Goal: Task Accomplishment & Management: Use online tool/utility

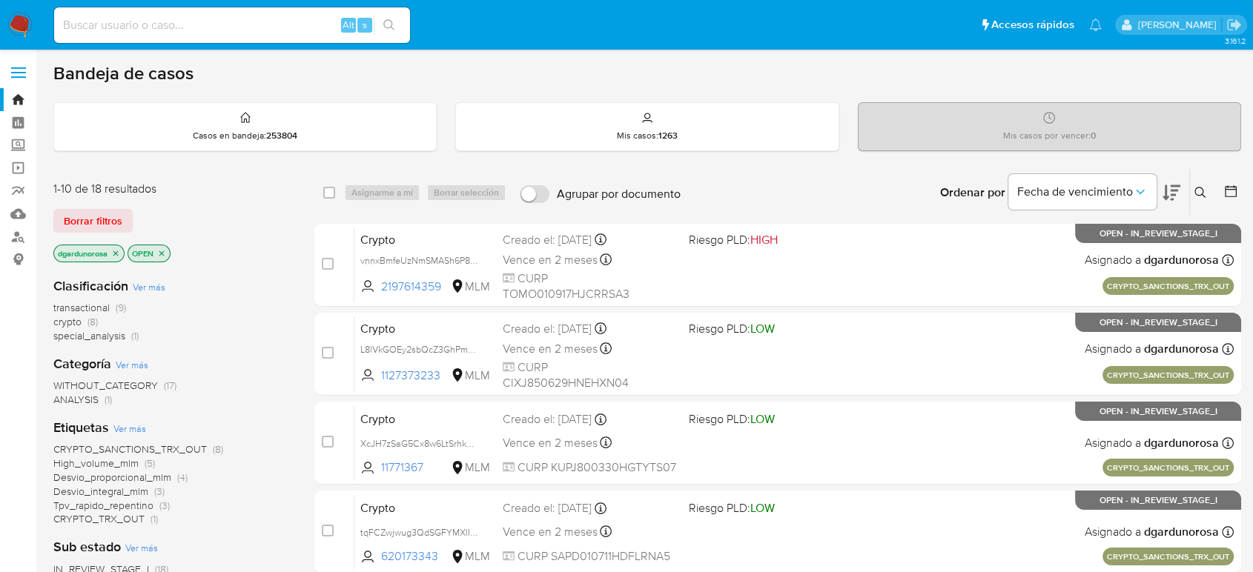
click at [241, 27] on input at bounding box center [232, 25] width 356 height 19
paste input "2361642097"
type input "2361642097"
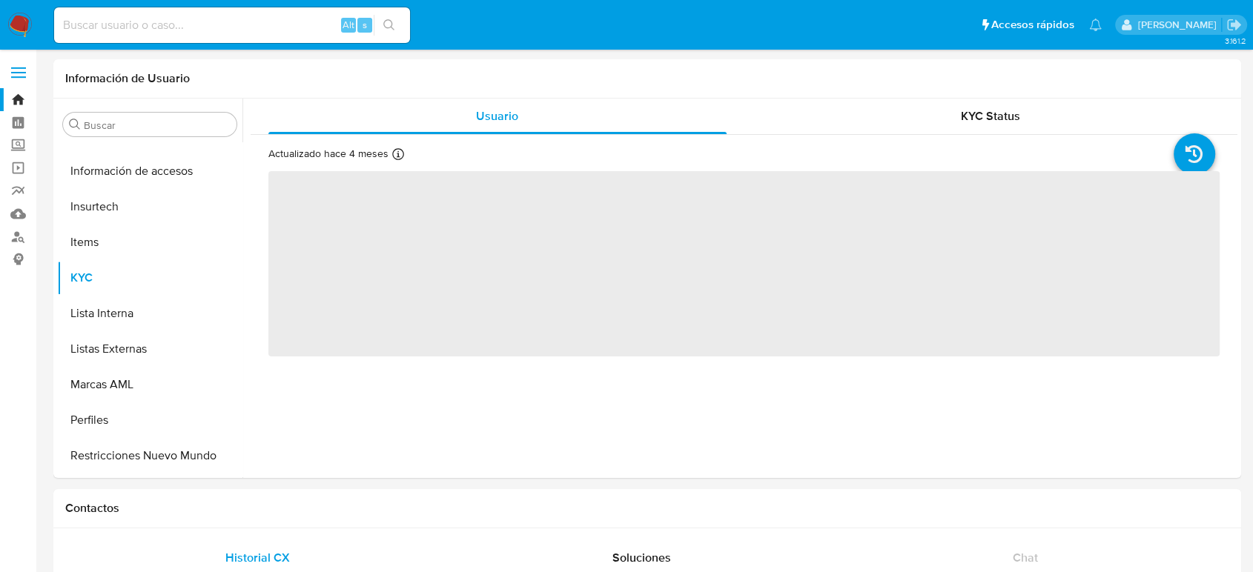
scroll to position [698, 0]
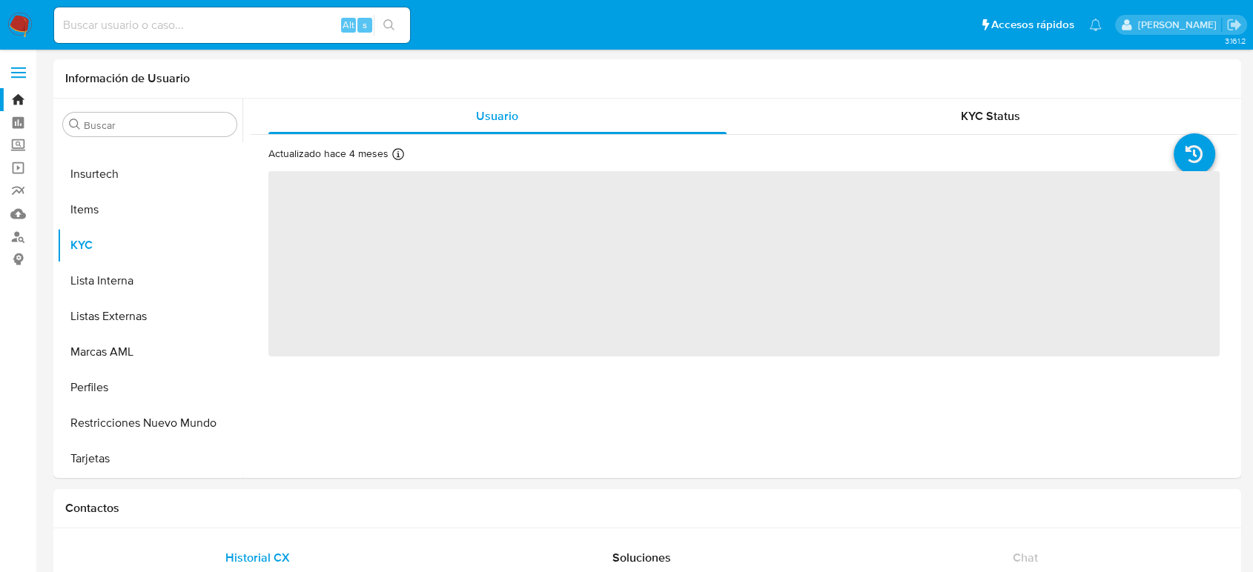
select select "10"
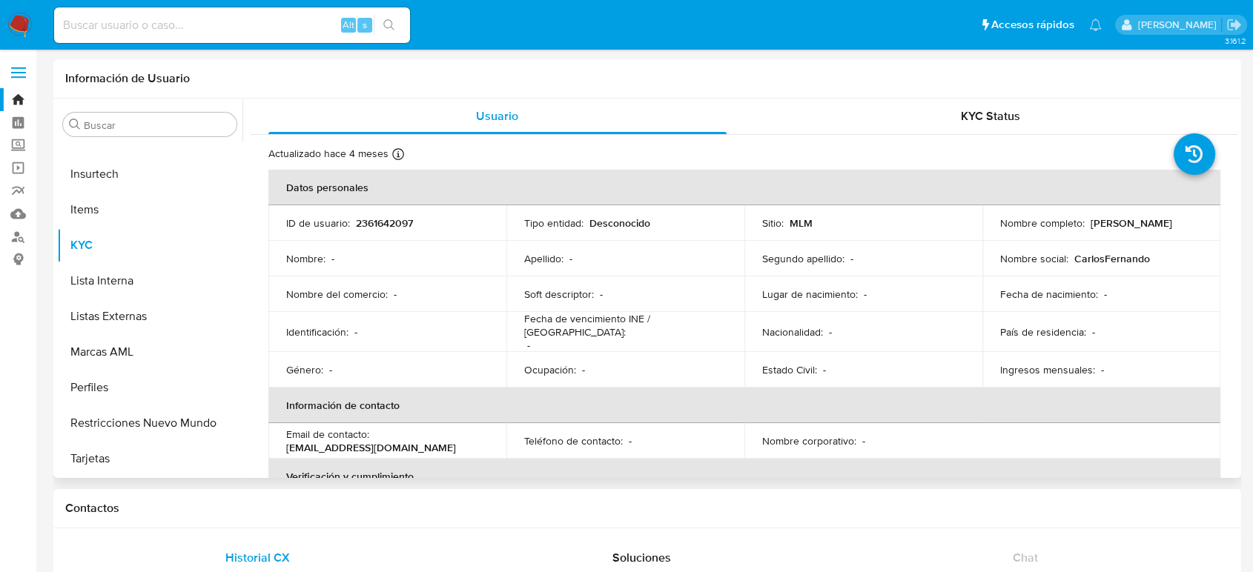
drag, startPoint x: 1129, startPoint y: 234, endPoint x: 993, endPoint y: 237, distance: 135.7
click at [993, 237] on td "Nombre completo : CarlosFernando villatorres" at bounding box center [1101, 223] width 238 height 36
copy p "CarlosFernando villatorres"
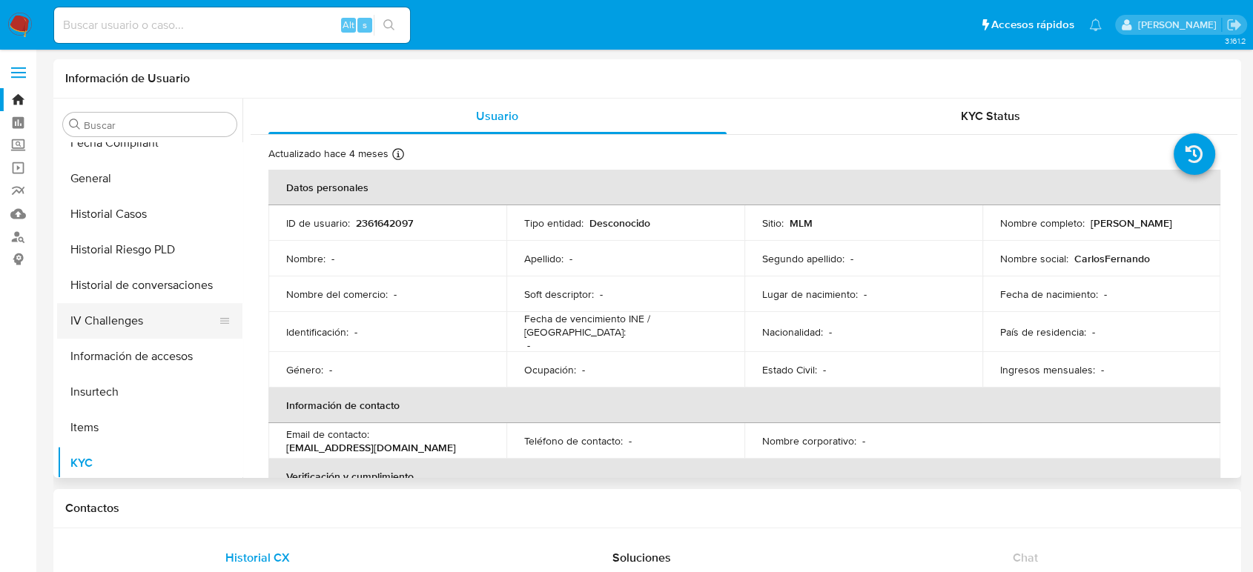
scroll to position [451, 0]
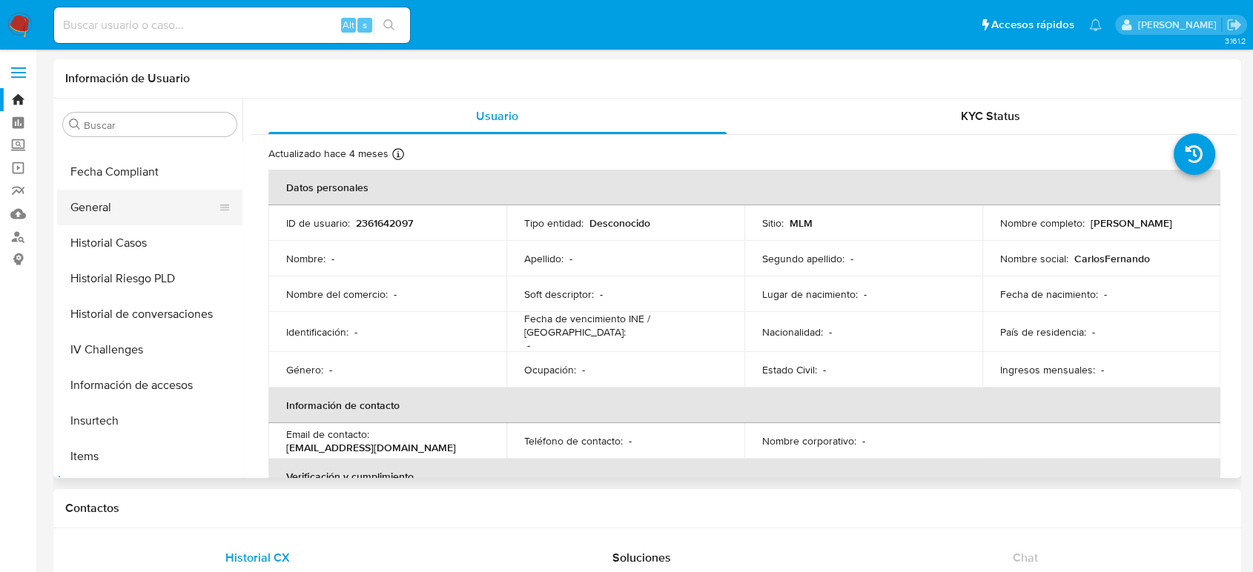
click at [117, 217] on button "General" at bounding box center [144, 208] width 174 height 36
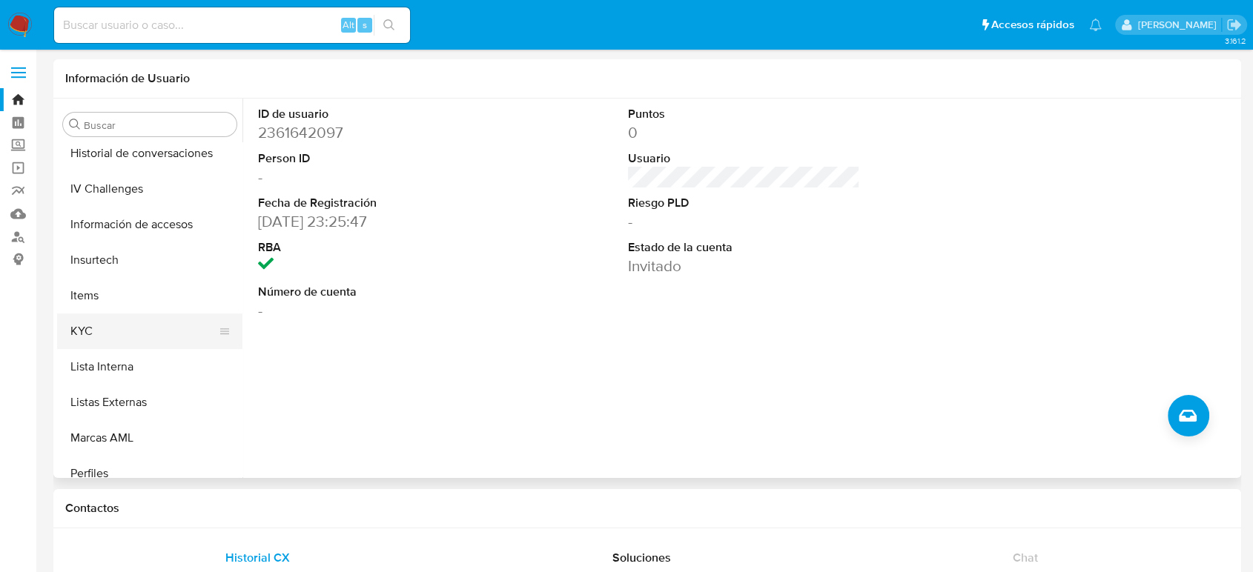
scroll to position [615, 0]
click at [164, 334] on button "KYC" at bounding box center [144, 328] width 174 height 36
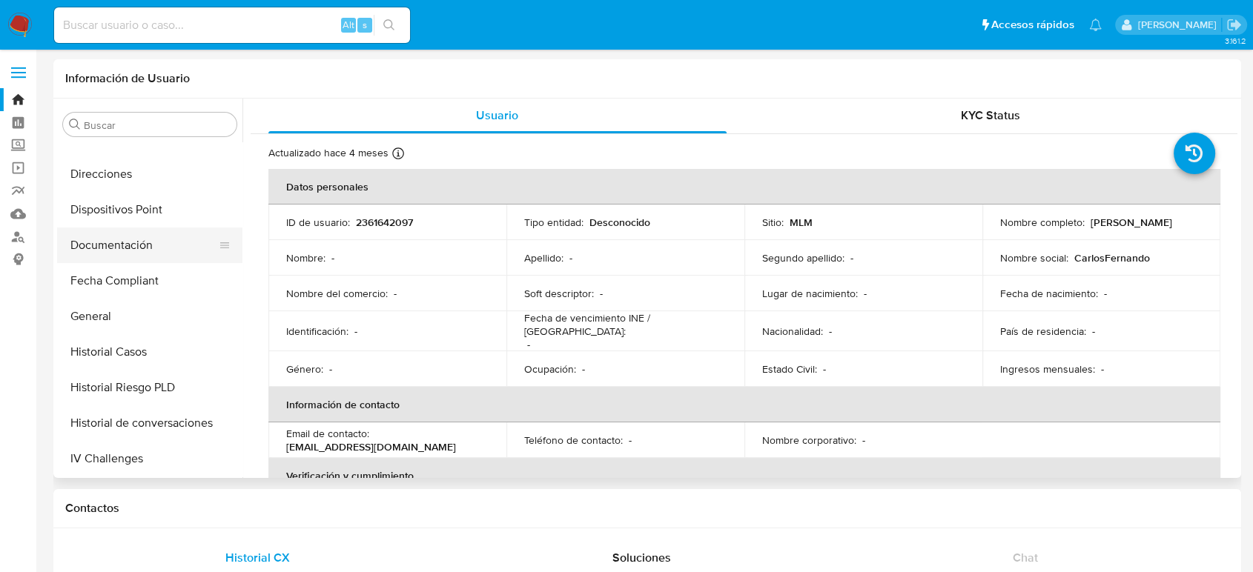
scroll to position [368, 0]
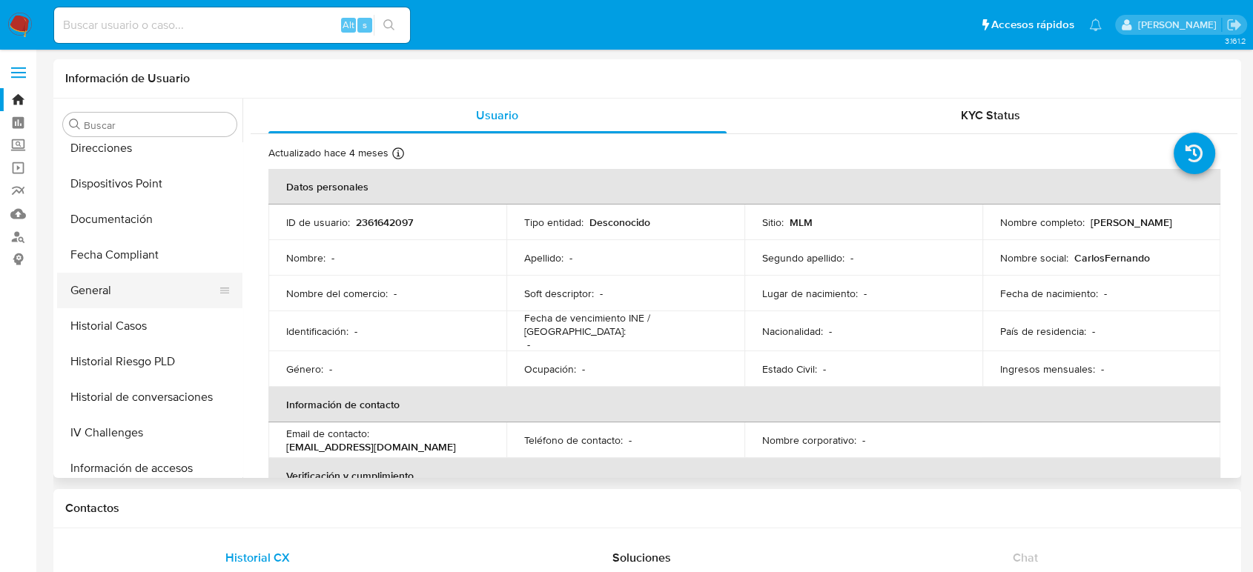
click at [118, 278] on button "General" at bounding box center [144, 291] width 174 height 36
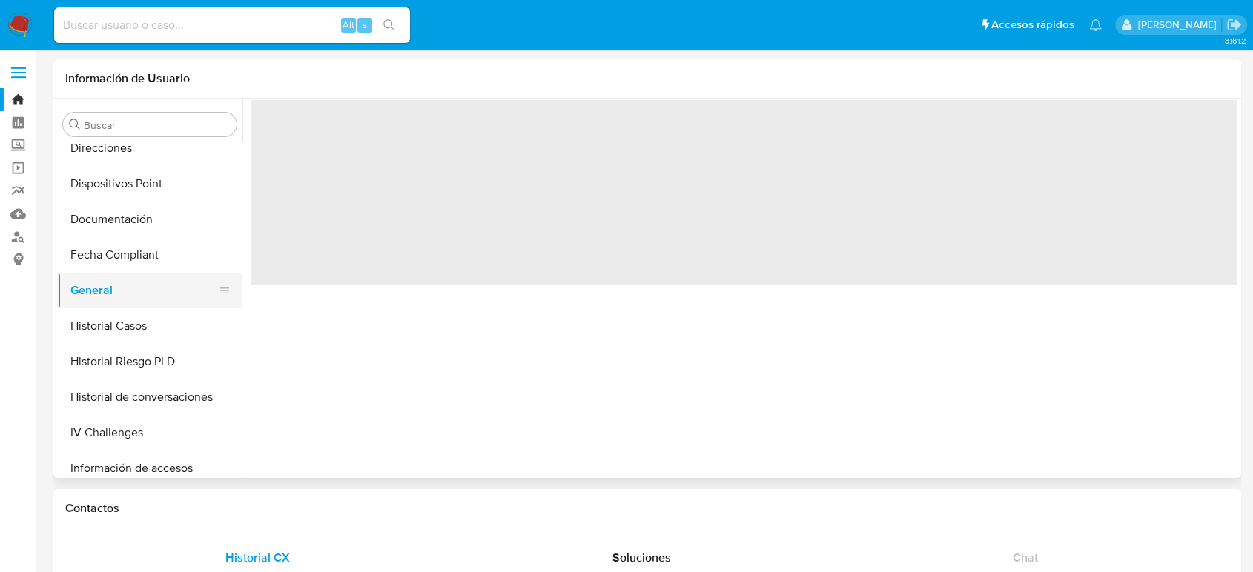
scroll to position [0, 0]
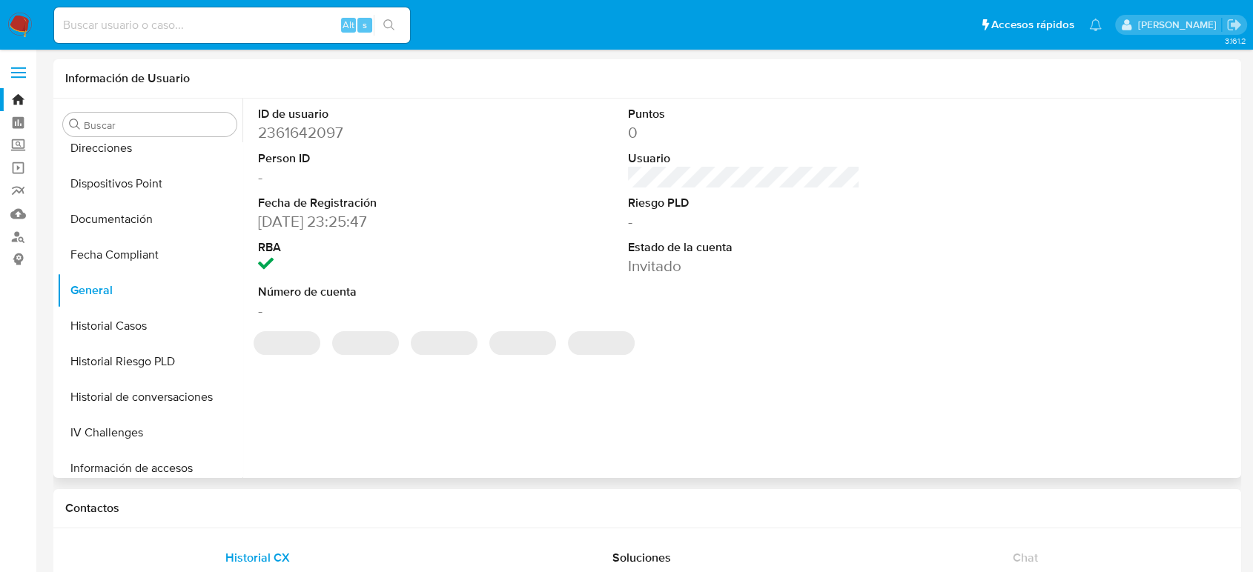
click at [311, 127] on dd "2361642097" at bounding box center [374, 132] width 232 height 21
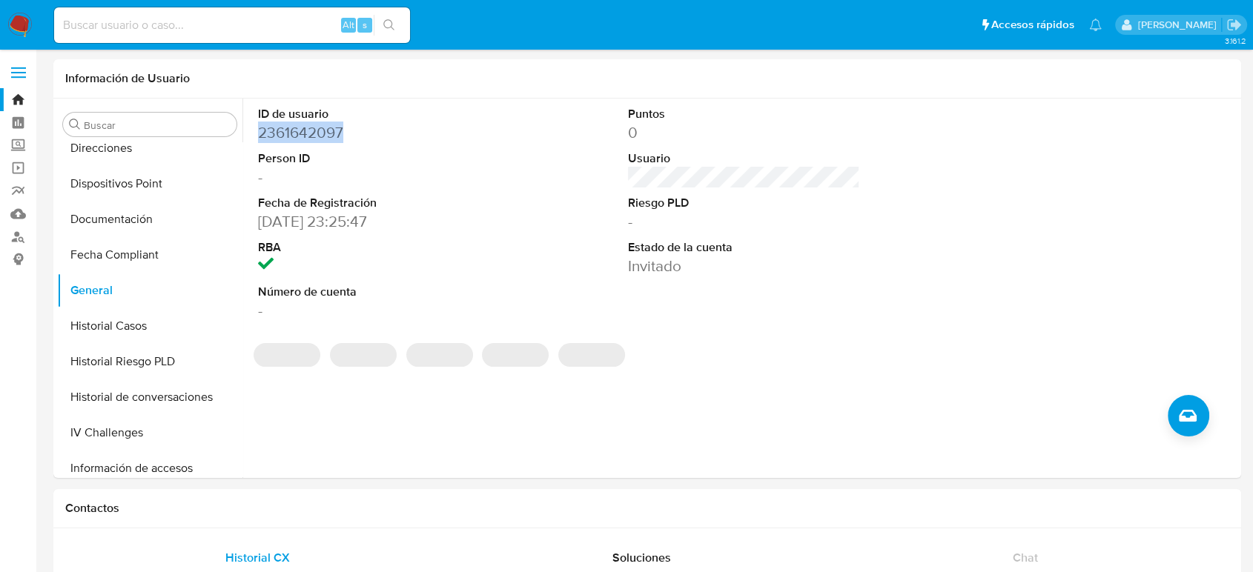
copy dd "2361642097"
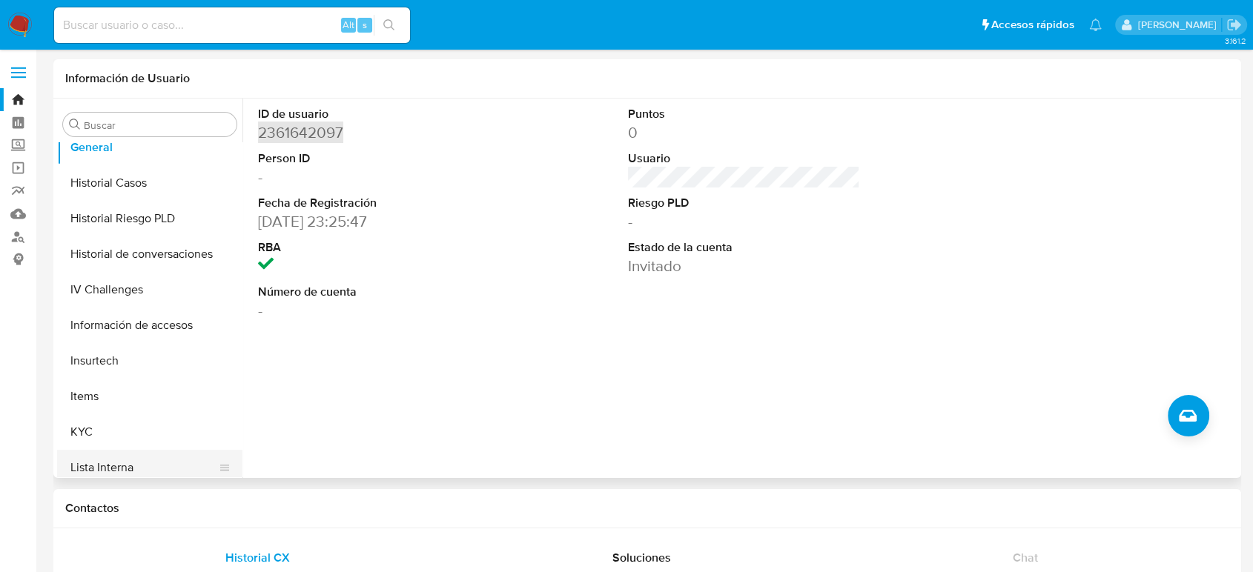
scroll to position [698, 0]
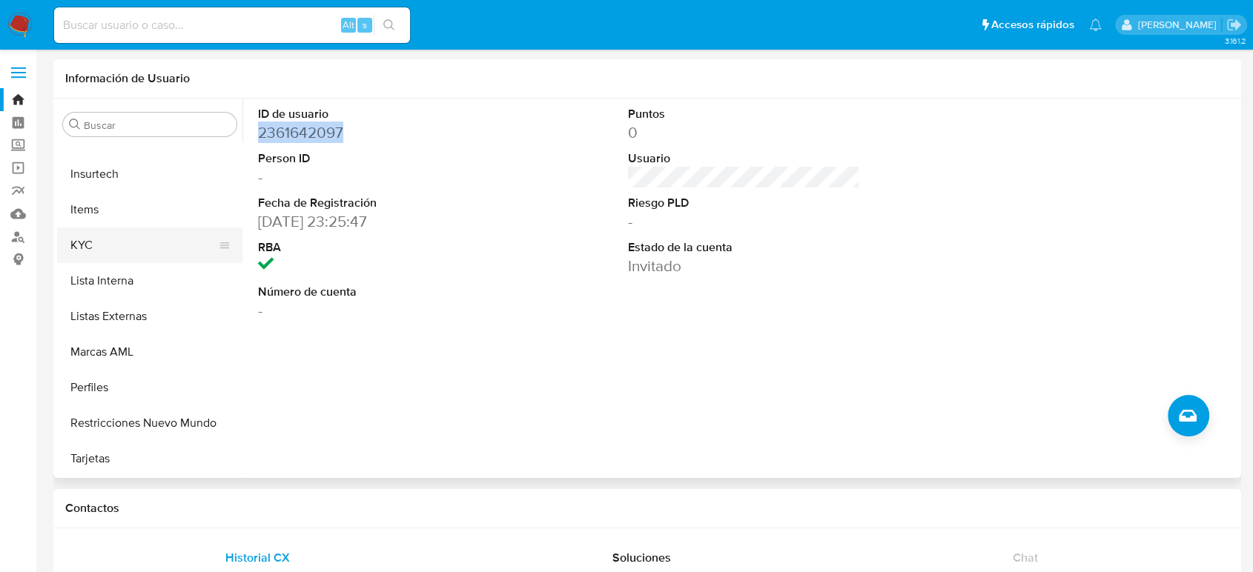
click at [88, 255] on button "KYC" at bounding box center [144, 246] width 174 height 36
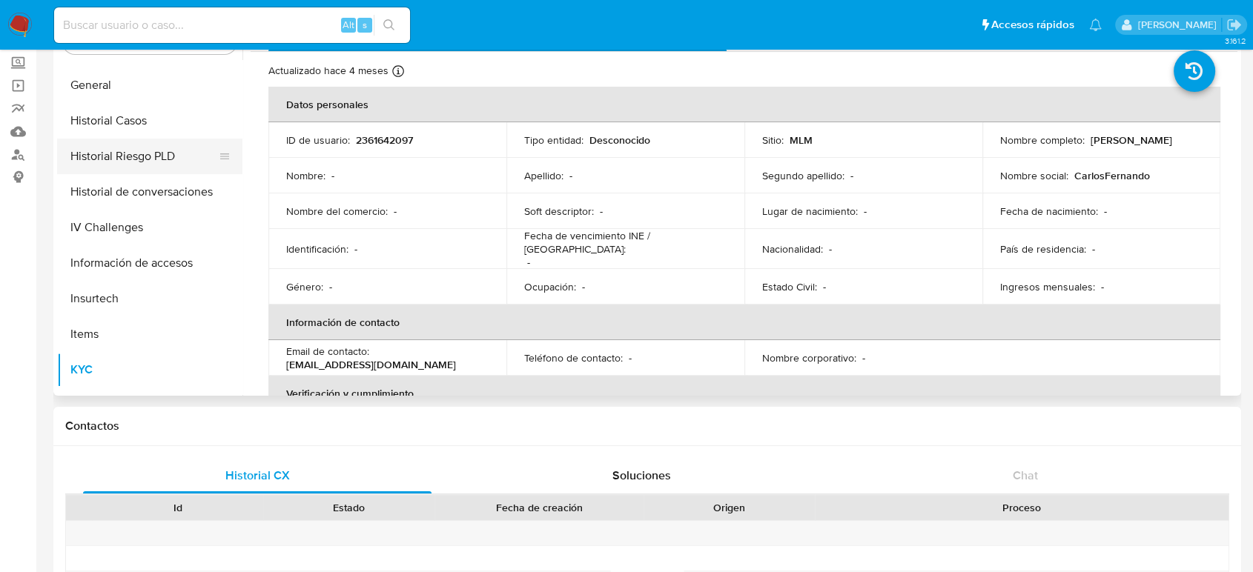
scroll to position [451, 0]
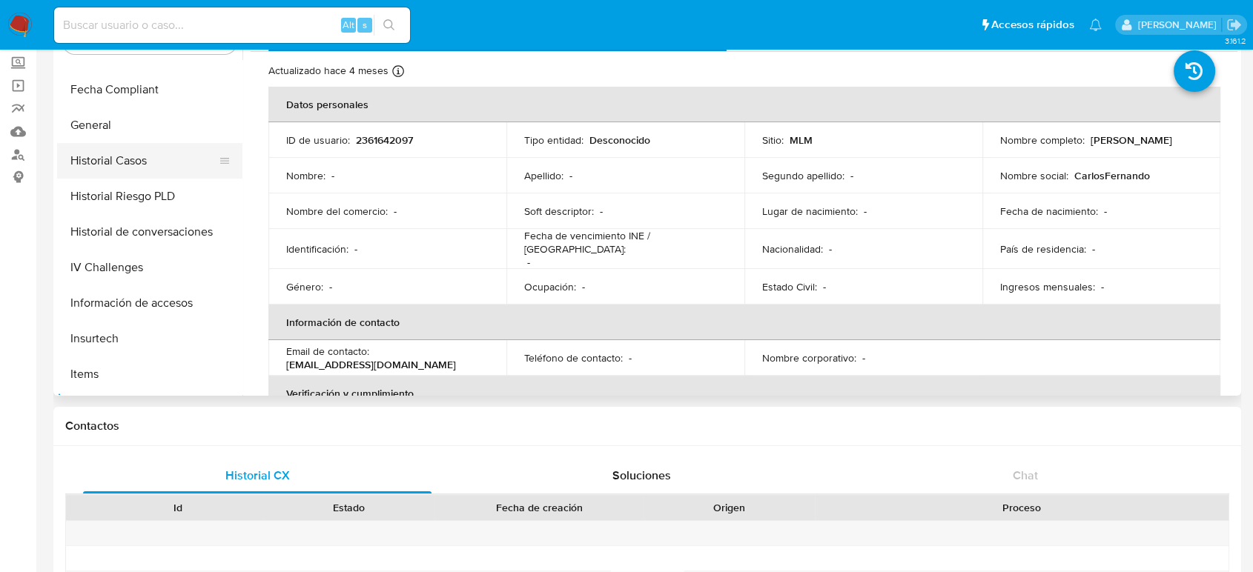
click at [123, 173] on button "Historial Casos" at bounding box center [144, 161] width 174 height 36
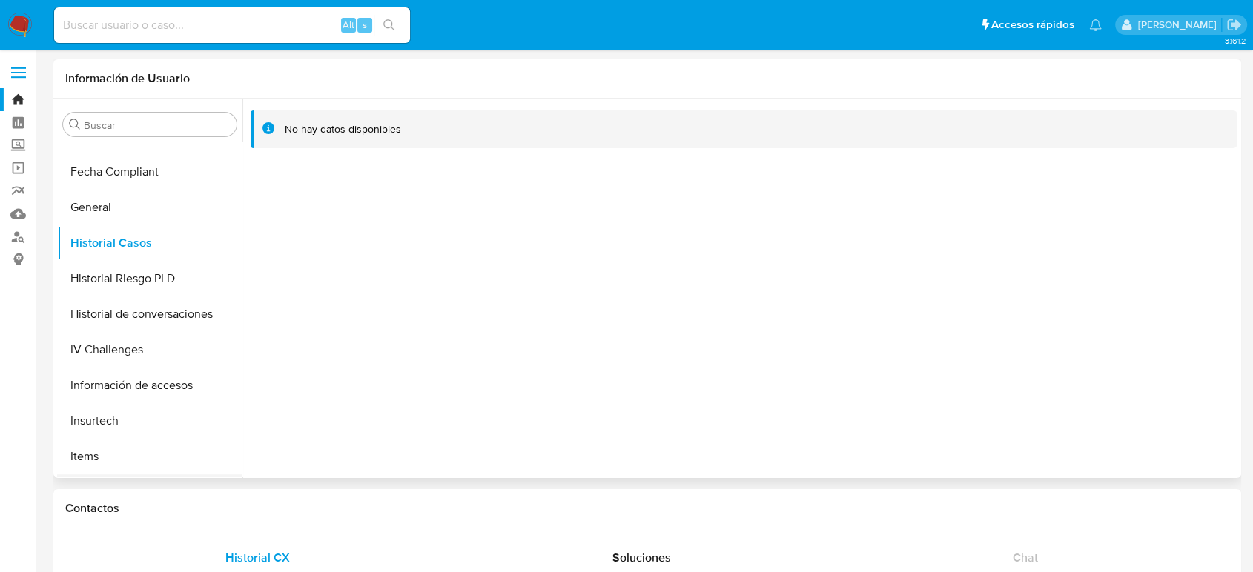
scroll to position [615, 0]
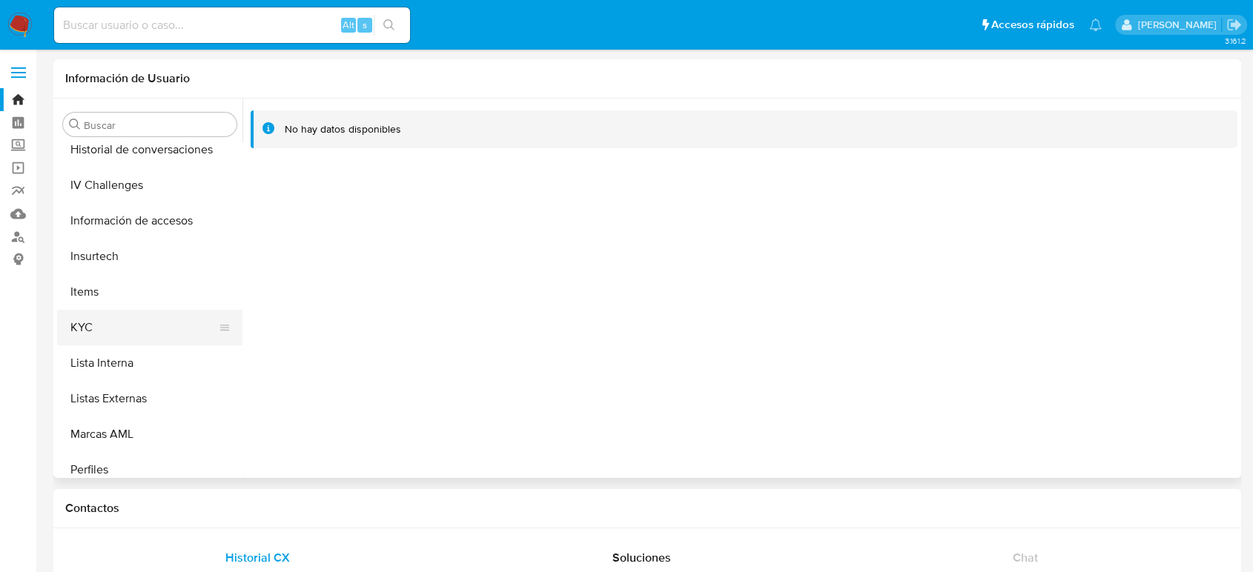
click at [98, 328] on button "KYC" at bounding box center [144, 328] width 174 height 36
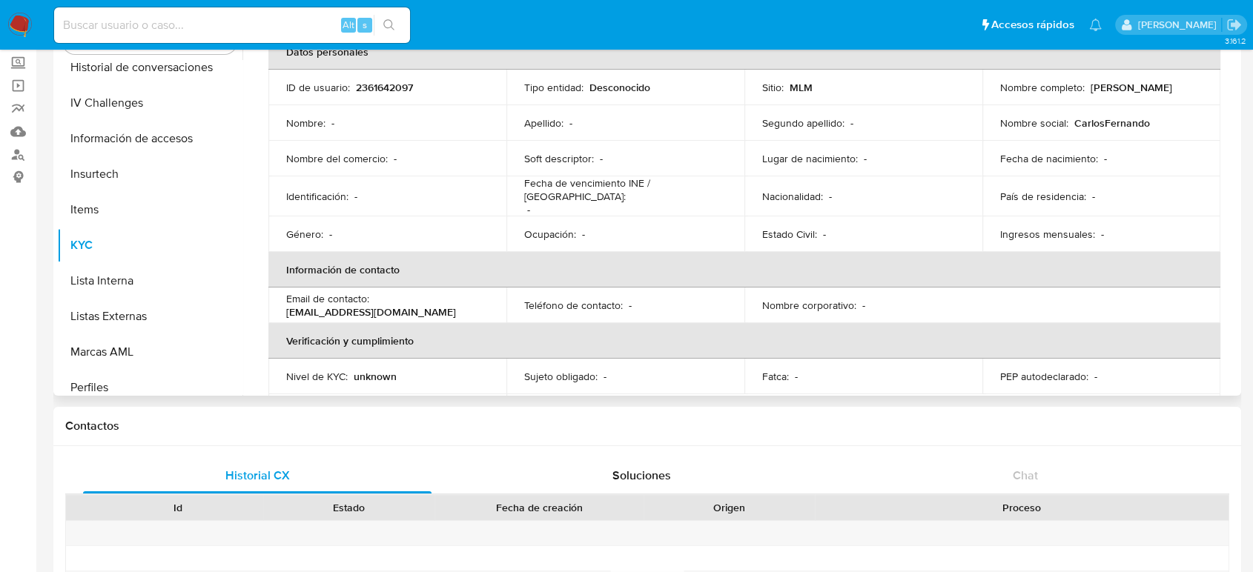
scroll to position [82, 0]
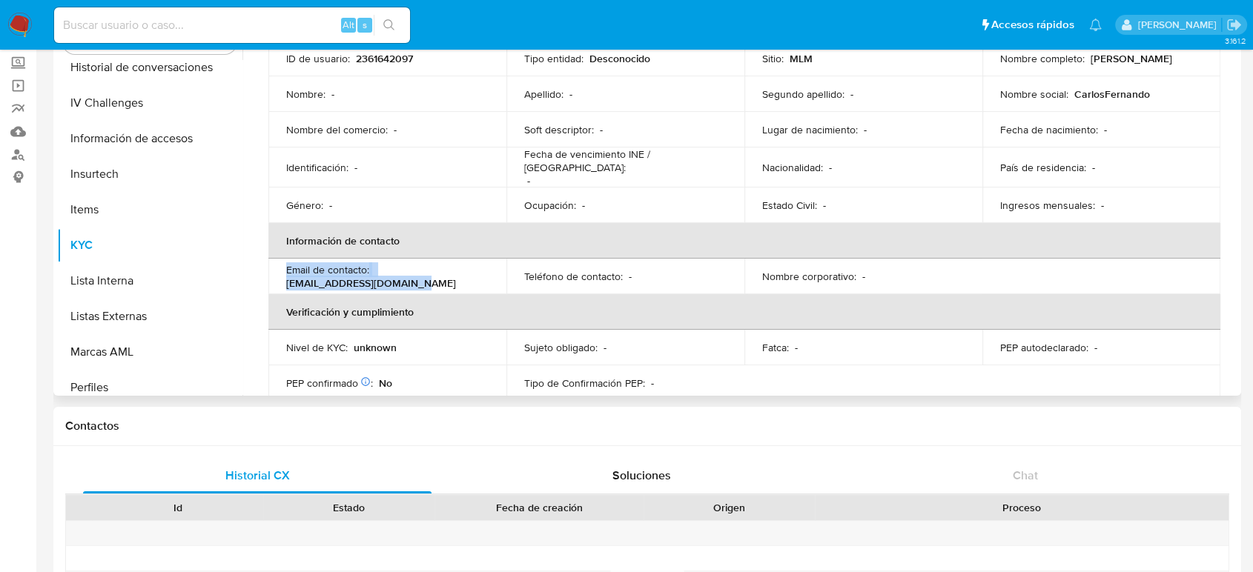
drag, startPoint x: 394, startPoint y: 277, endPoint x: 272, endPoint y: 271, distance: 122.5
click at [272, 271] on td "Email de contacto : carlosfvilla11@gmail.com" at bounding box center [387, 277] width 238 height 36
copy div "Email de contacto : carlosfvilla11@gmail.com"
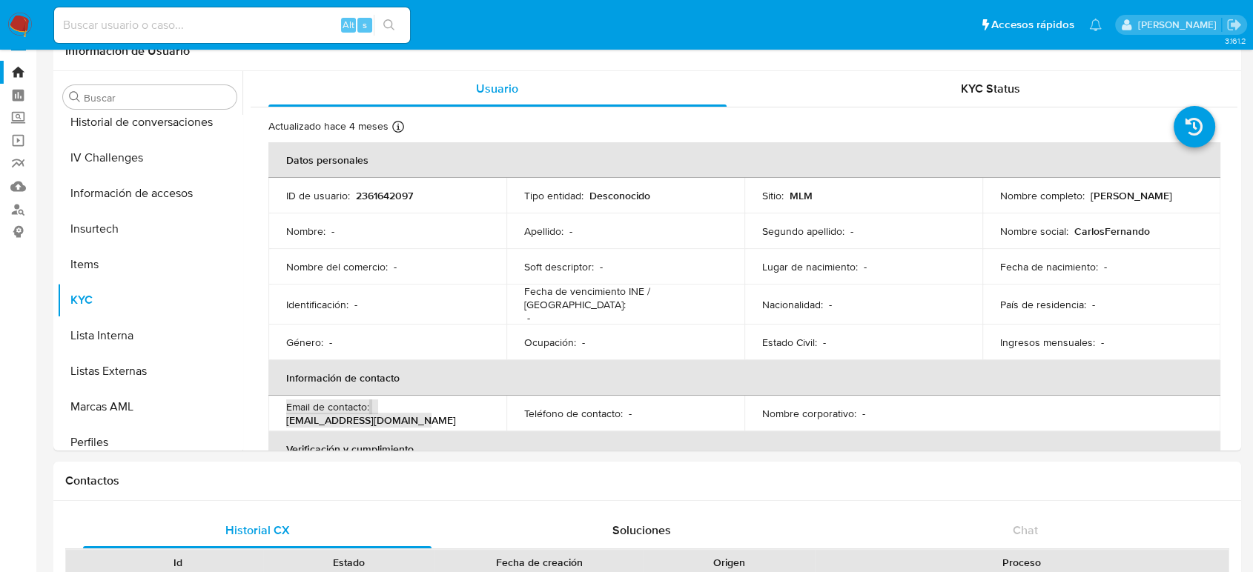
scroll to position [0, 0]
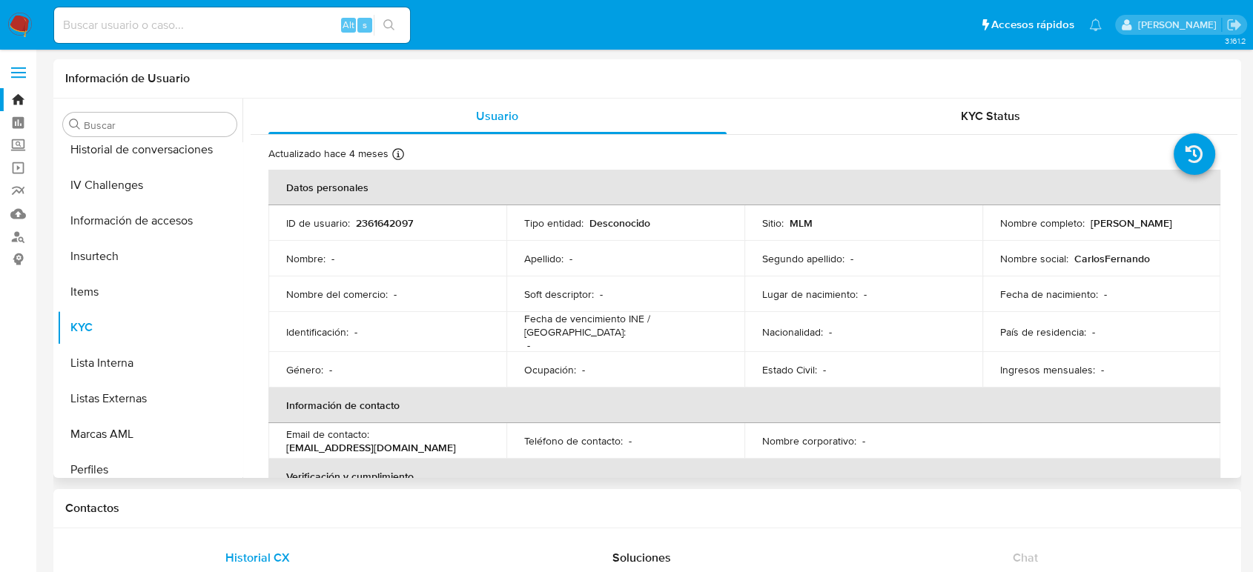
click at [741, 328] on tr "Identificación : - Fecha de vencimiento INE / Pasaporte : - Nacionalidad : - Pa…" at bounding box center [744, 332] width 952 height 40
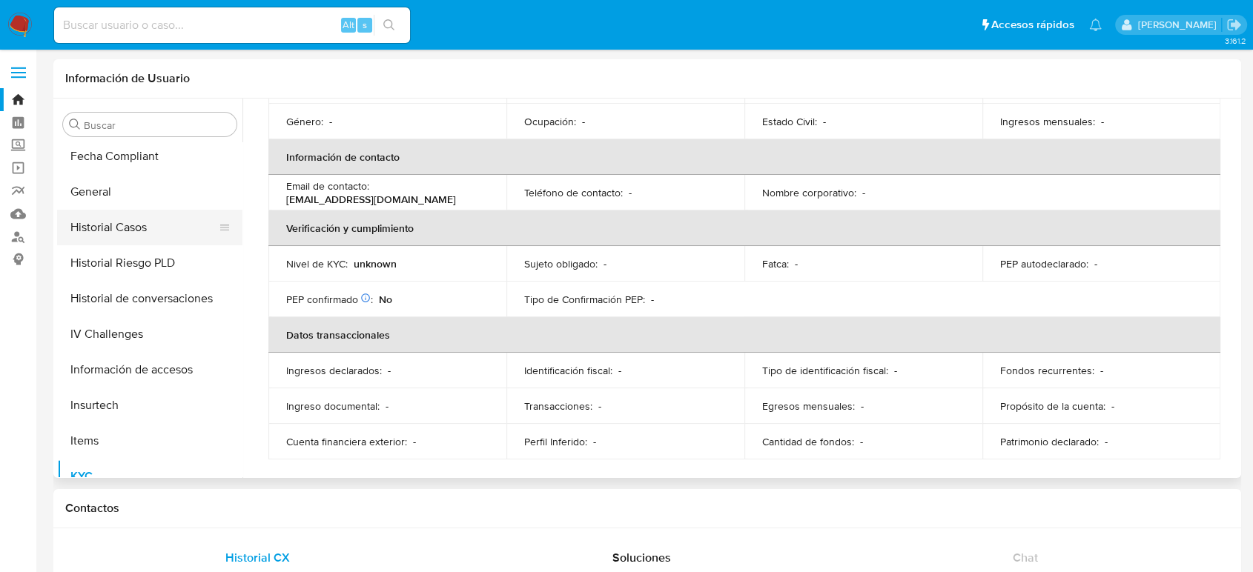
scroll to position [368, 0]
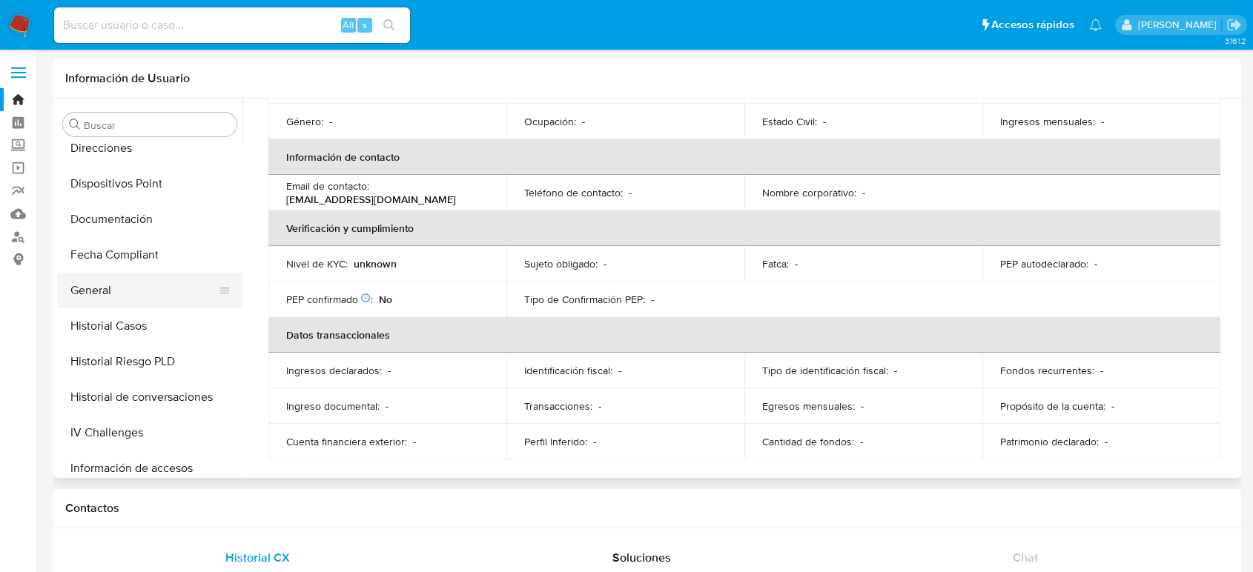
click at [127, 287] on button "General" at bounding box center [144, 291] width 174 height 36
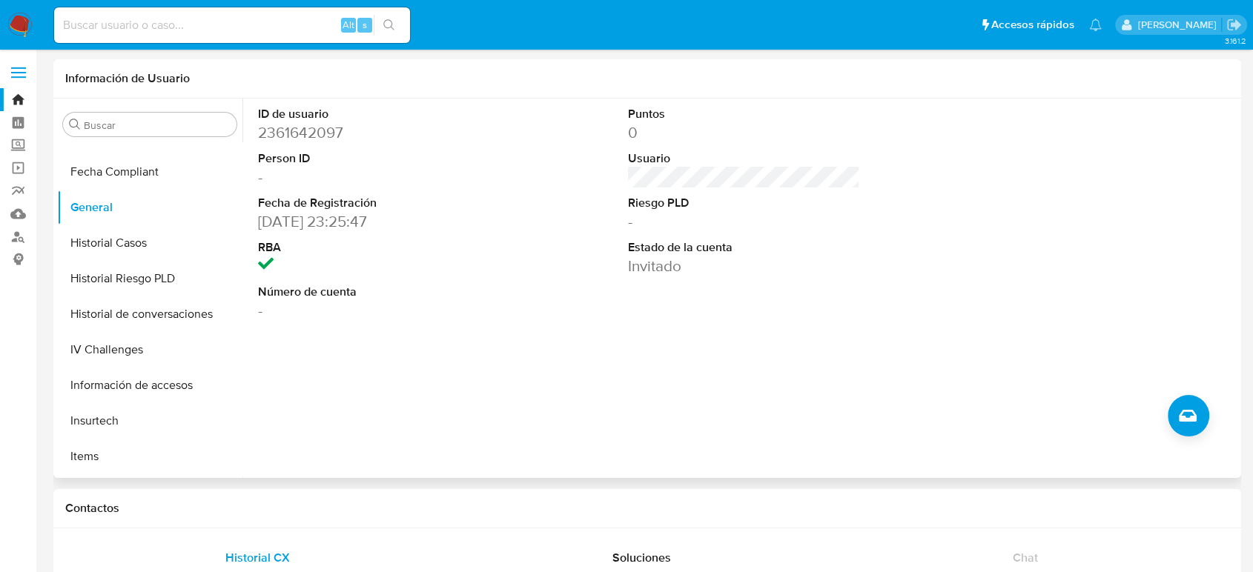
scroll to position [615, 0]
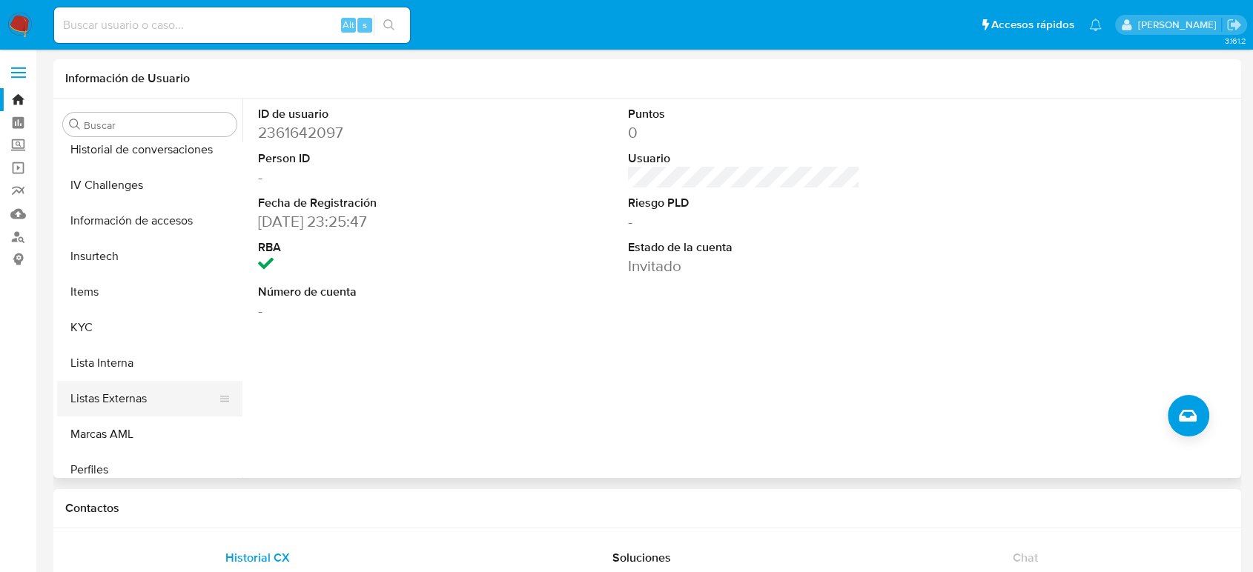
drag, startPoint x: 128, startPoint y: 394, endPoint x: 172, endPoint y: 403, distance: 44.6
click at [128, 394] on button "Listas Externas" at bounding box center [144, 399] width 174 height 36
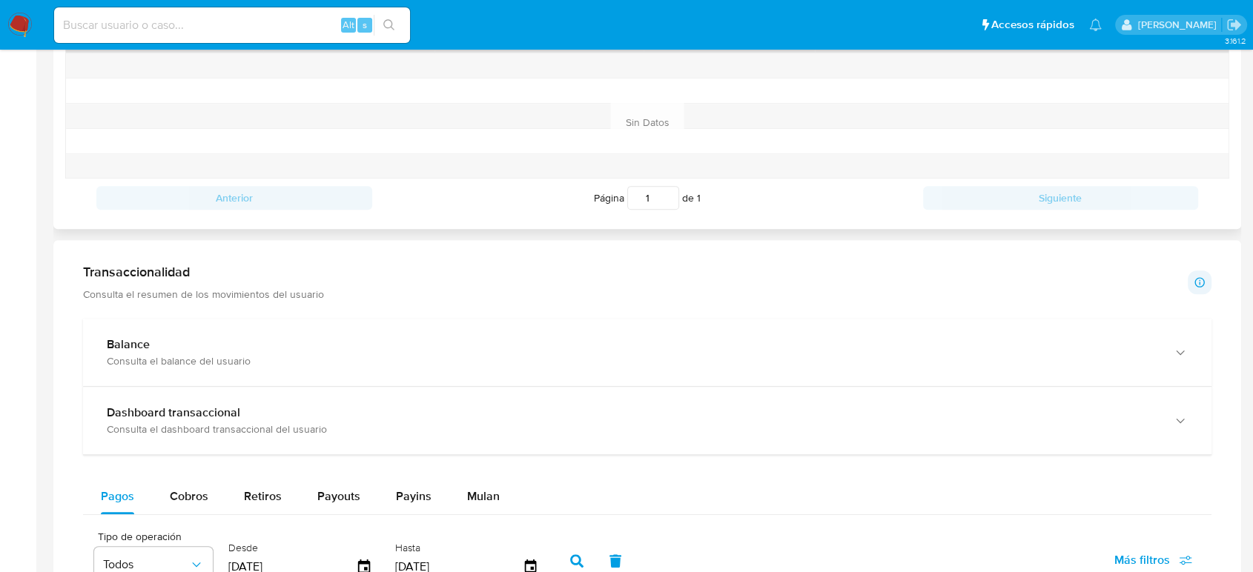
scroll to position [576, 0]
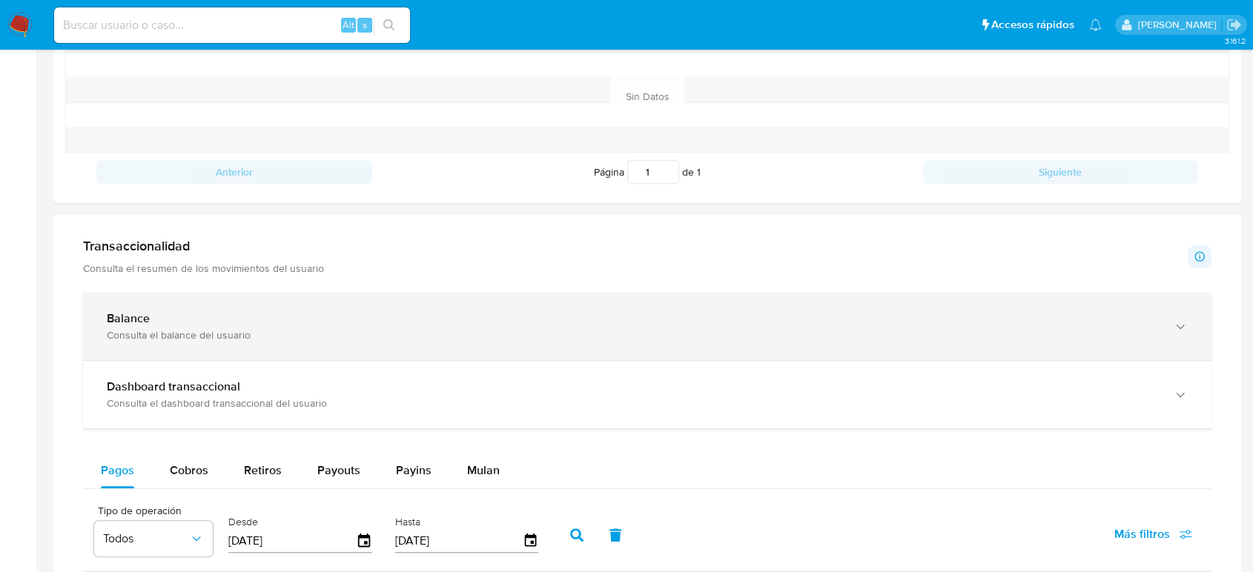
click at [313, 339] on div "Consulta el balance del usuario" at bounding box center [632, 334] width 1051 height 13
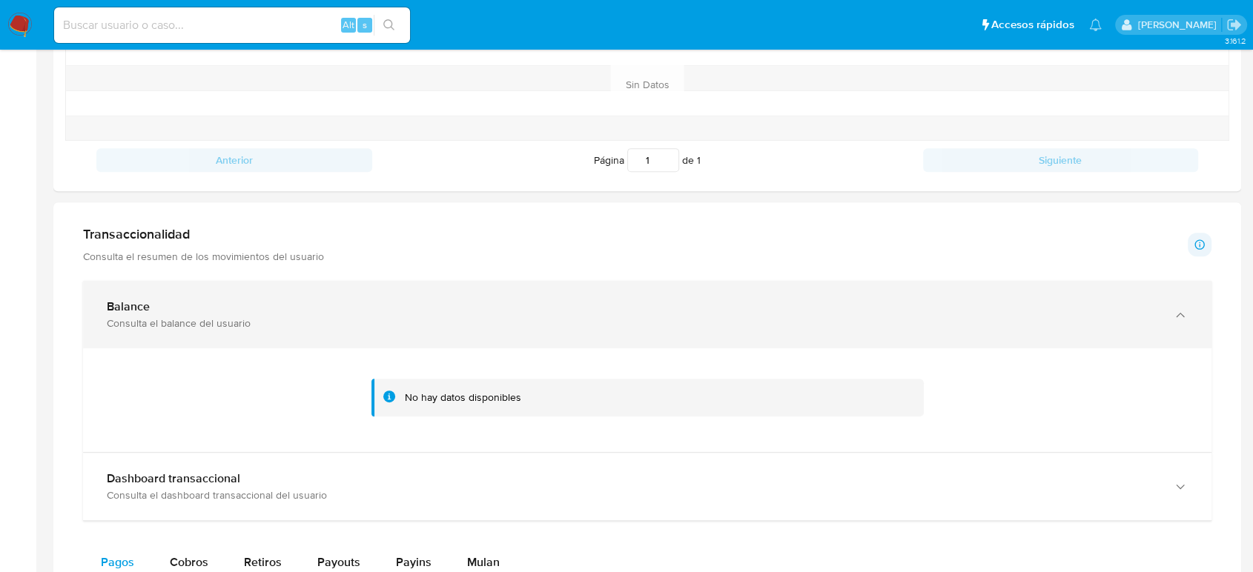
scroll to position [658, 0]
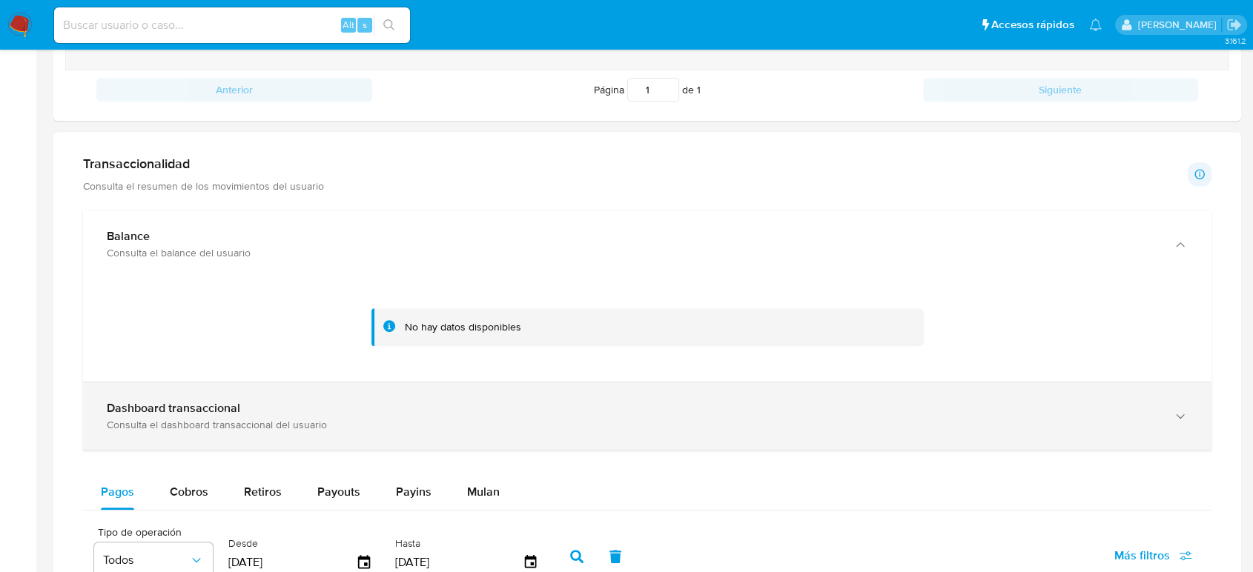
click at [575, 414] on div "Dashboard transaccional" at bounding box center [632, 408] width 1051 height 15
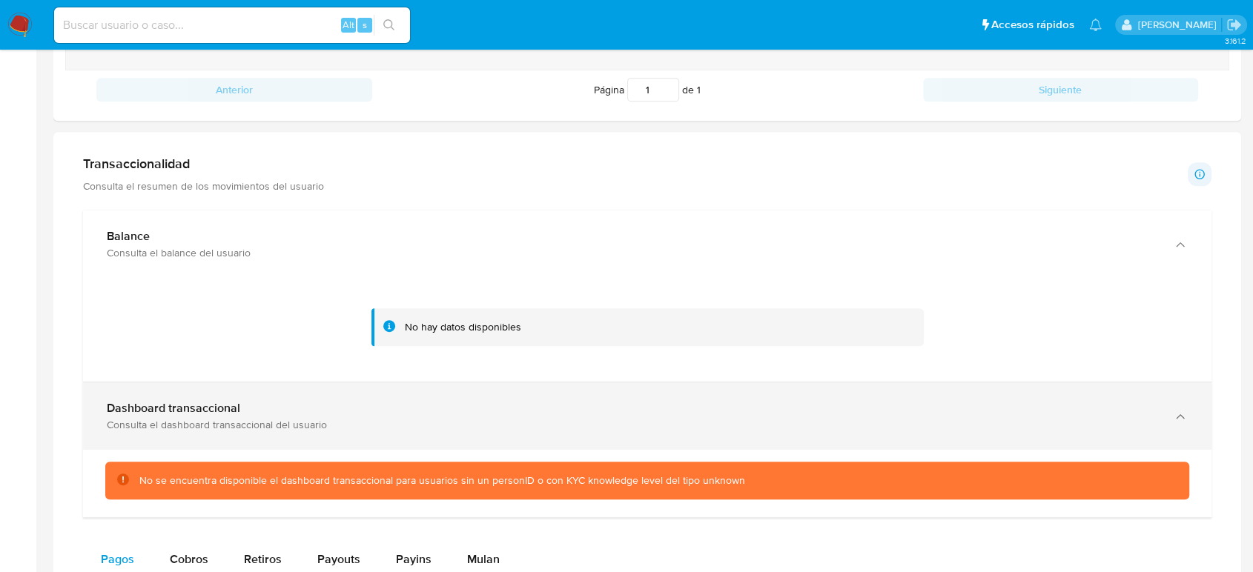
click at [675, 394] on div "Dashboard transaccional Consulta el dashboard transaccional del usuario" at bounding box center [647, 416] width 1129 height 67
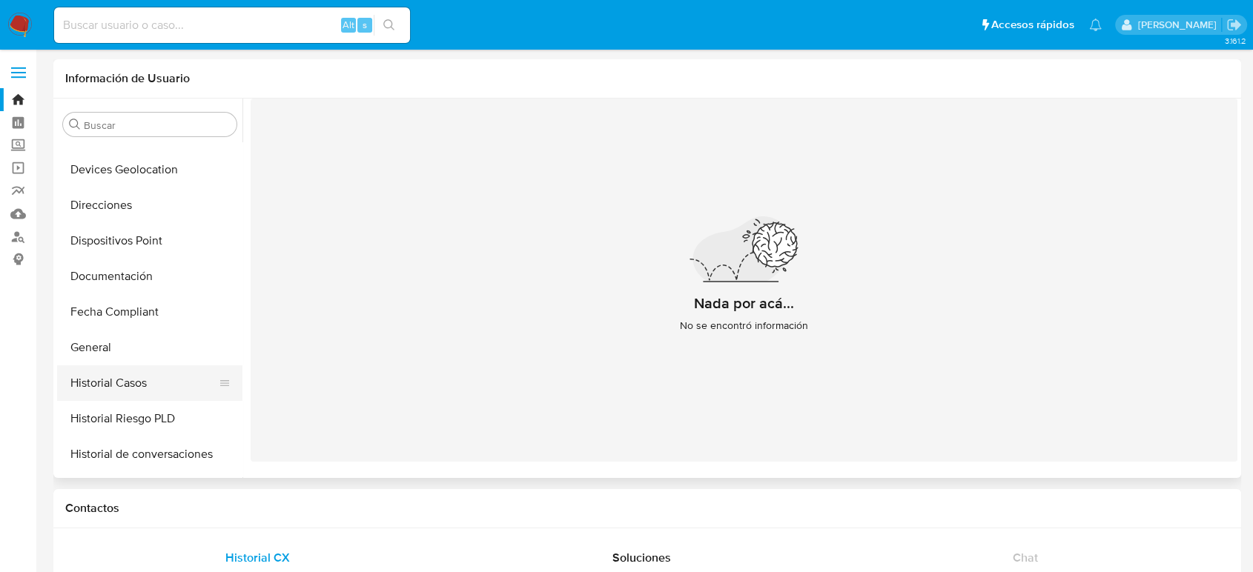
scroll to position [203, 0]
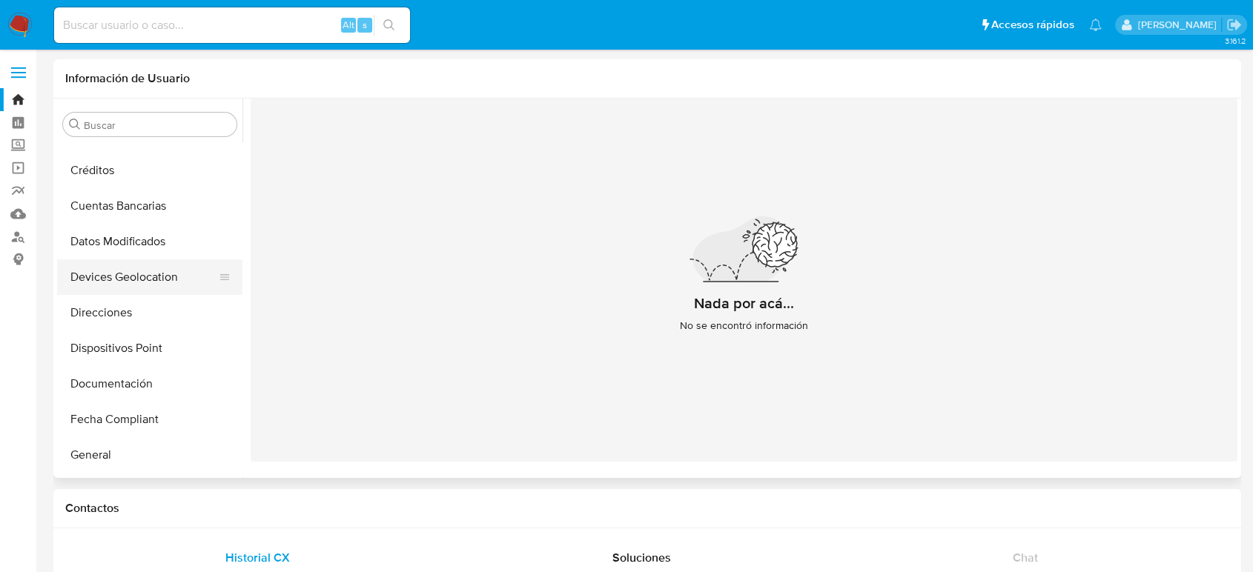
click at [156, 274] on button "Devices Geolocation" at bounding box center [144, 278] width 174 height 36
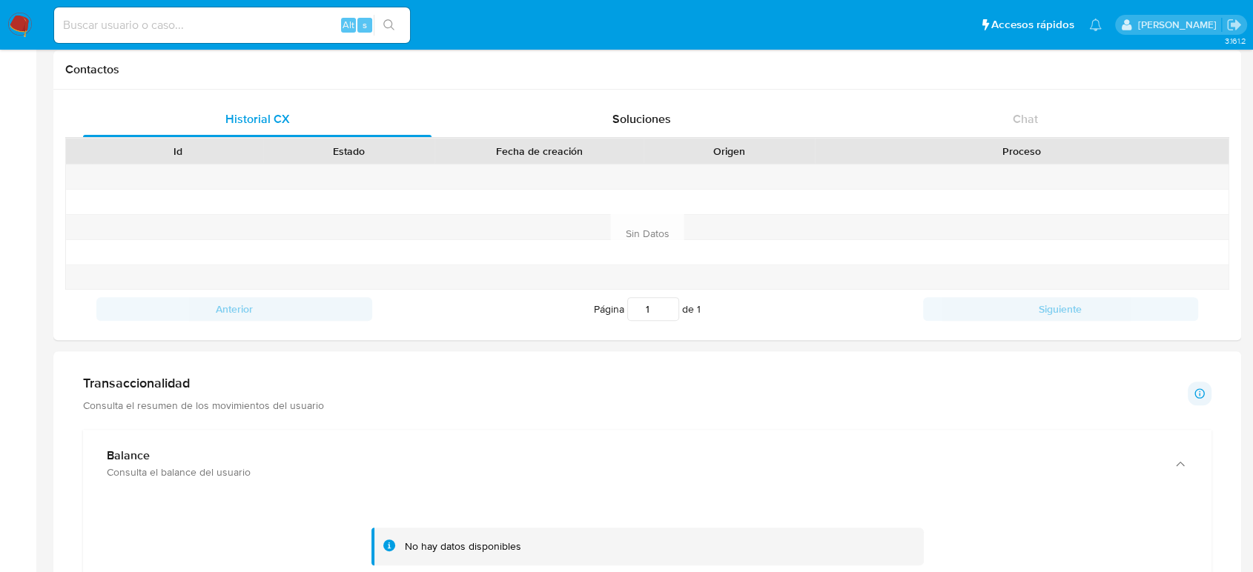
scroll to position [576, 0]
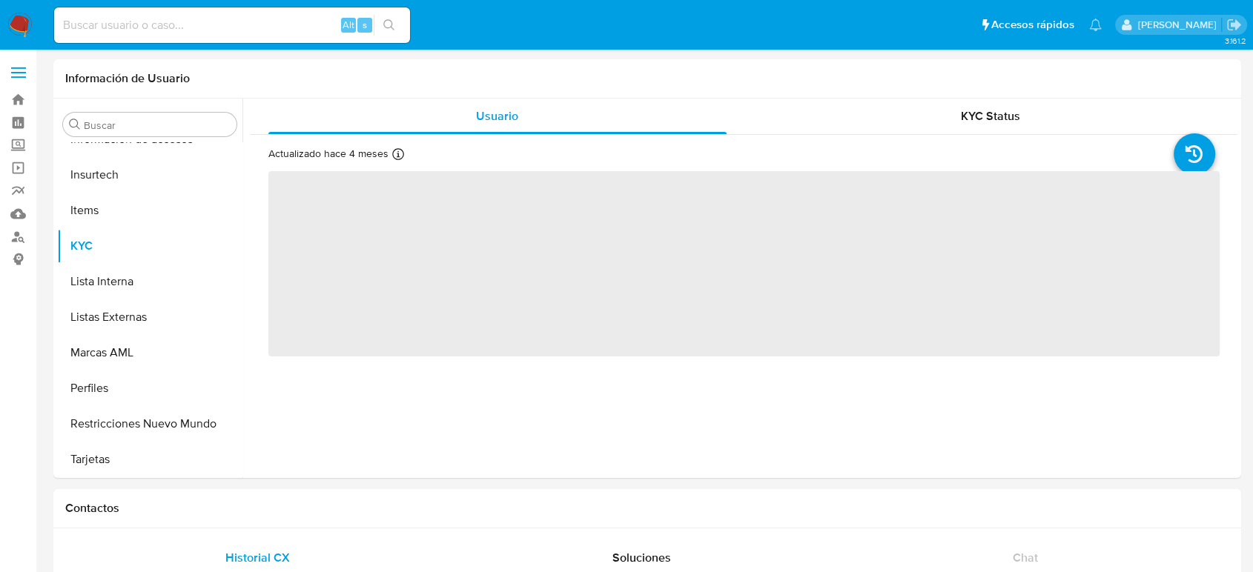
scroll to position [698, 0]
select select "10"
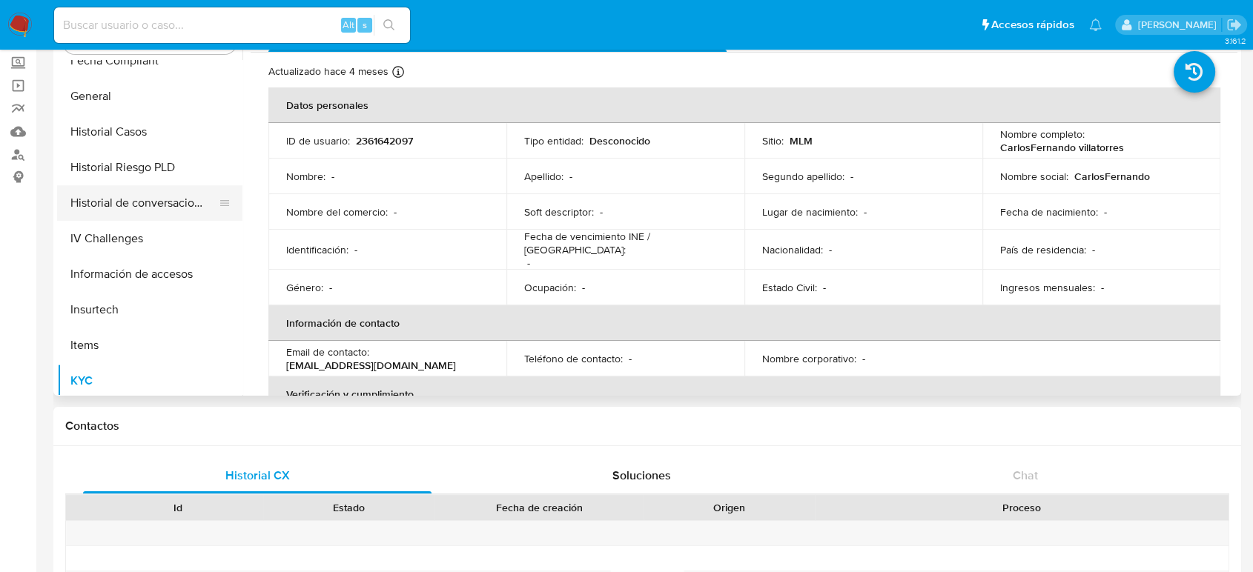
scroll to position [451, 0]
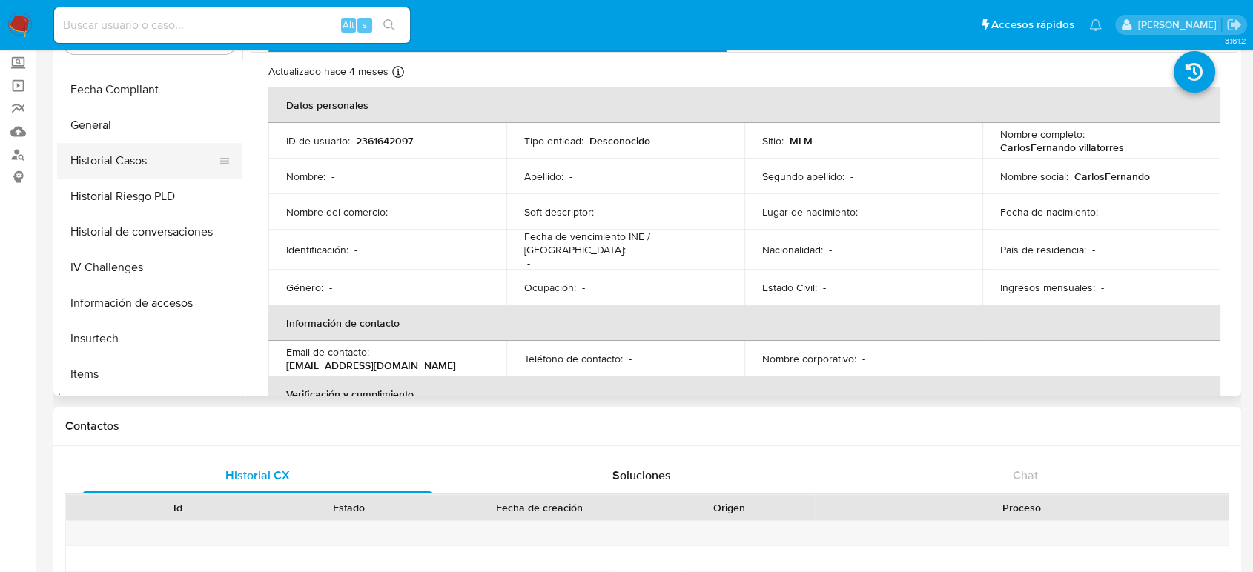
click at [148, 161] on button "Historial Casos" at bounding box center [144, 161] width 174 height 36
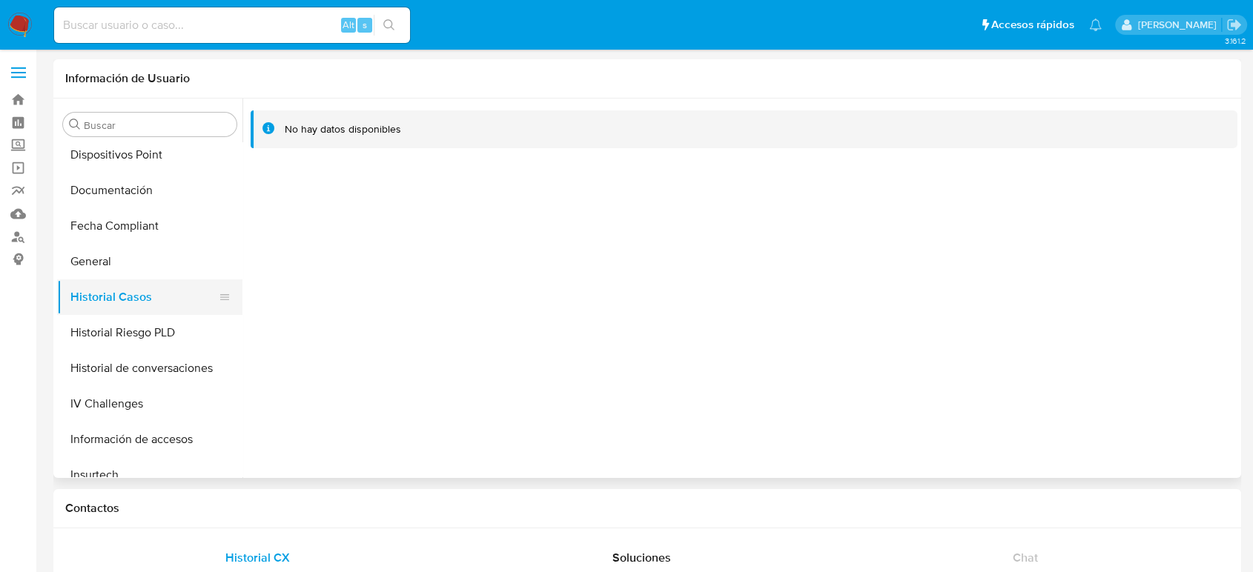
scroll to position [368, 0]
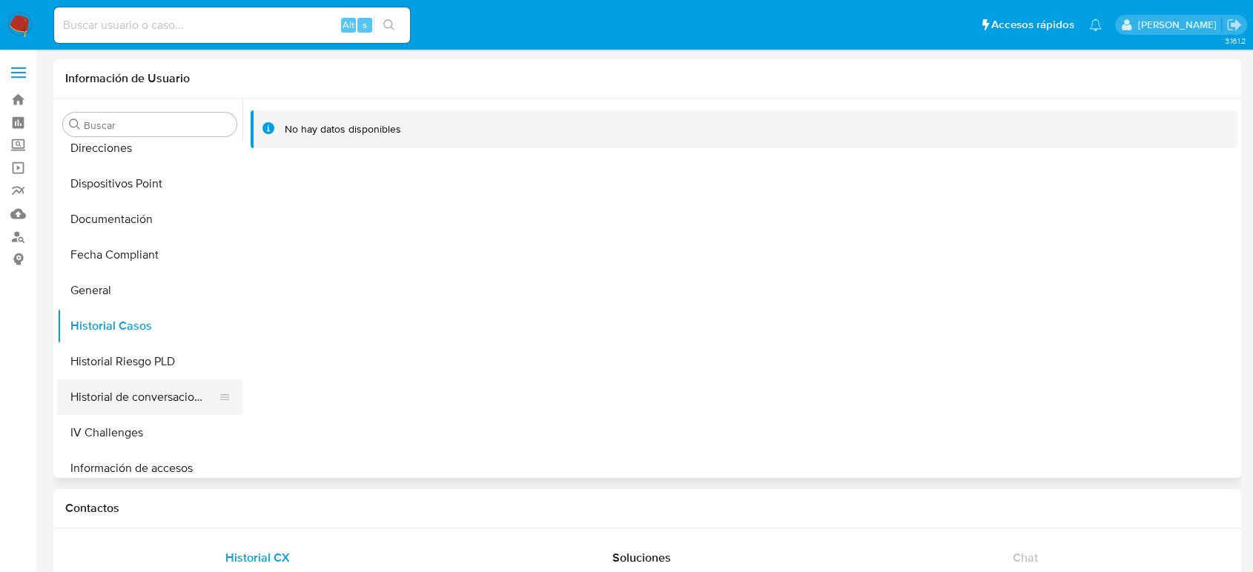
click at [78, 408] on button "Historial de conversaciones" at bounding box center [144, 398] width 174 height 36
click at [199, 18] on input at bounding box center [232, 25] width 356 height 19
paste input "733894581"
type input "733894581"
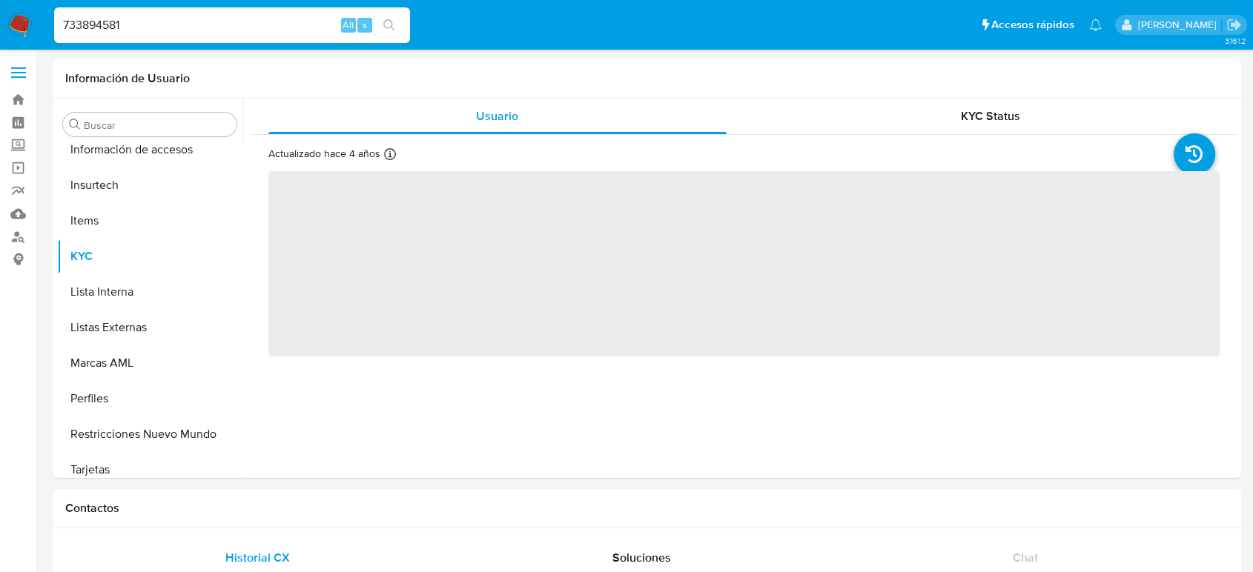
scroll to position [698, 0]
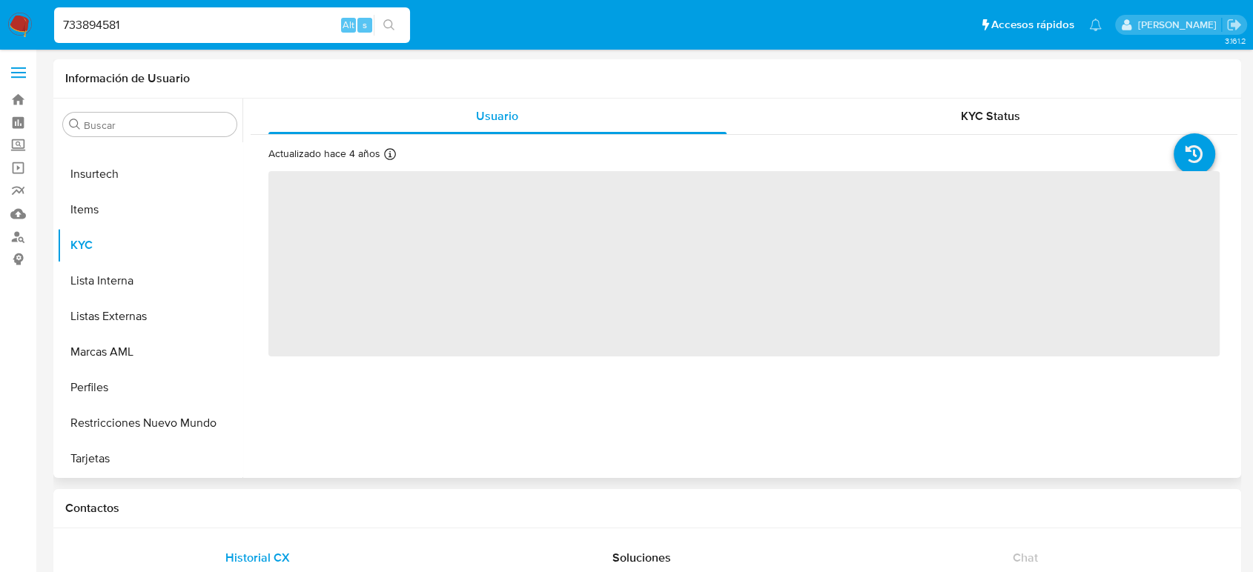
select select "10"
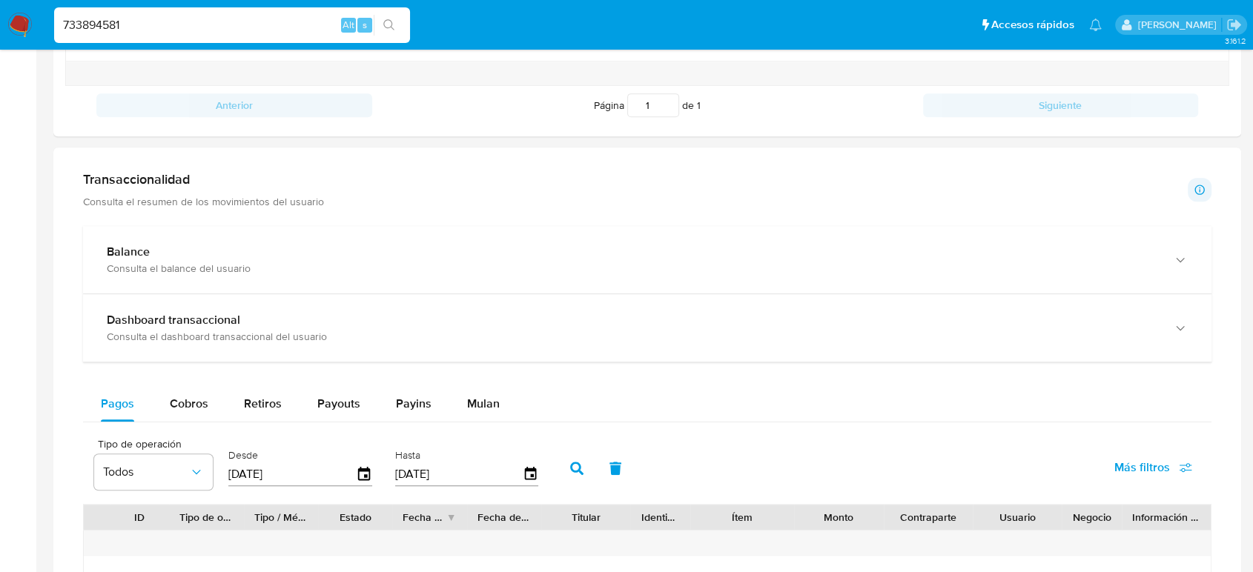
scroll to position [741, 0]
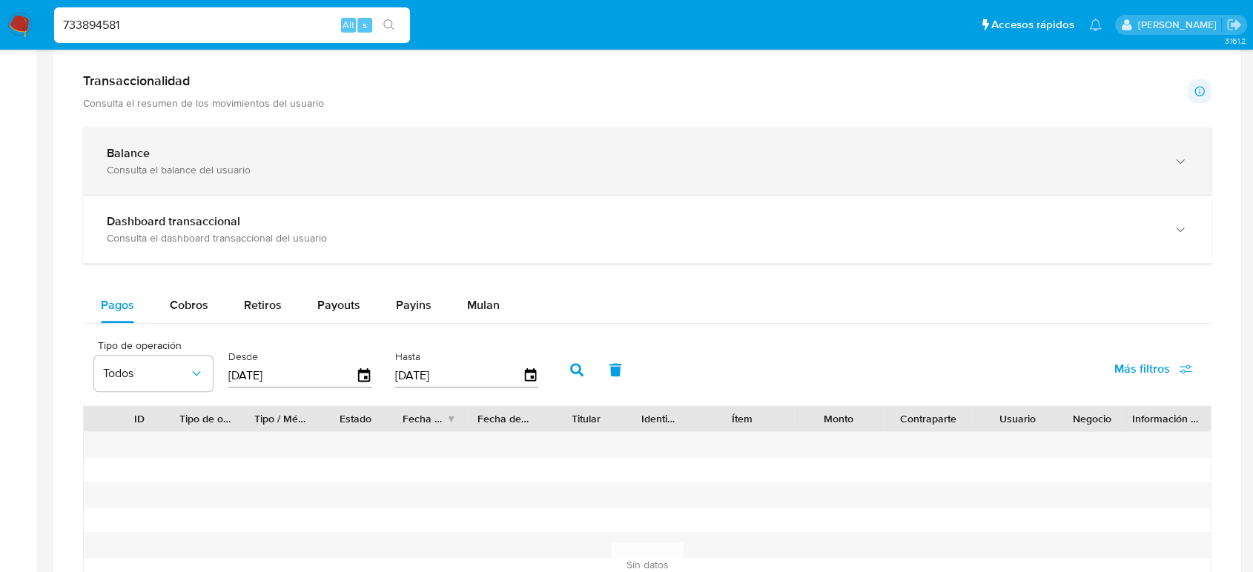
click at [402, 165] on div "Consulta el balance del usuario" at bounding box center [632, 169] width 1051 height 13
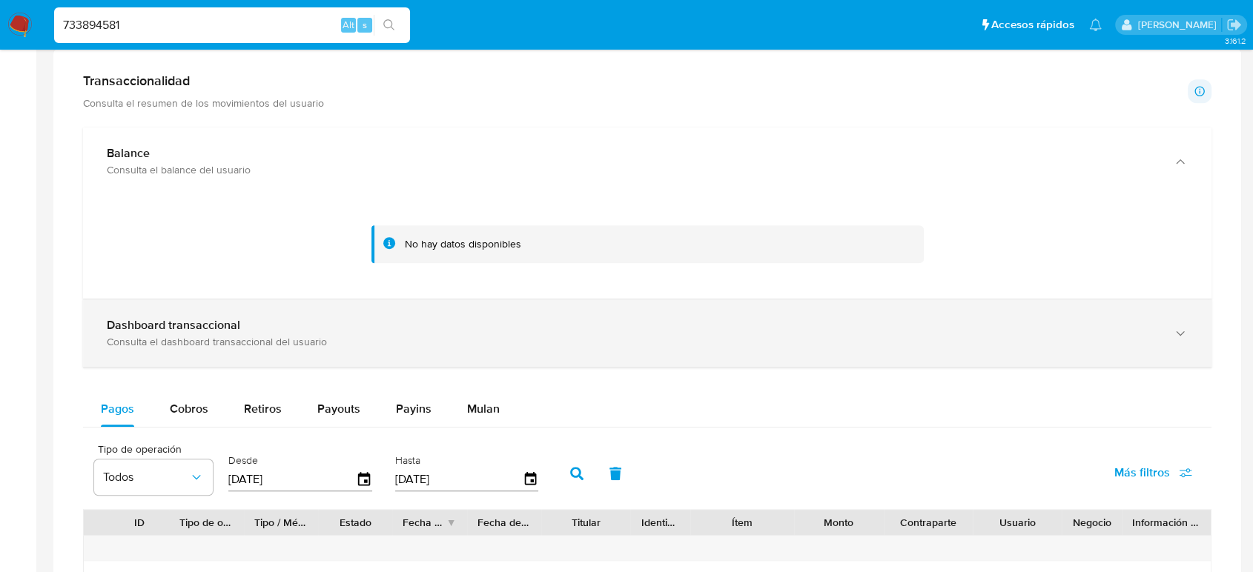
click at [509, 350] on div "Dashboard transaccional Consulta el dashboard transaccional del usuario" at bounding box center [647, 333] width 1129 height 67
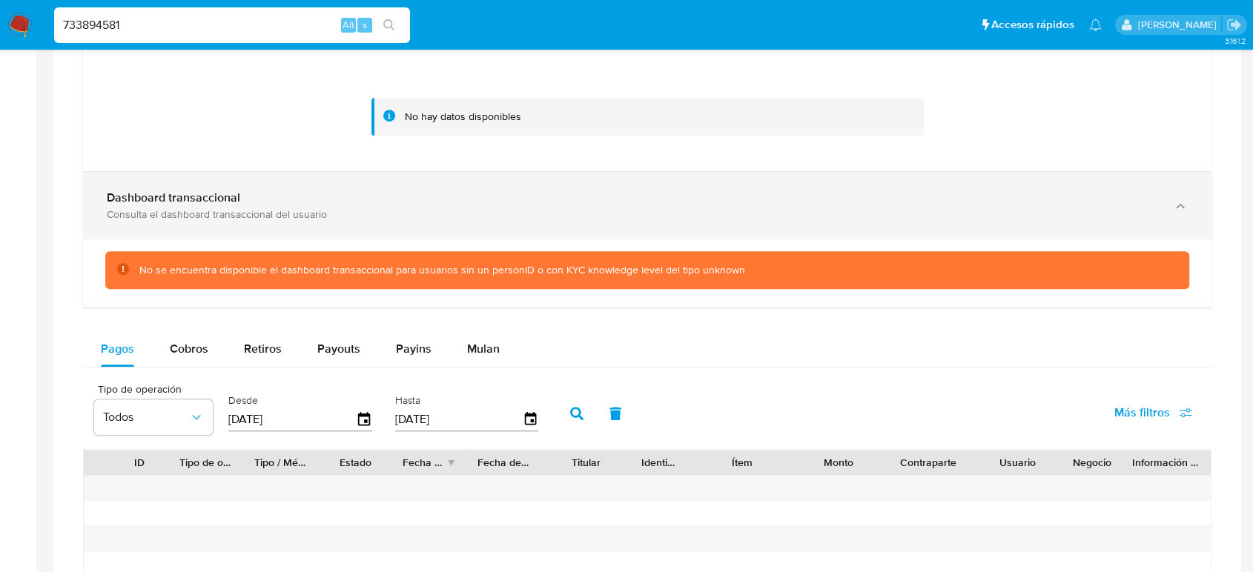
scroll to position [906, 0]
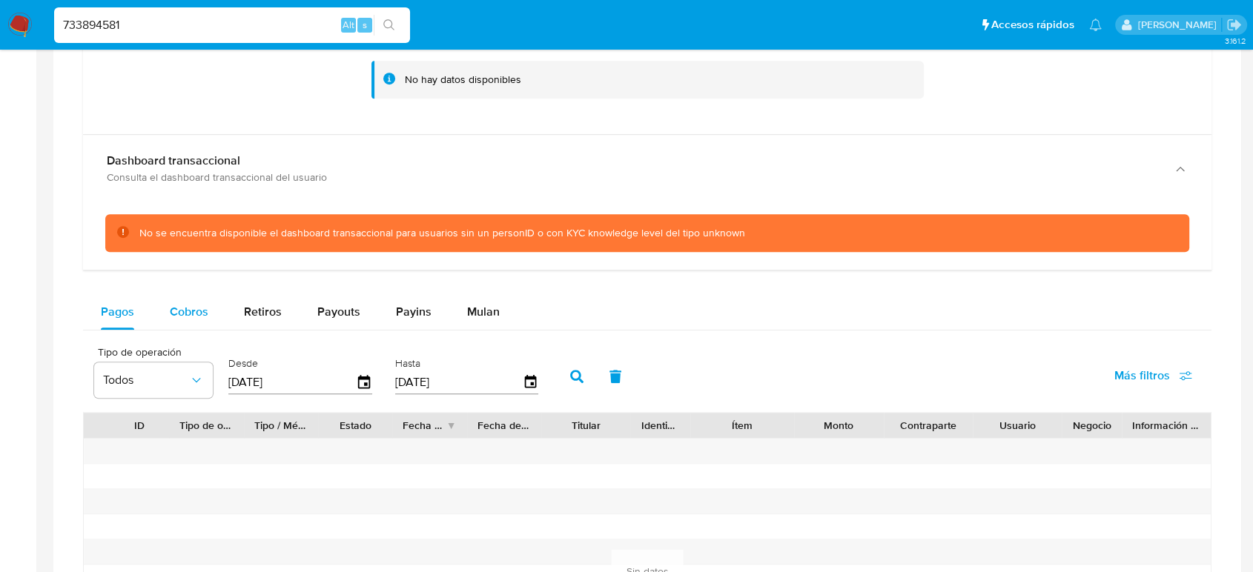
click at [182, 312] on span "Cobros" at bounding box center [189, 311] width 39 height 17
select select "10"
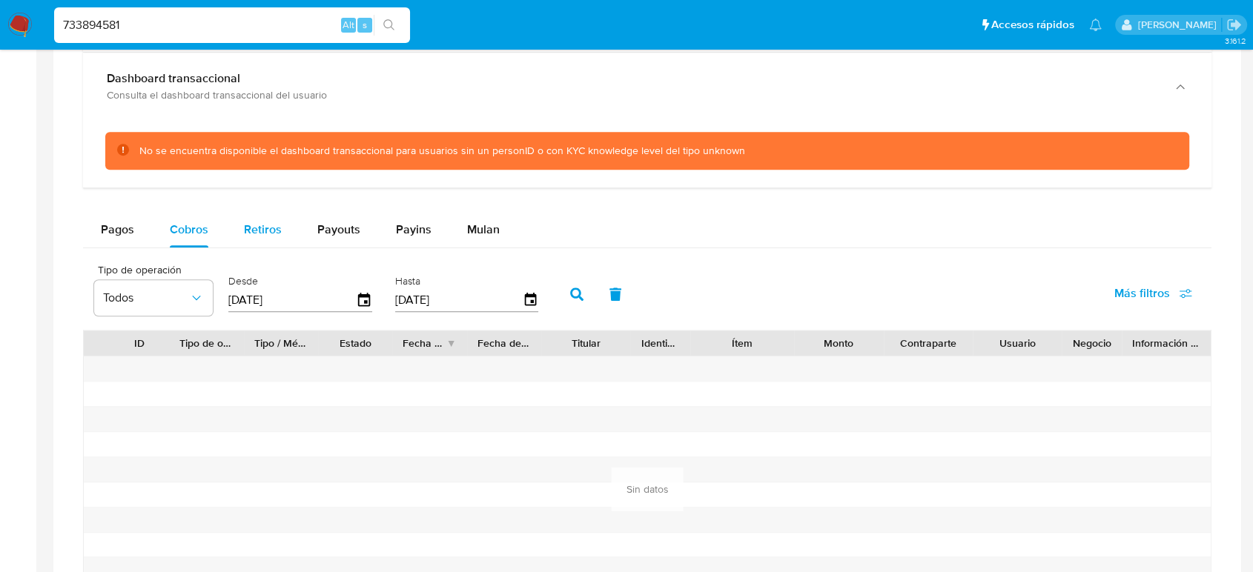
click at [276, 232] on span "Retiros" at bounding box center [263, 229] width 38 height 17
select select "10"
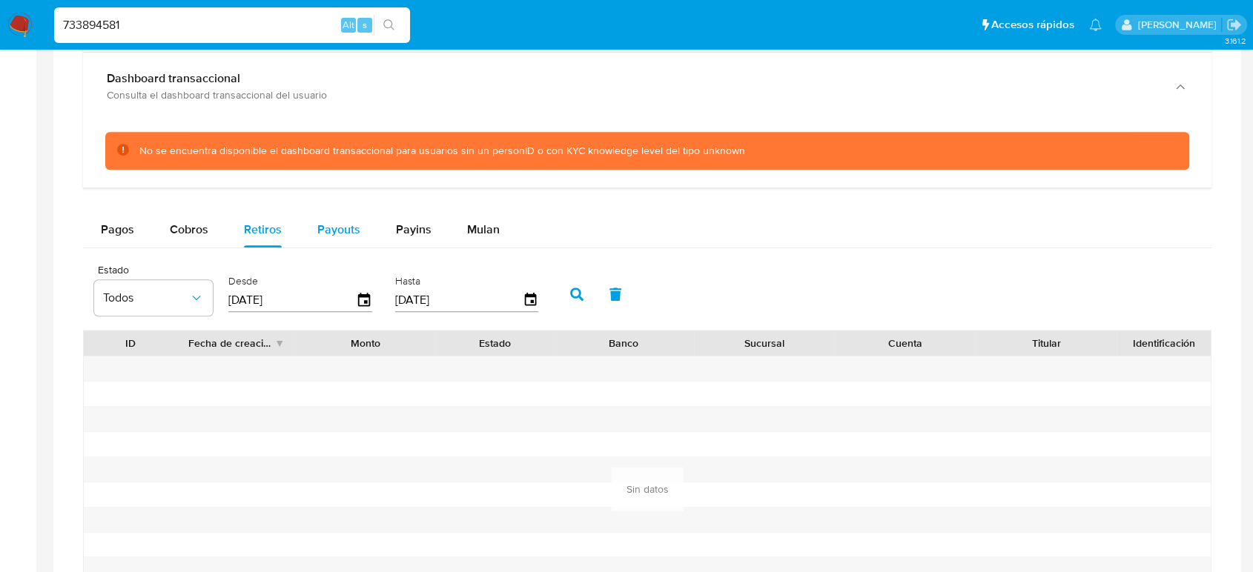
click at [323, 230] on span "Payouts" at bounding box center [338, 229] width 43 height 17
select select "10"
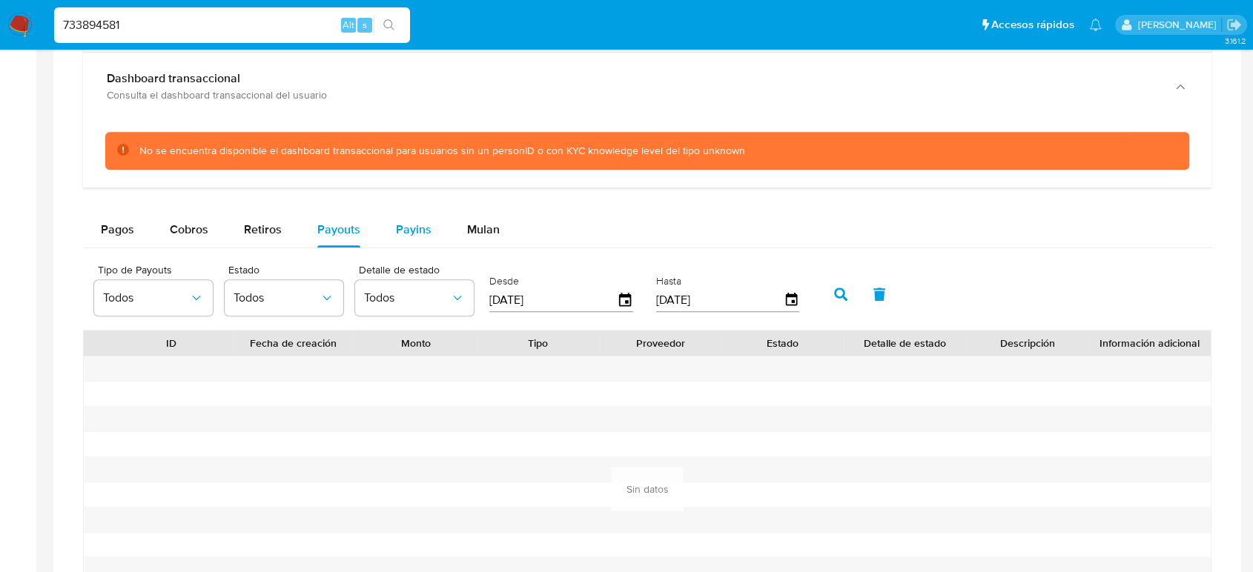
click at [412, 222] on span "Payins" at bounding box center [414, 229] width 36 height 17
select select "10"
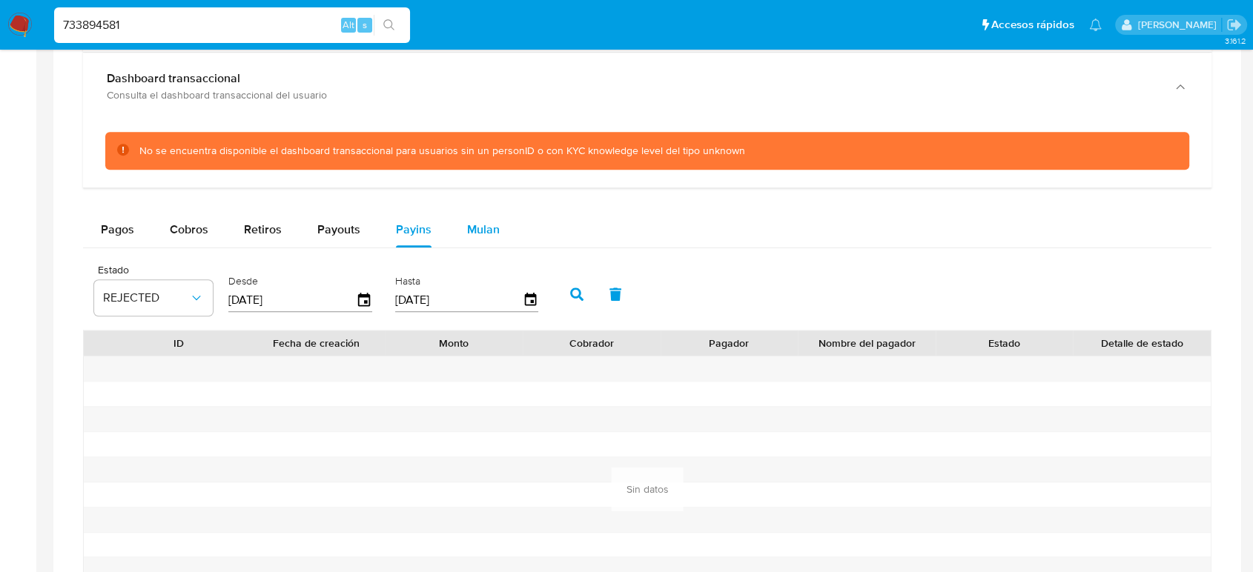
click at [471, 231] on span "Mulan" at bounding box center [483, 229] width 33 height 17
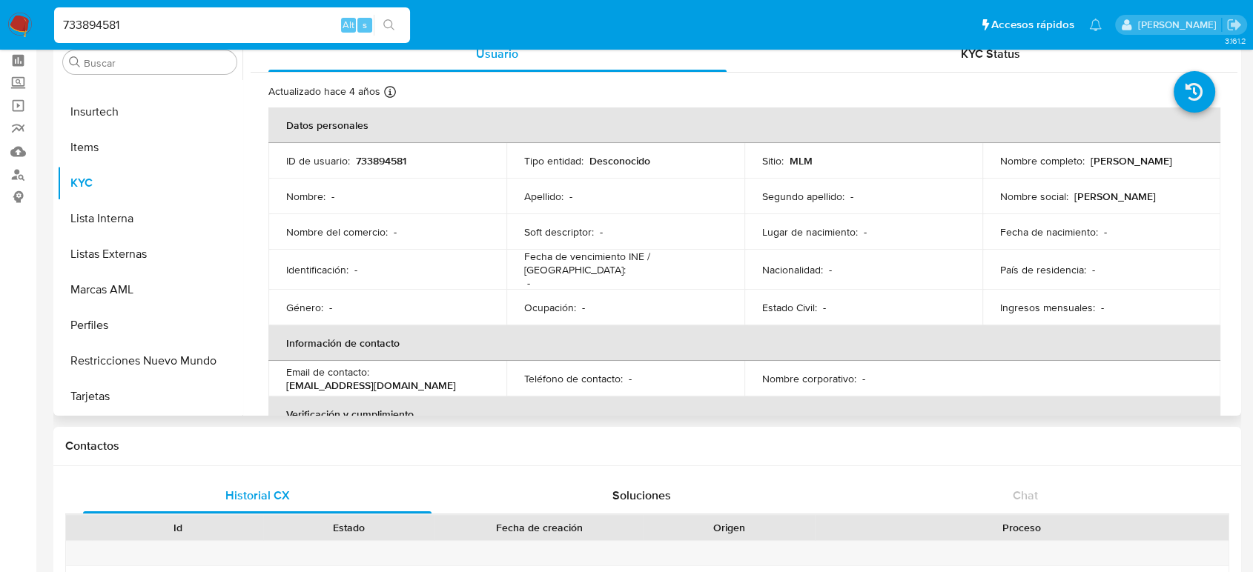
scroll to position [0, 0]
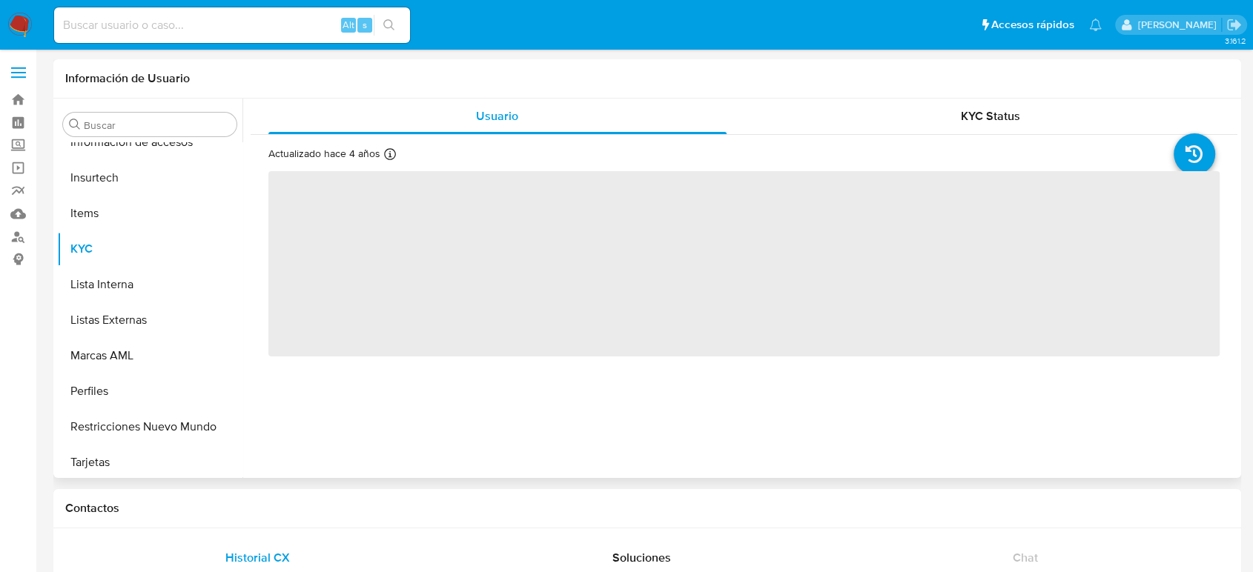
scroll to position [698, 0]
select select "10"
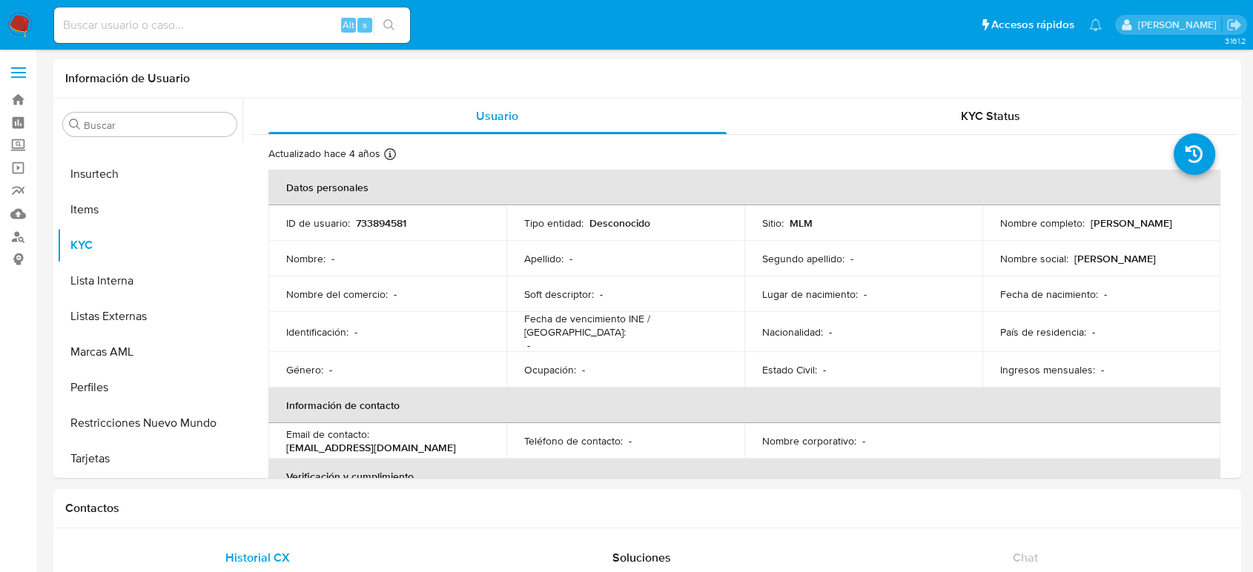
click at [224, 27] on input at bounding box center [232, 25] width 356 height 19
paste input "1221918956"
type input "1221918956"
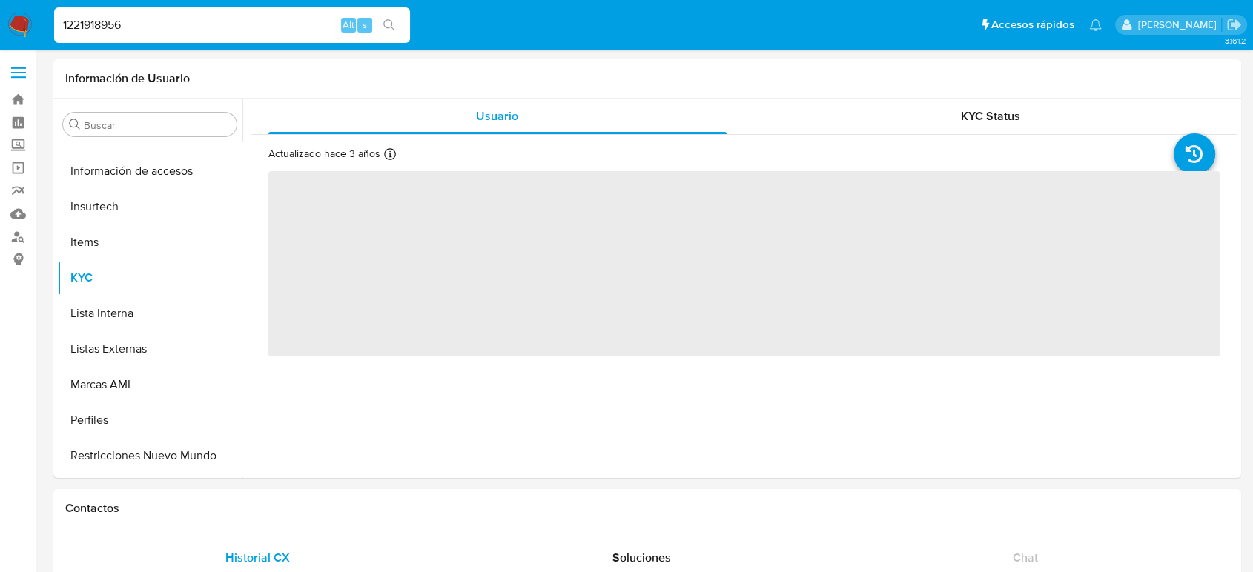
scroll to position [698, 0]
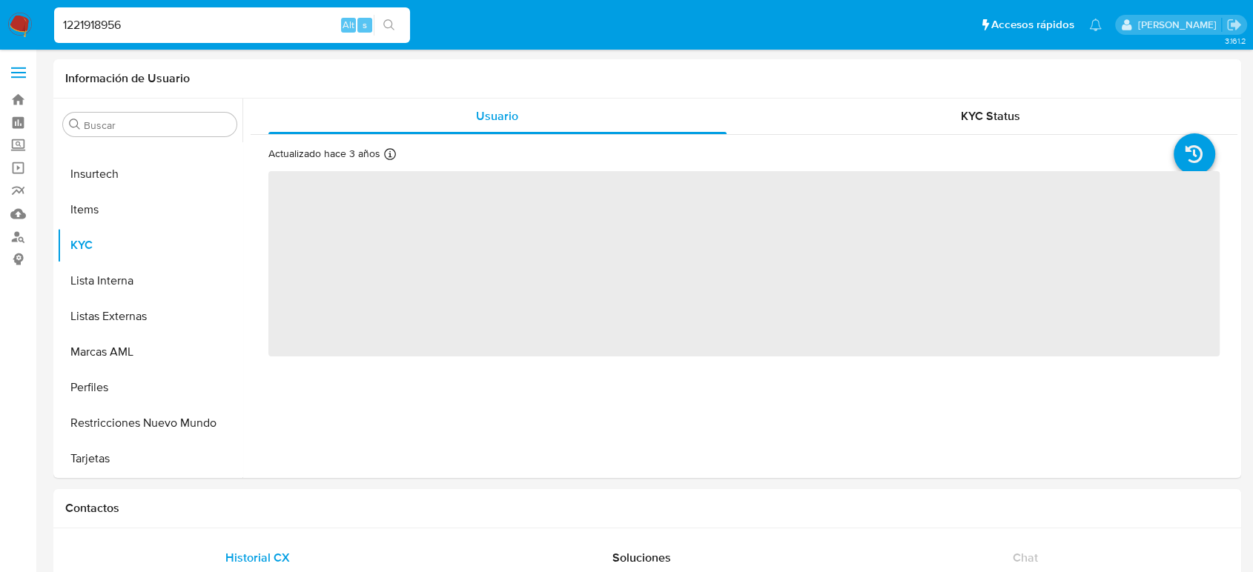
select select "10"
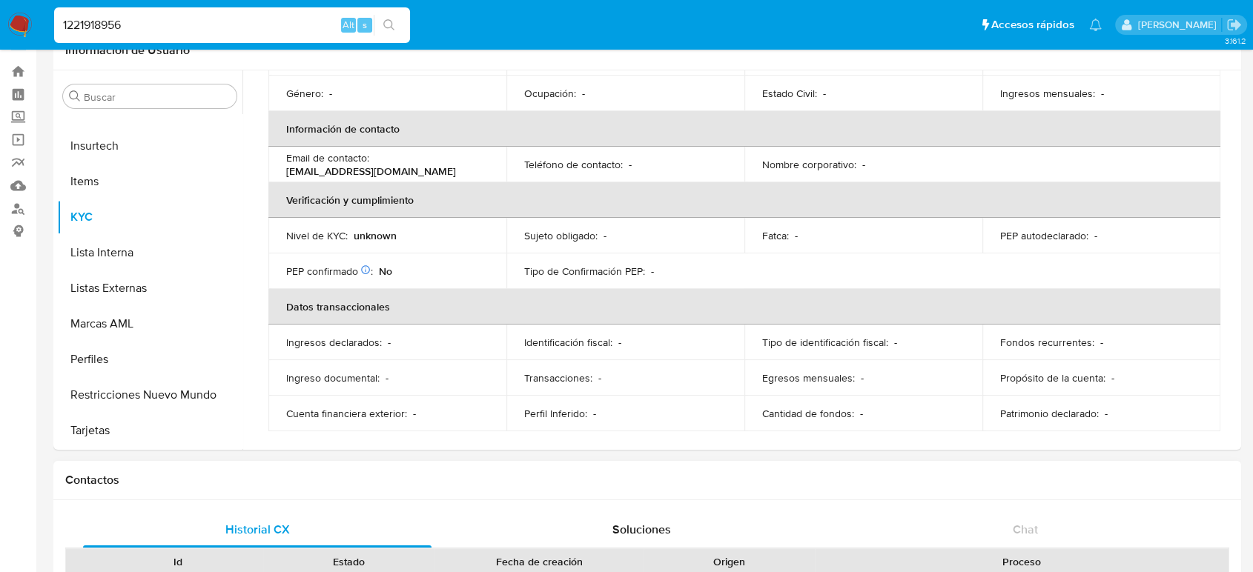
scroll to position [0, 0]
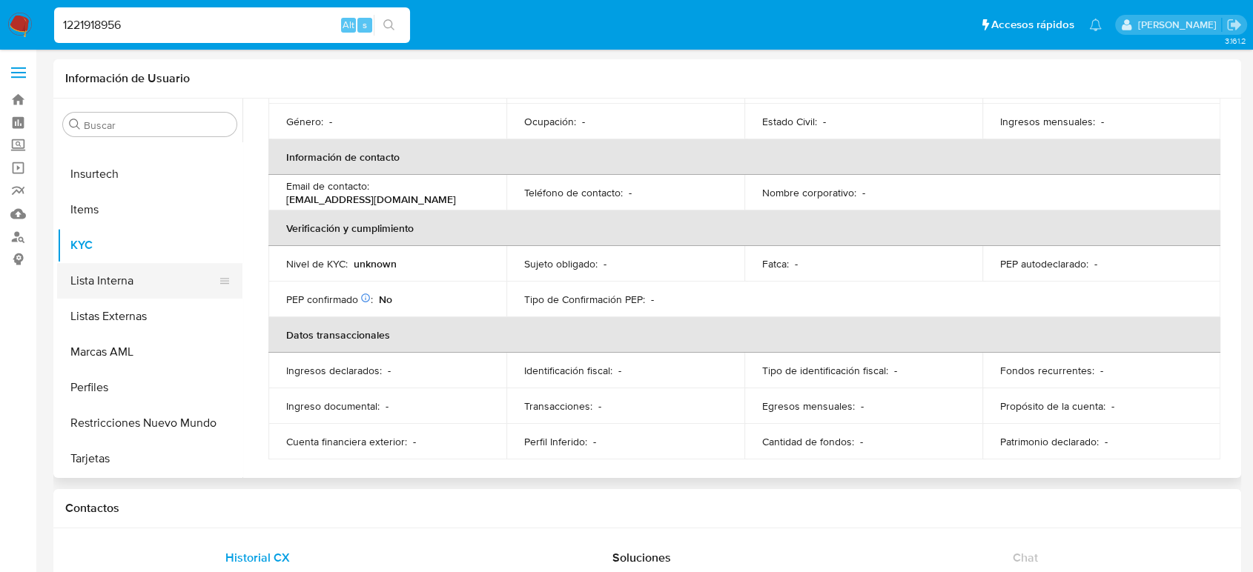
click at [125, 292] on button "Lista Interna" at bounding box center [144, 281] width 174 height 36
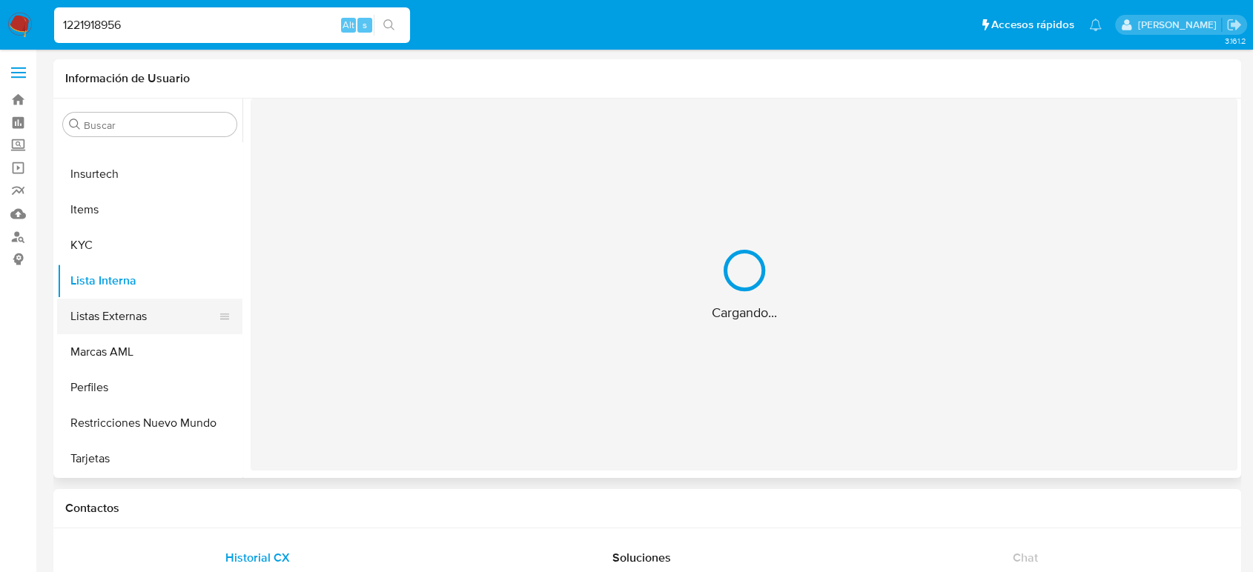
click at [125, 328] on button "Listas Externas" at bounding box center [144, 317] width 174 height 36
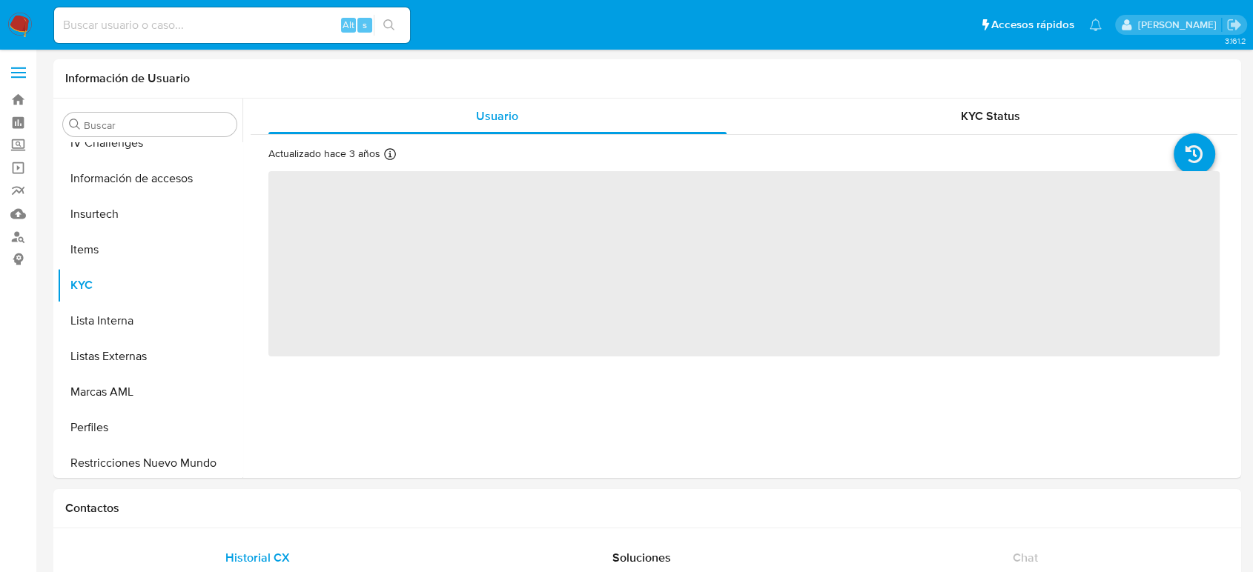
scroll to position [698, 0]
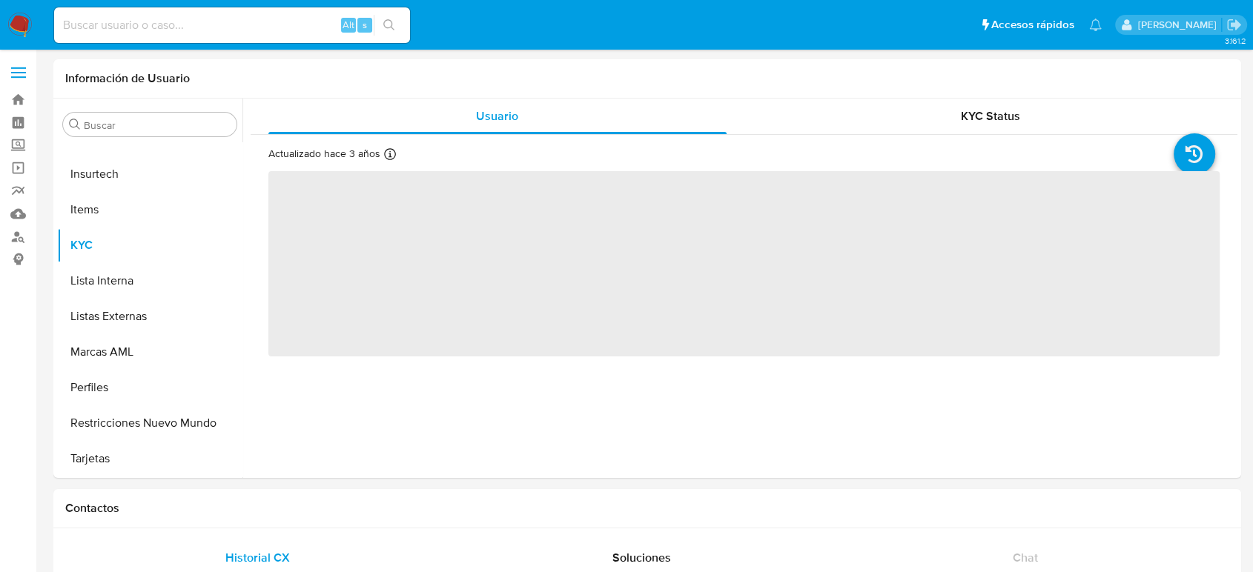
select select "10"
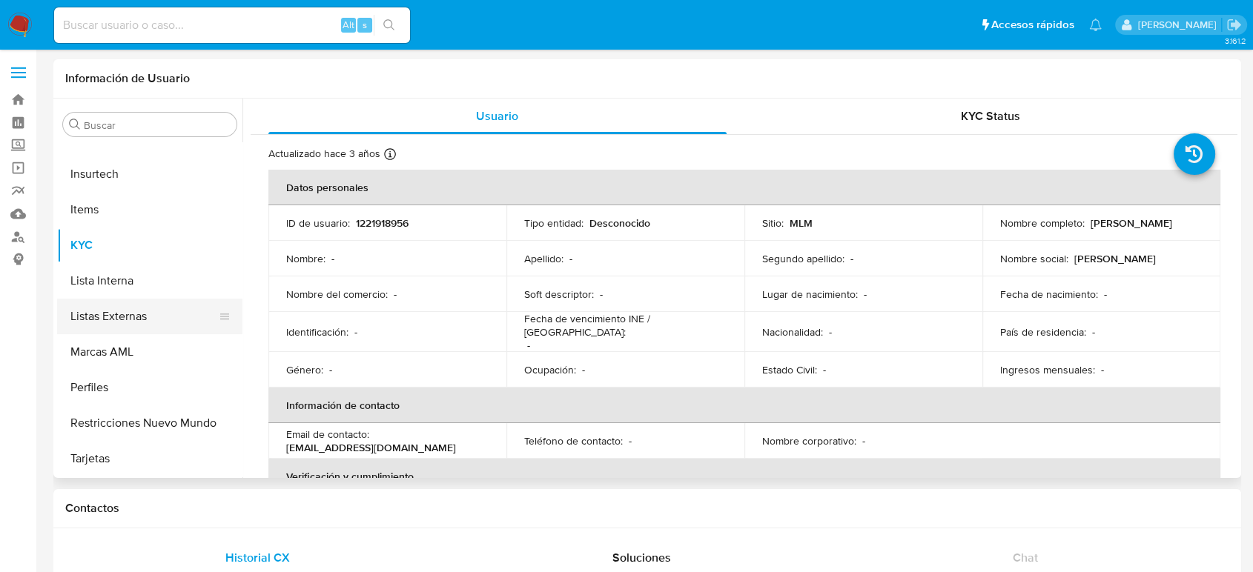
click at [136, 318] on button "Listas Externas" at bounding box center [144, 317] width 174 height 36
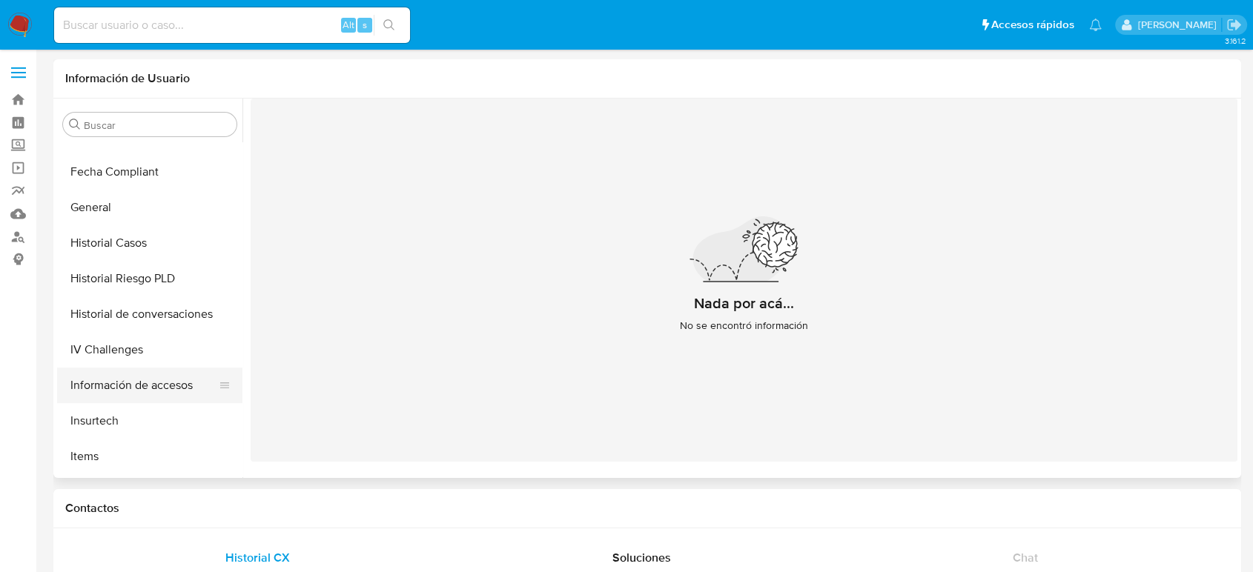
scroll to position [368, 0]
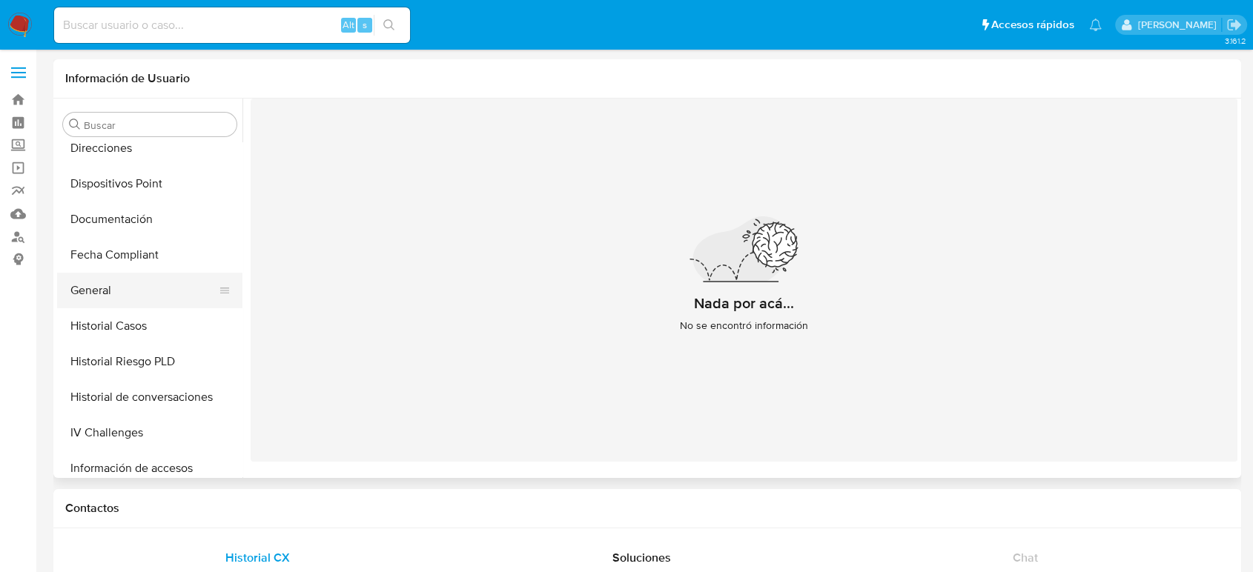
click at [113, 300] on button "General" at bounding box center [144, 291] width 174 height 36
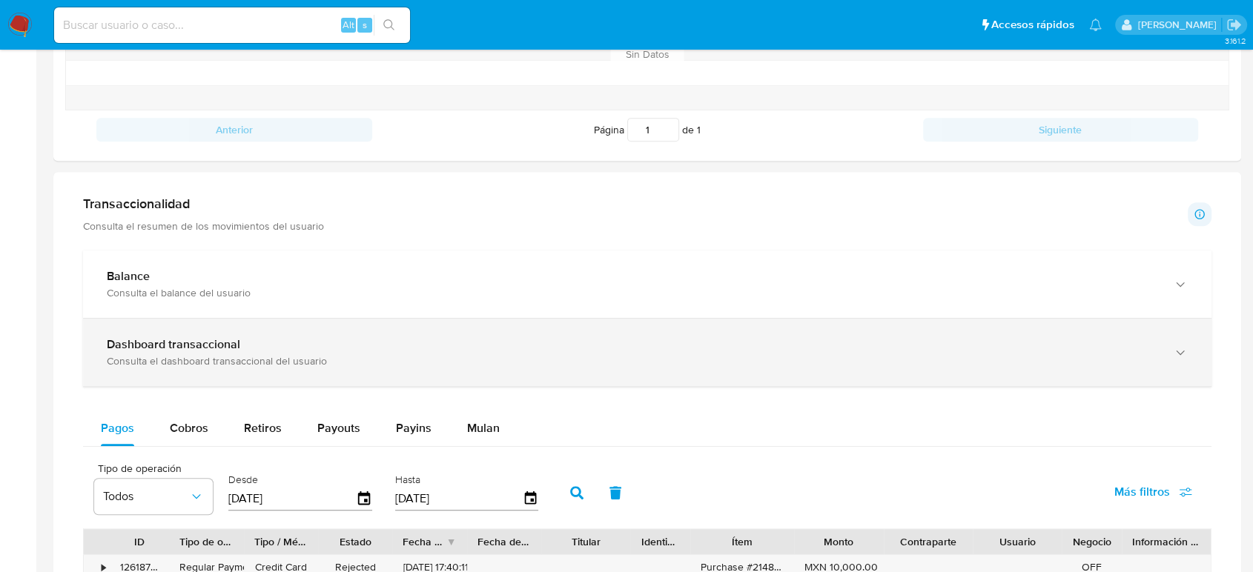
scroll to position [658, 0]
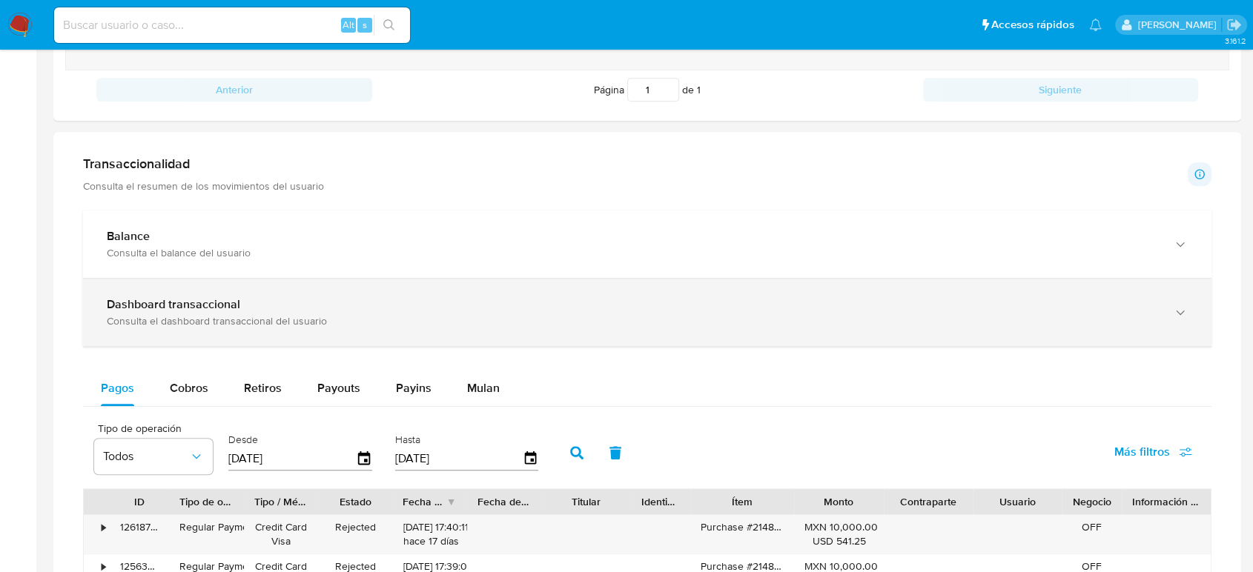
click at [367, 321] on div "Consulta el dashboard transaccional del usuario" at bounding box center [632, 320] width 1051 height 13
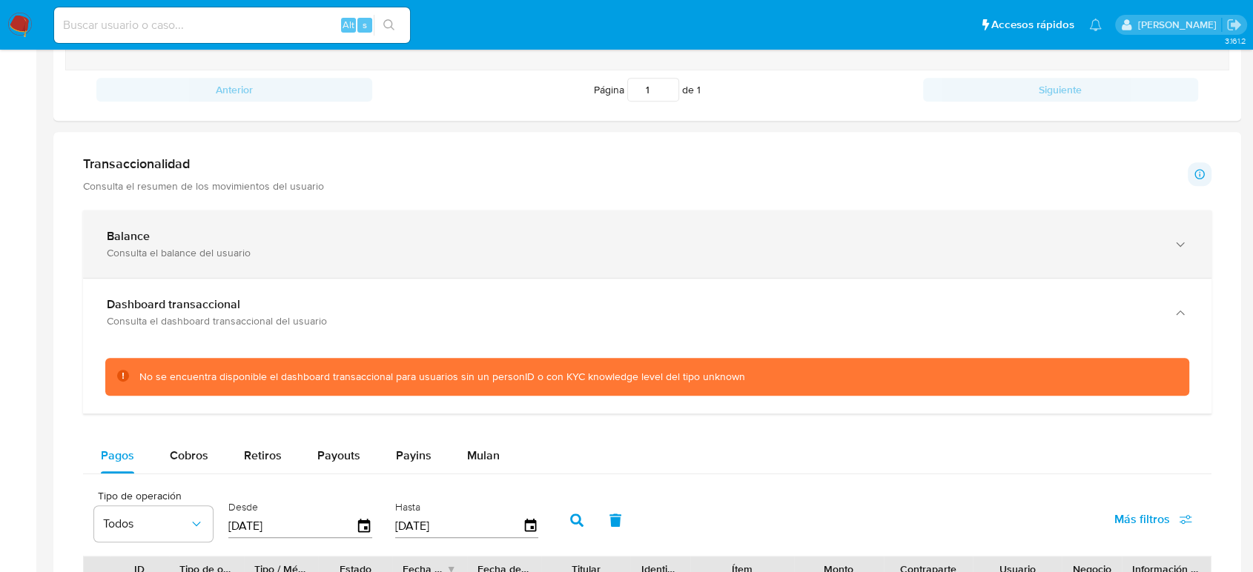
click at [365, 272] on div "Balance Consulta el balance del usuario" at bounding box center [647, 244] width 1129 height 67
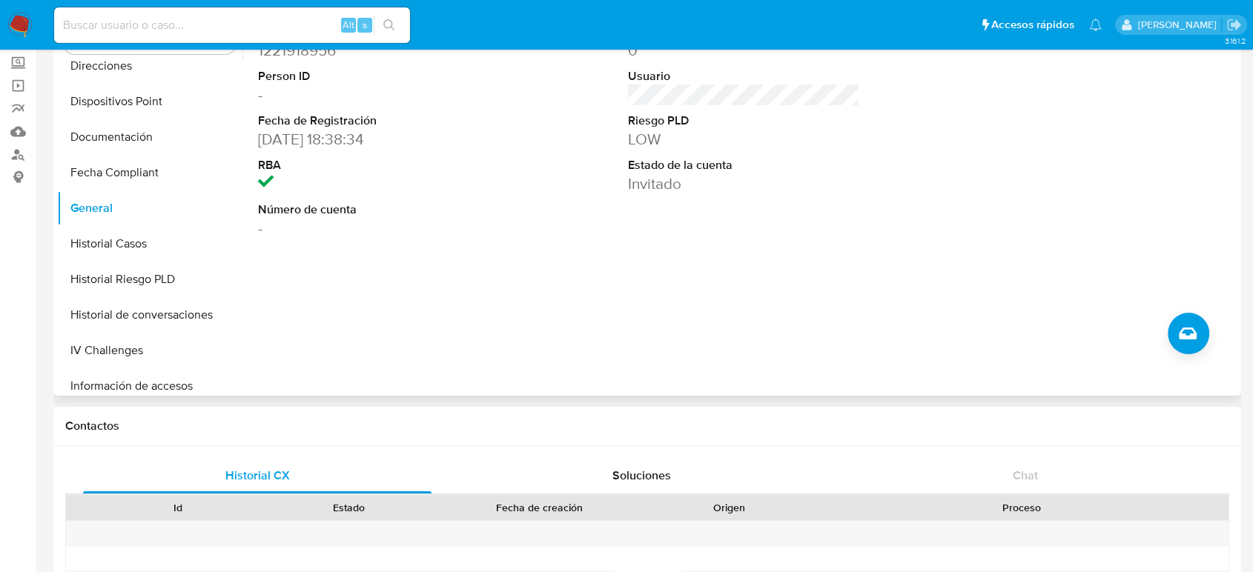
scroll to position [0, 0]
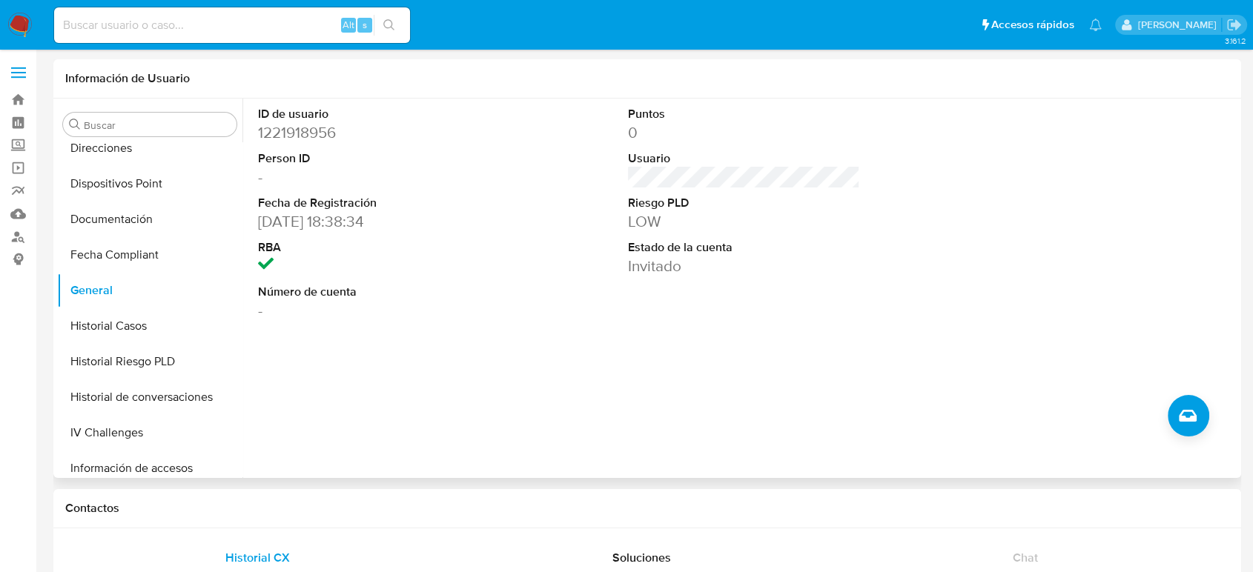
click at [312, 135] on dd "1221918956" at bounding box center [374, 132] width 232 height 21
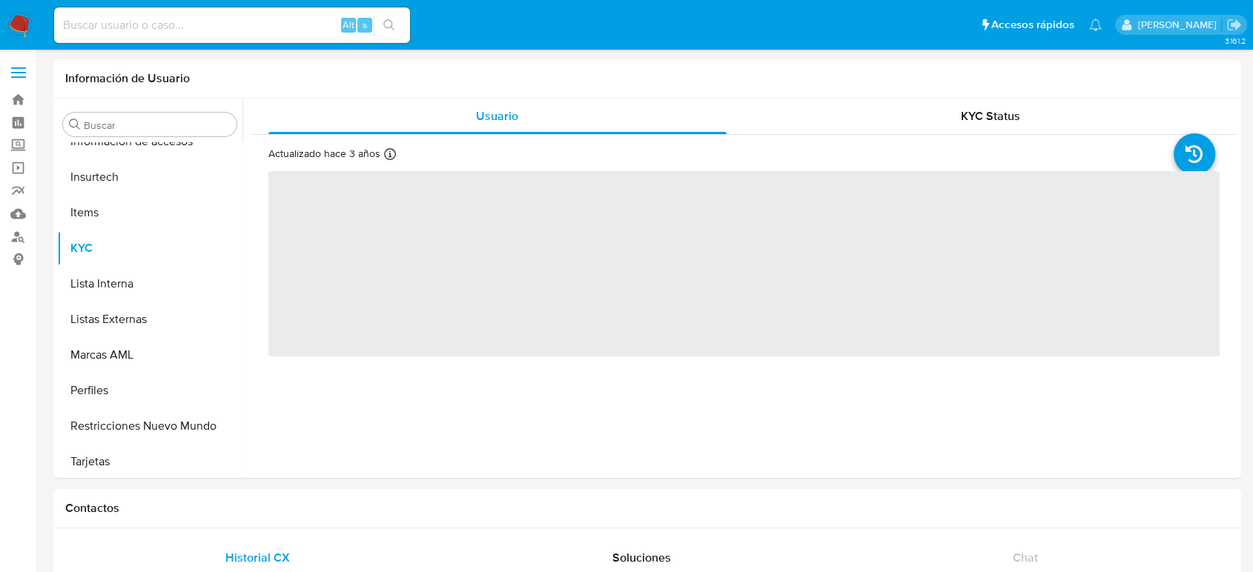
scroll to position [698, 0]
select select "10"
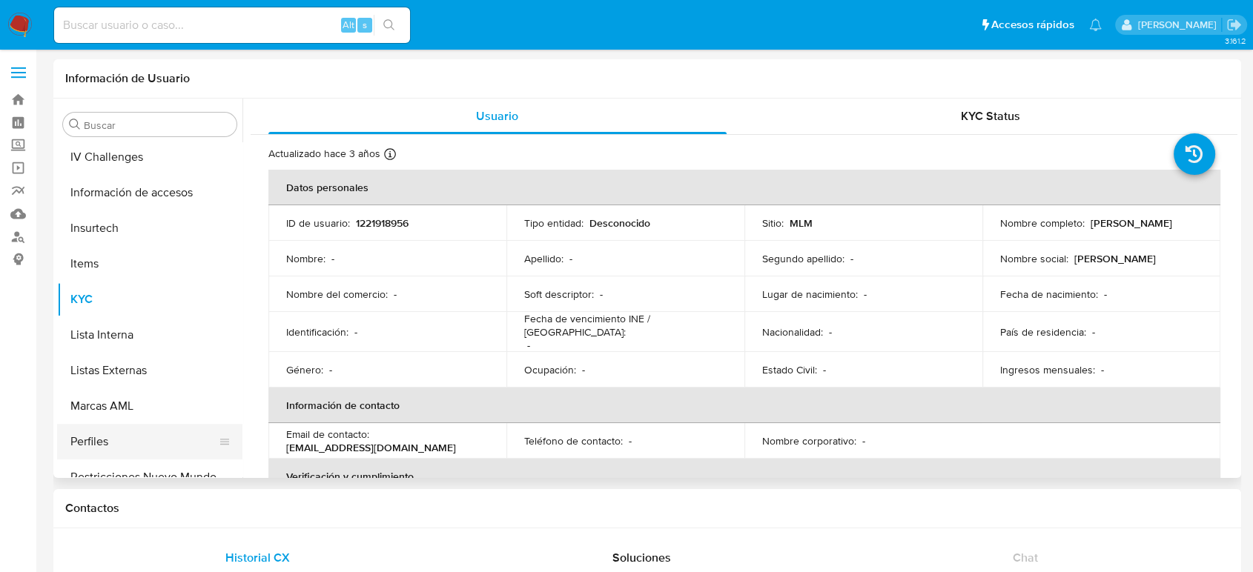
scroll to position [615, 0]
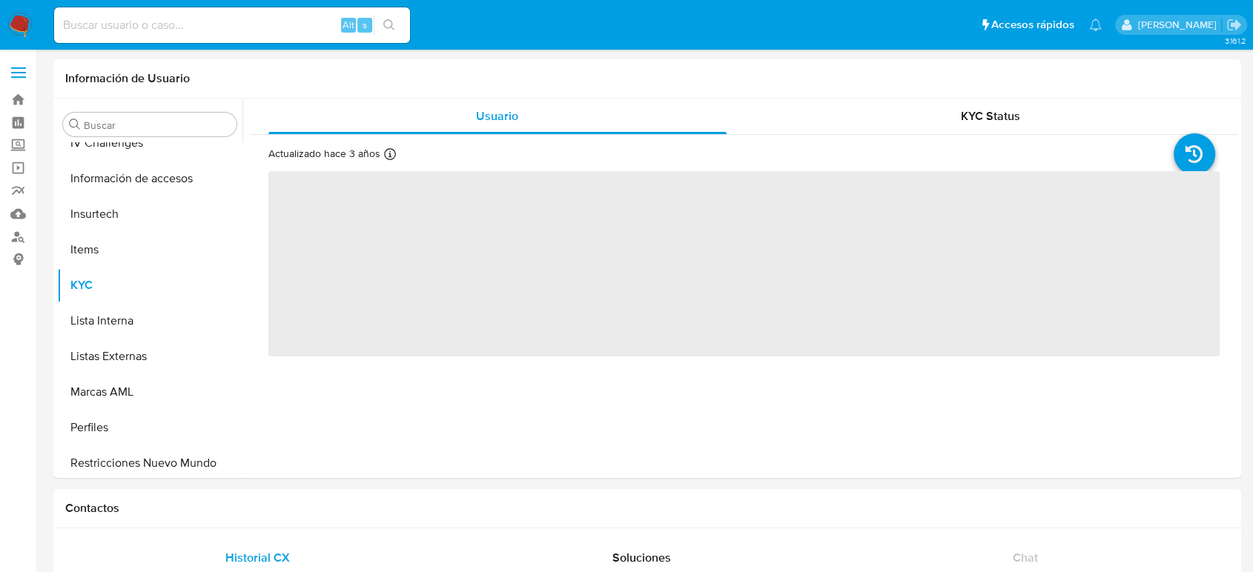
scroll to position [698, 0]
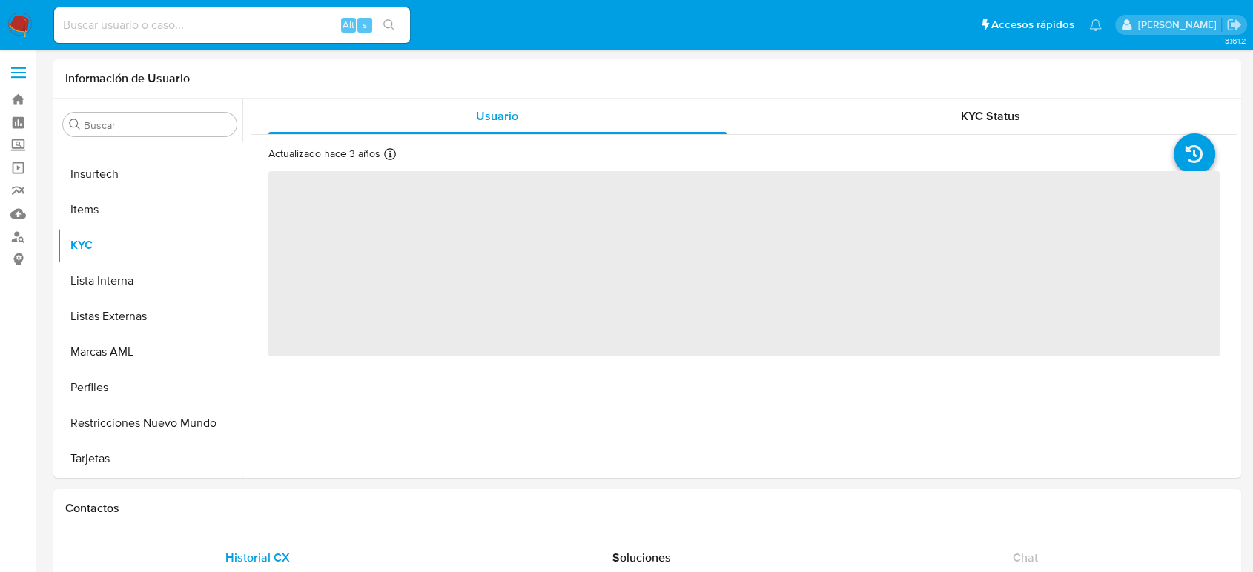
select select "10"
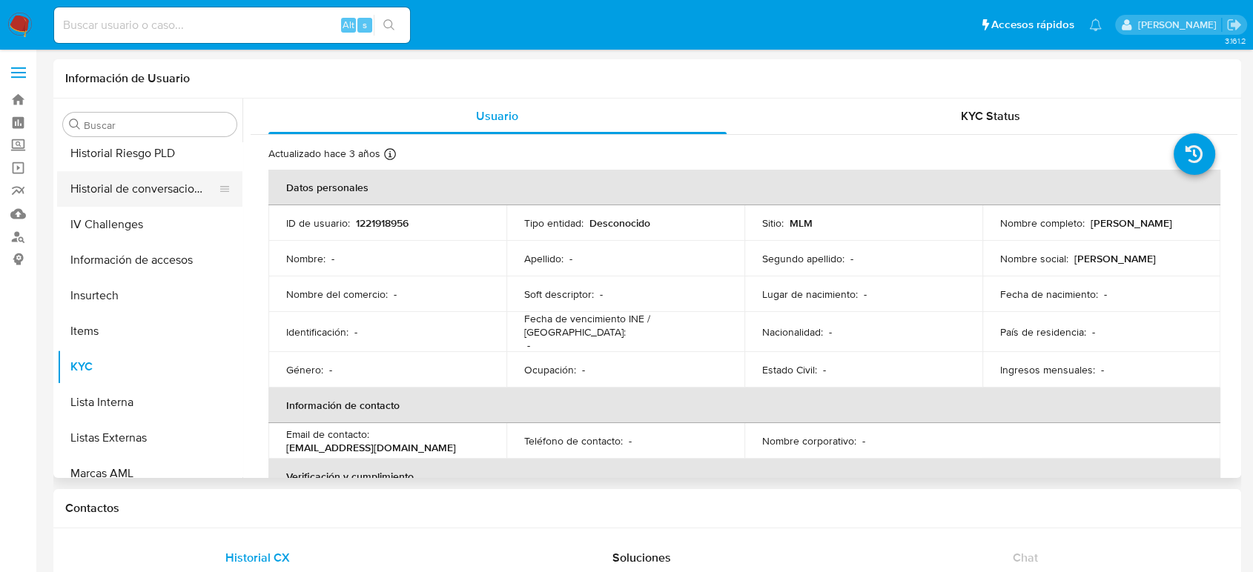
scroll to position [451, 0]
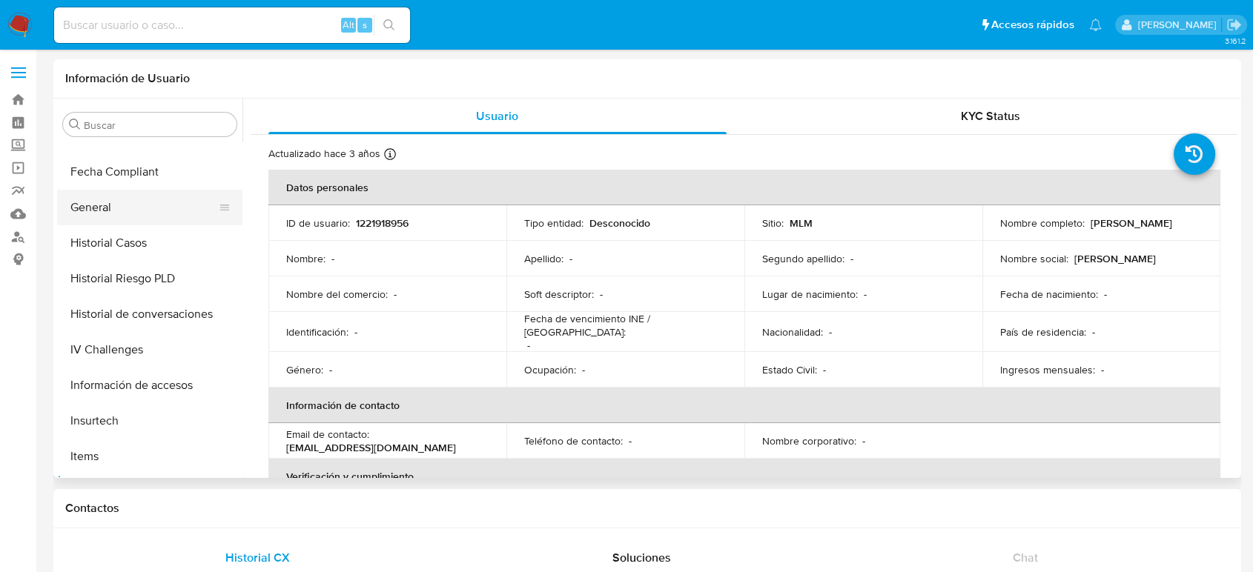
click at [133, 204] on button "General" at bounding box center [144, 208] width 174 height 36
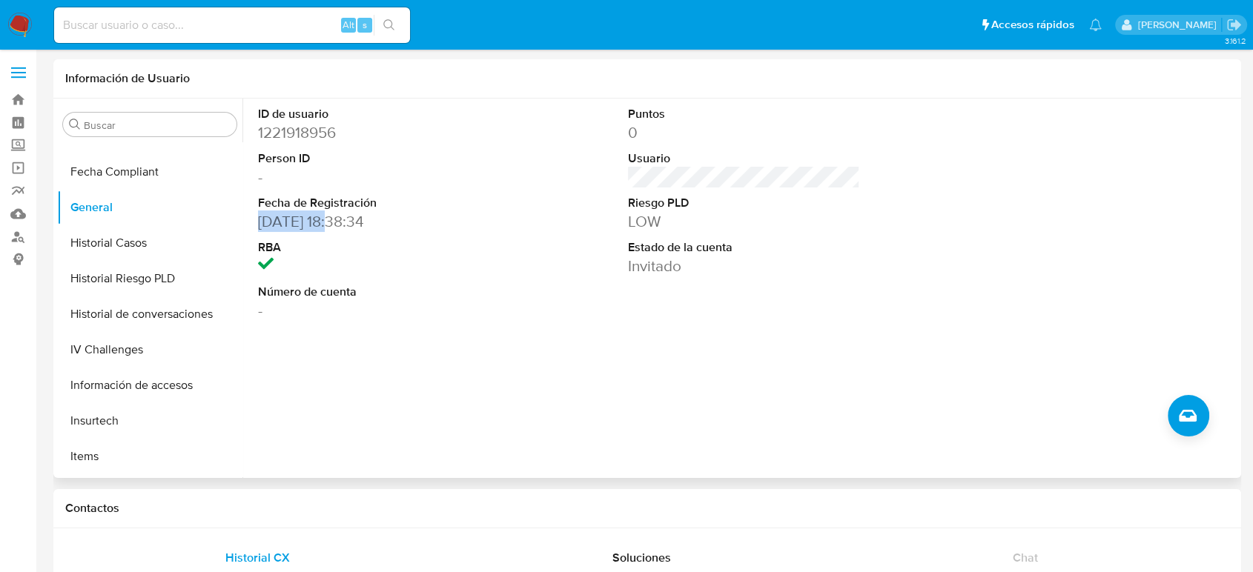
drag, startPoint x: 256, startPoint y: 222, endPoint x: 334, endPoint y: 224, distance: 77.9
click at [334, 224] on div "ID de usuario 1221918956 Person ID - Fecha de Registración [DATE] 18:38:34 RBA …" at bounding box center [374, 214] width 247 height 230
copy dd "[DATE]"
click at [135, 239] on button "Historial Casos" at bounding box center [144, 243] width 174 height 36
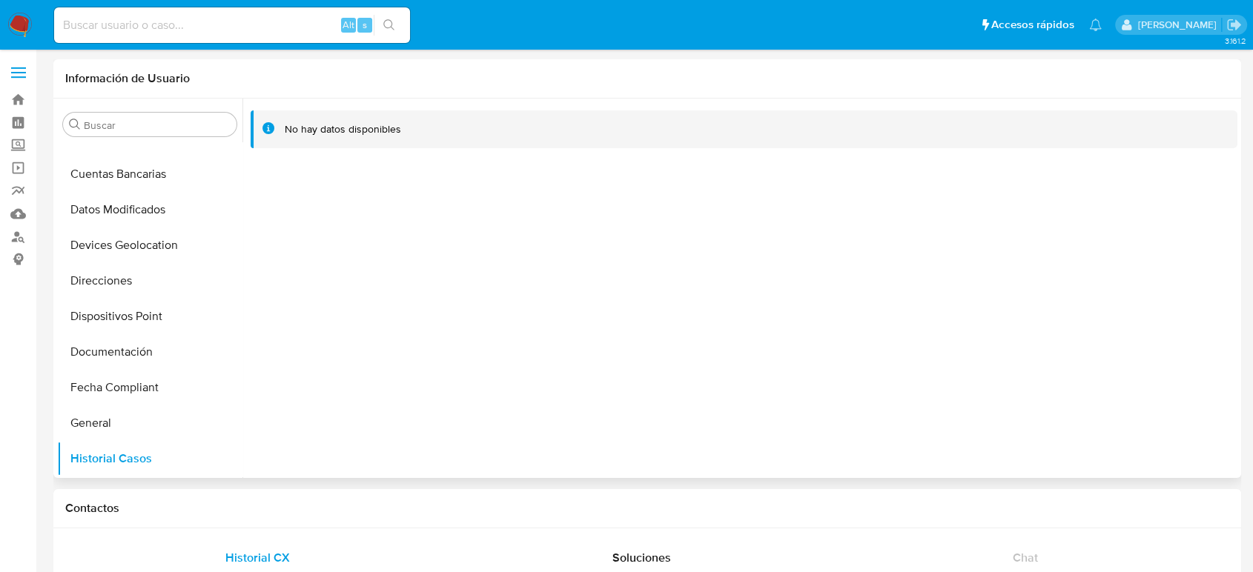
scroll to position [203, 0]
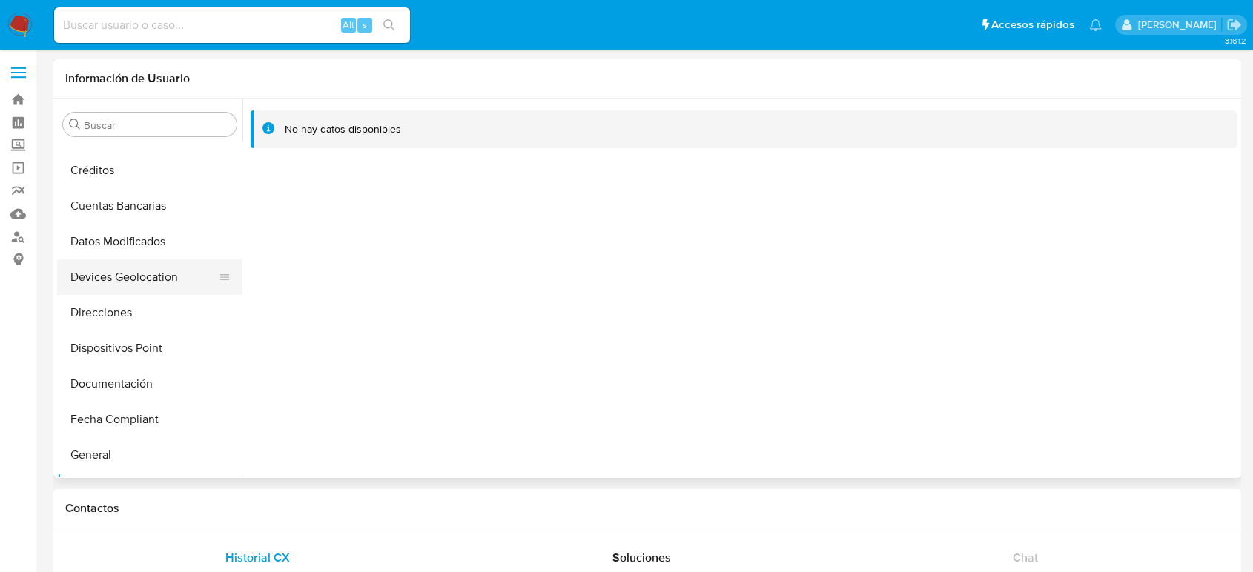
click at [137, 271] on button "Devices Geolocation" at bounding box center [144, 278] width 174 height 36
click at [112, 123] on input "Buscar" at bounding box center [157, 125] width 147 height 13
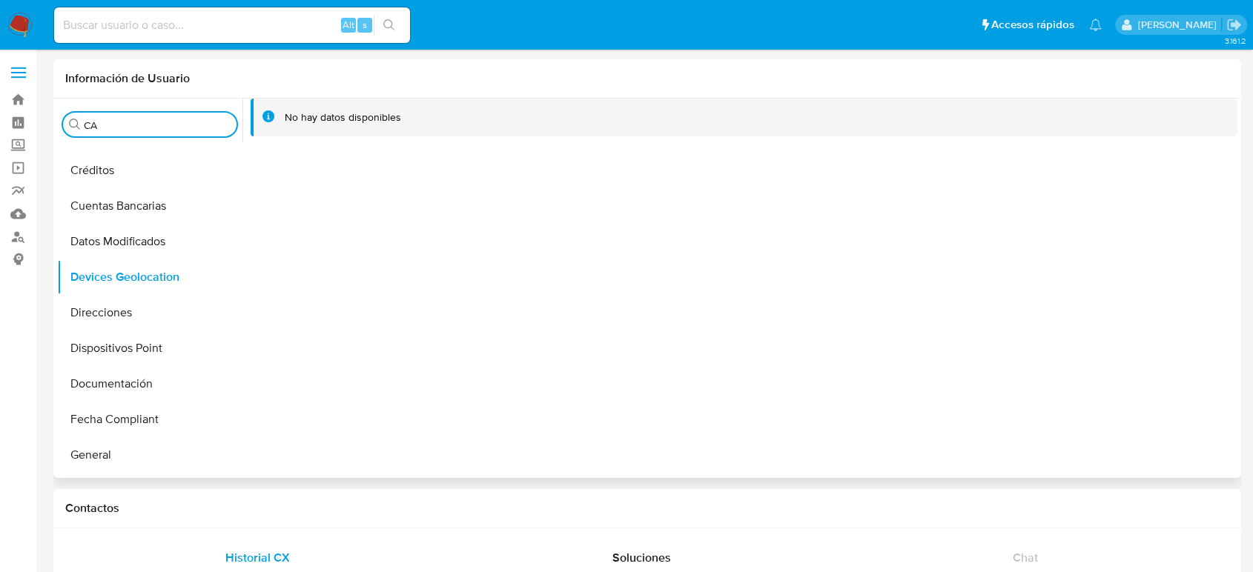
scroll to position [0, 0]
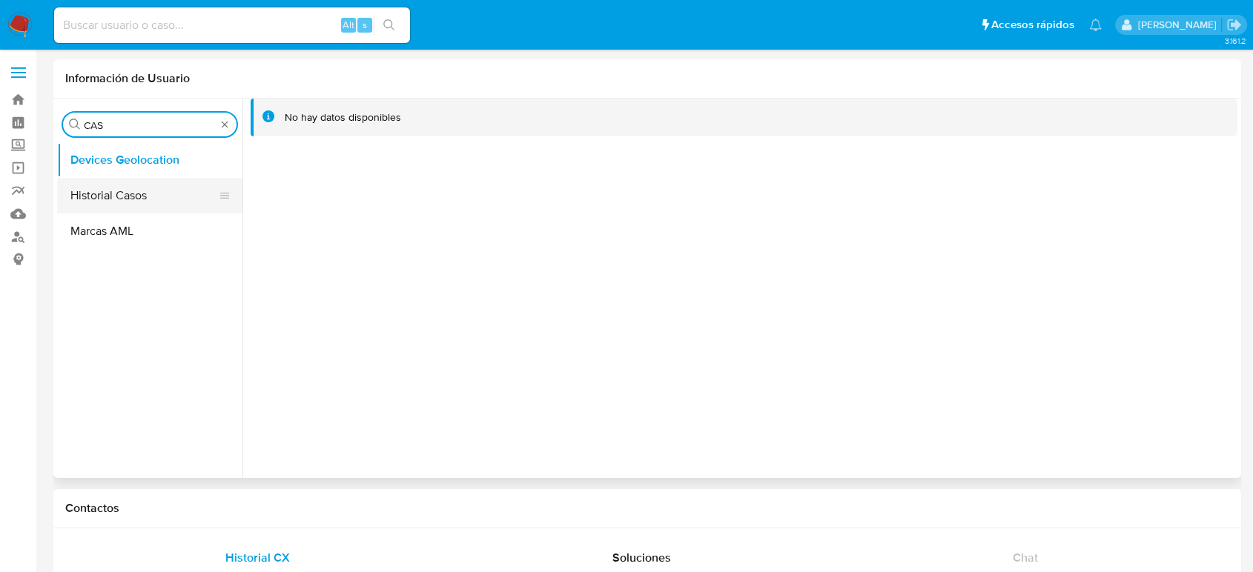
type input "CAS"
click at [134, 208] on button "Historial Casos" at bounding box center [144, 196] width 174 height 36
click at [221, 117] on div "Buscar CAS" at bounding box center [150, 125] width 174 height 24
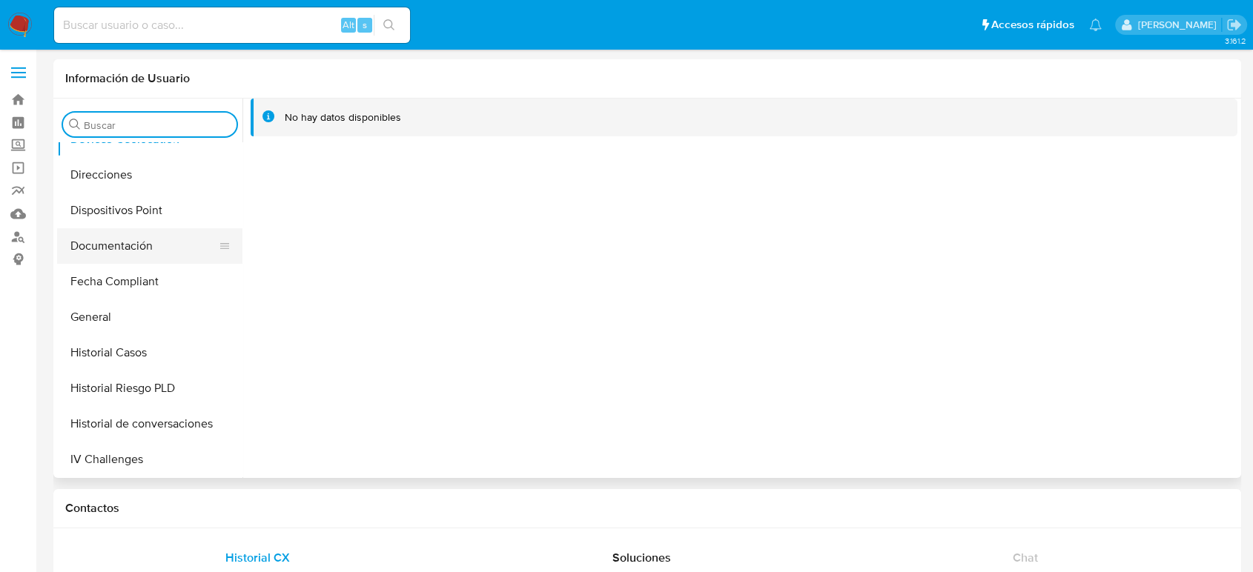
scroll to position [412, 0]
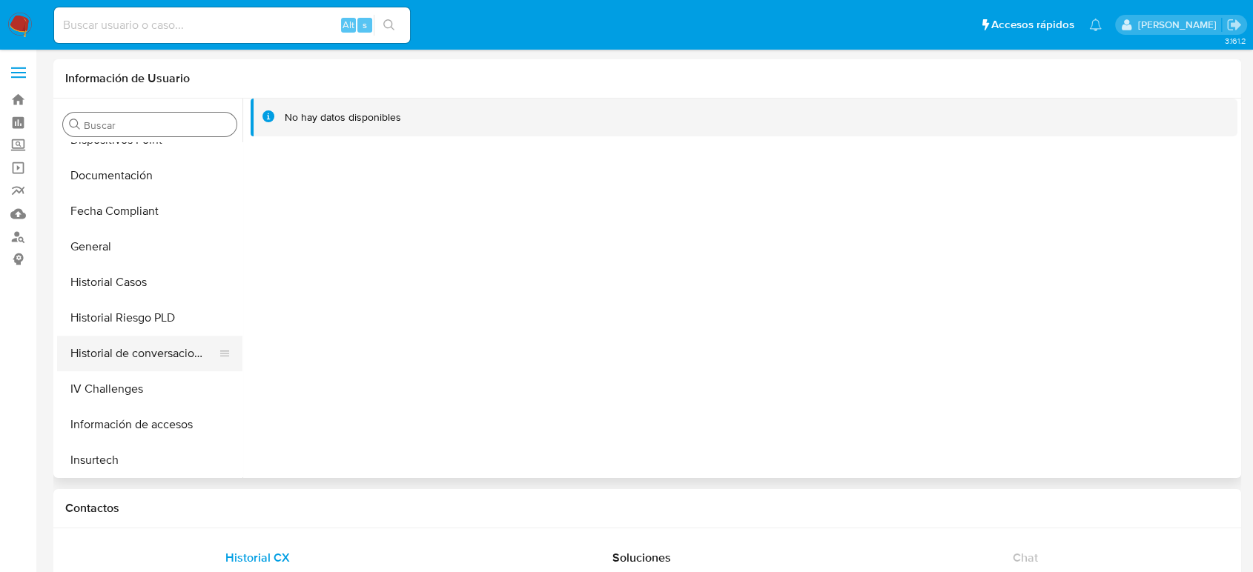
click at [151, 339] on button "Historial de conversaciones" at bounding box center [144, 354] width 174 height 36
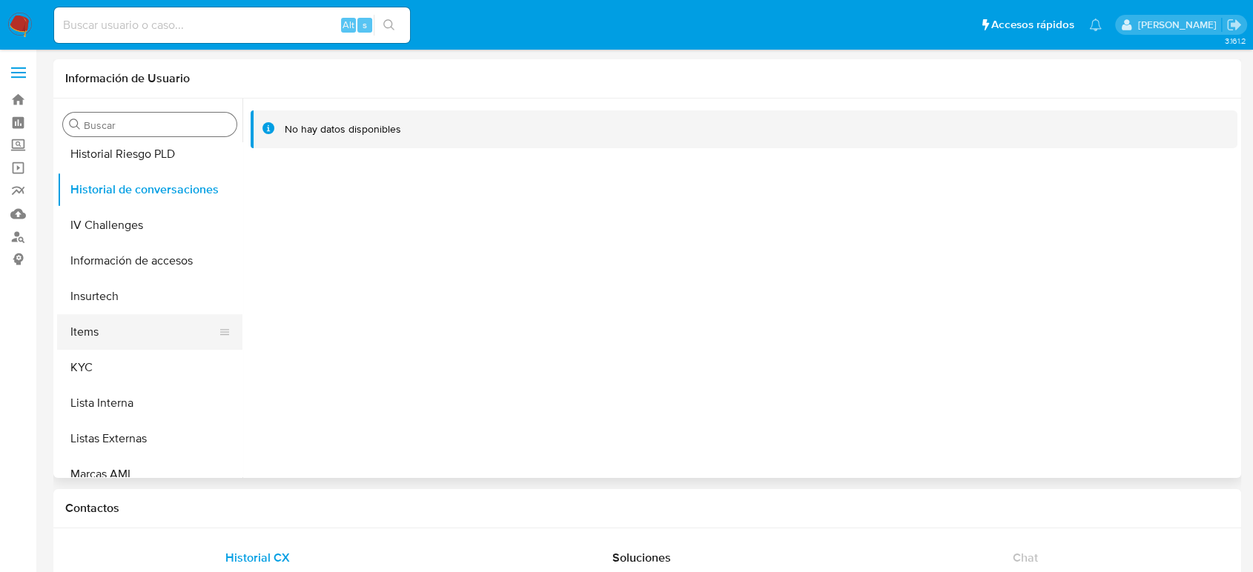
scroll to position [576, 0]
click at [113, 350] on button "KYC" at bounding box center [144, 367] width 174 height 36
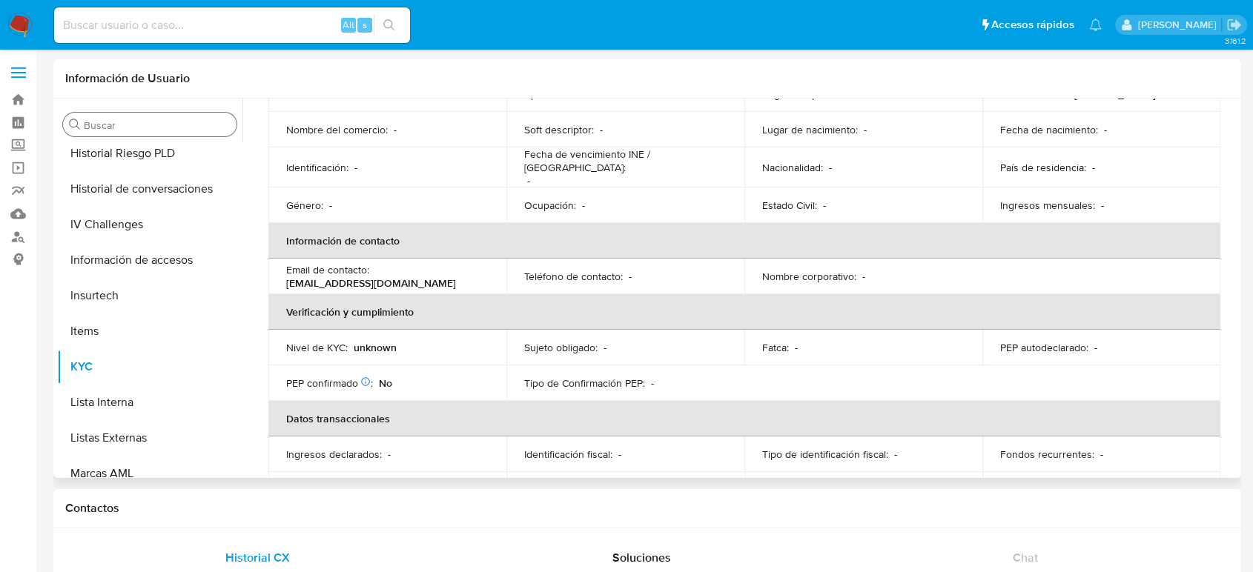
scroll to position [248, 0]
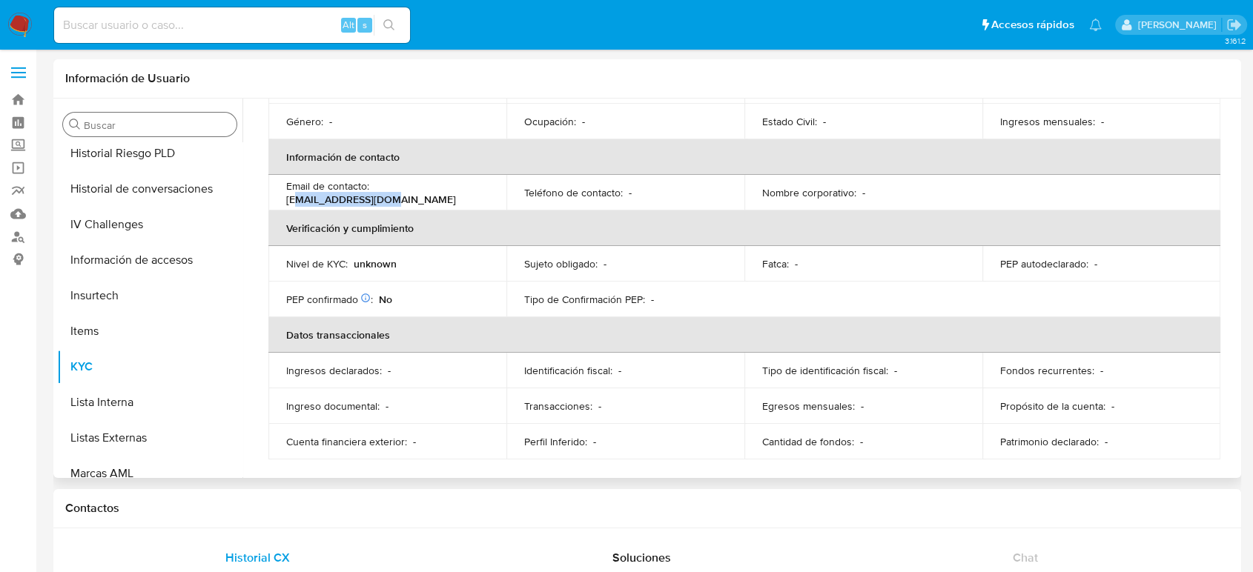
drag, startPoint x: 485, startPoint y: 204, endPoint x: 383, endPoint y: 194, distance: 102.0
click at [383, 194] on td "Email de contacto : g.rosadob@gmial.com" at bounding box center [387, 193] width 238 height 36
click at [489, 193] on td "Email de contacto : g.rosadob@gmial.com" at bounding box center [387, 193] width 238 height 36
drag, startPoint x: 485, startPoint y: 191, endPoint x: 374, endPoint y: 194, distance: 110.5
click at [374, 194] on div "Email de contacto : g.rosadob@gmial.com" at bounding box center [387, 192] width 202 height 27
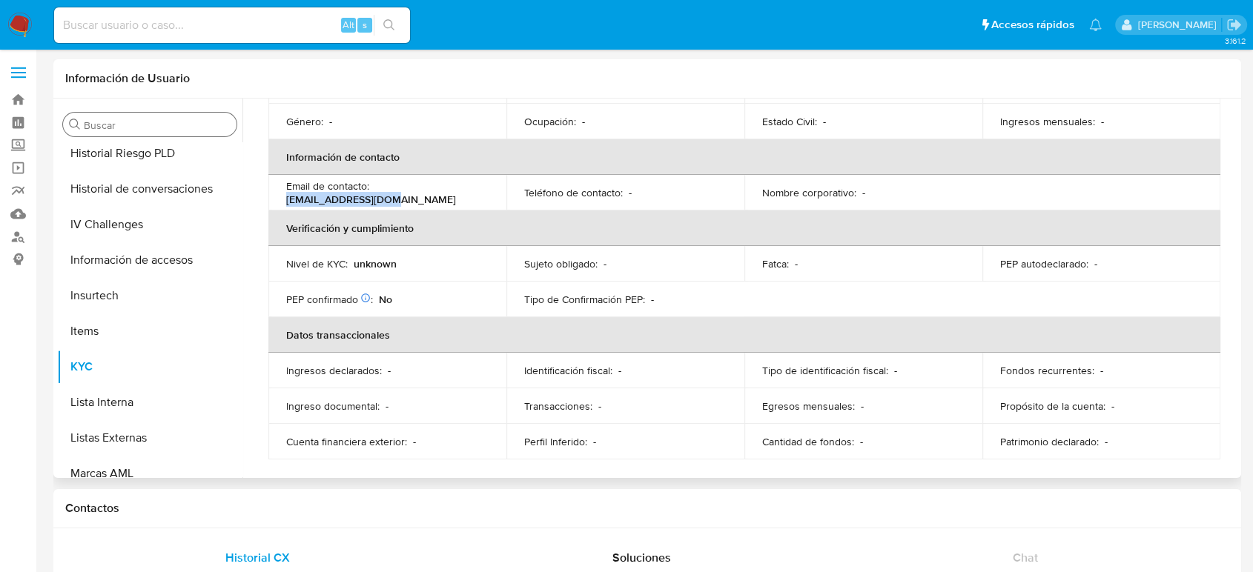
copy p "g.rosadob@gmial.com"
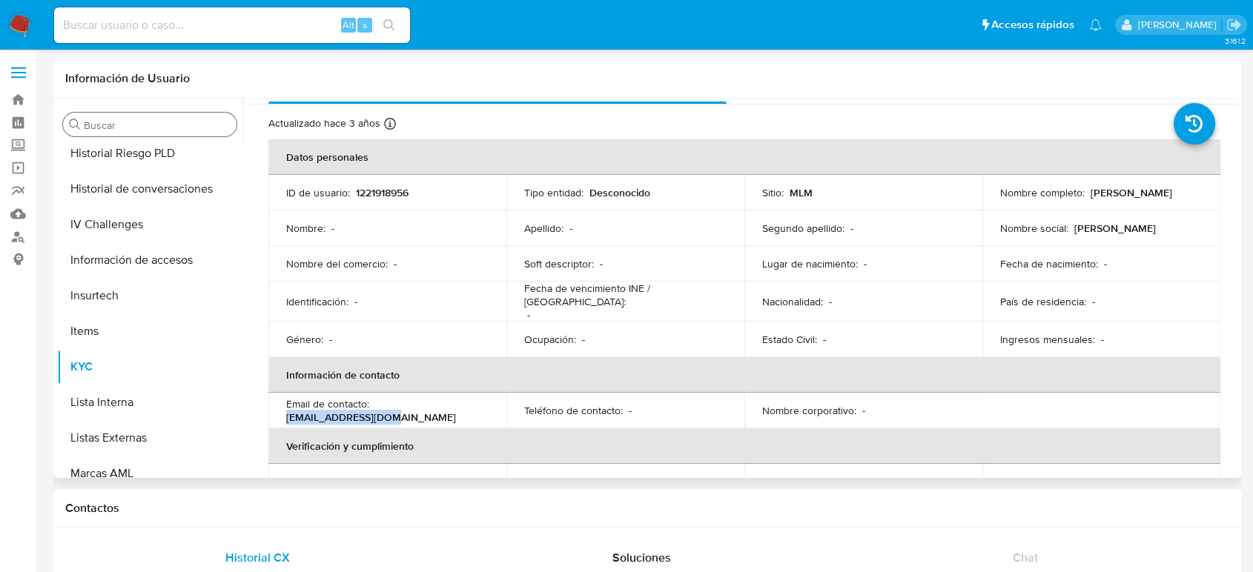
scroll to position [0, 0]
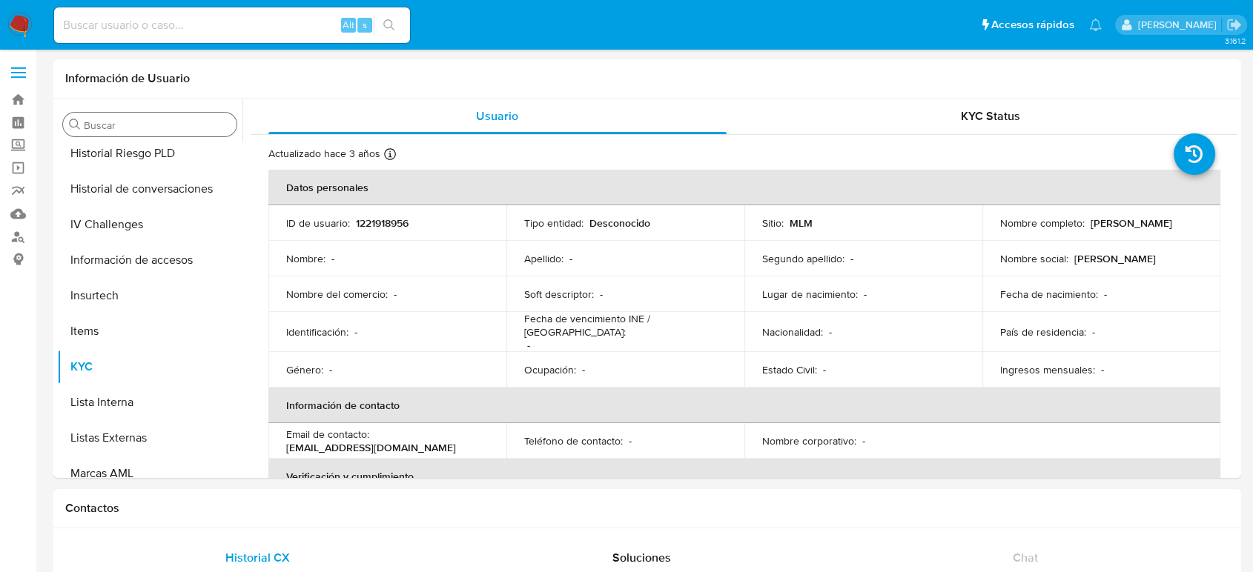
click at [24, 72] on span at bounding box center [18, 73] width 15 height 2
click at [0, 0] on input "checkbox" at bounding box center [0, 0] width 0 height 0
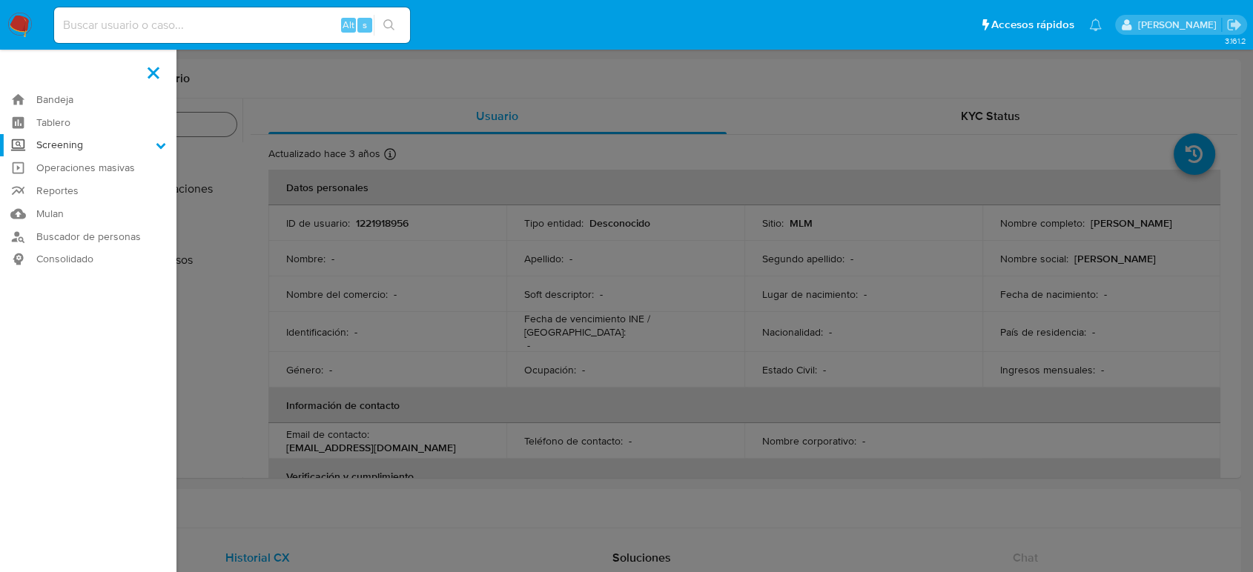
click at [82, 142] on label "Screening" at bounding box center [88, 145] width 176 height 23
click at [0, 0] on input "Screening" at bounding box center [0, 0] width 0 height 0
click at [79, 208] on link "Herramientas" at bounding box center [88, 203] width 176 height 19
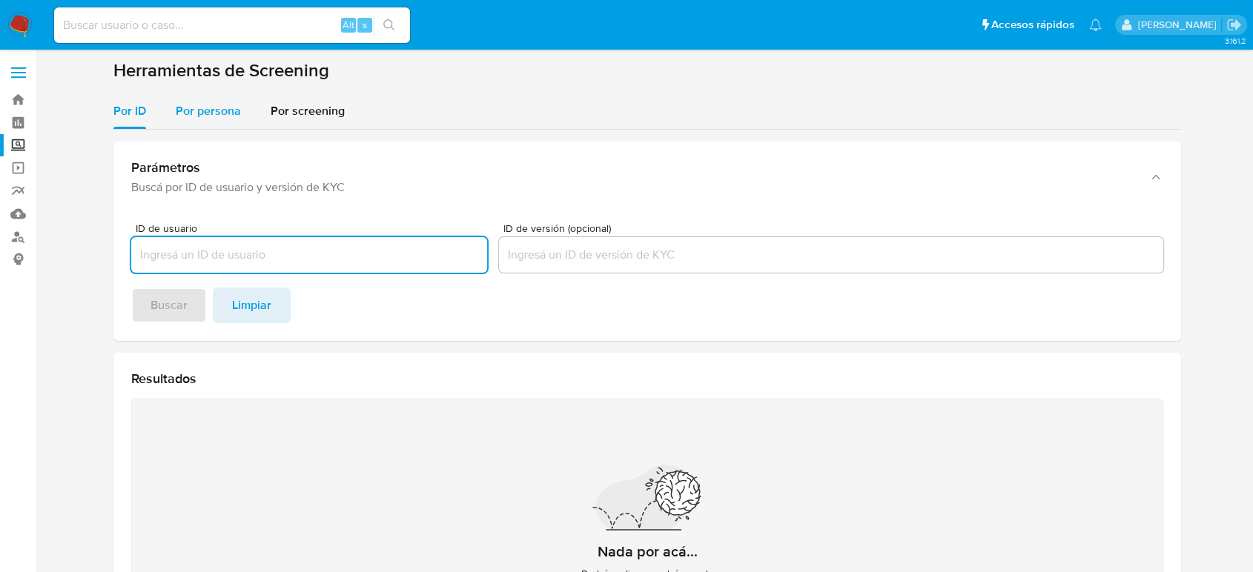
click at [225, 121] on div "Por persona" at bounding box center [208, 111] width 65 height 36
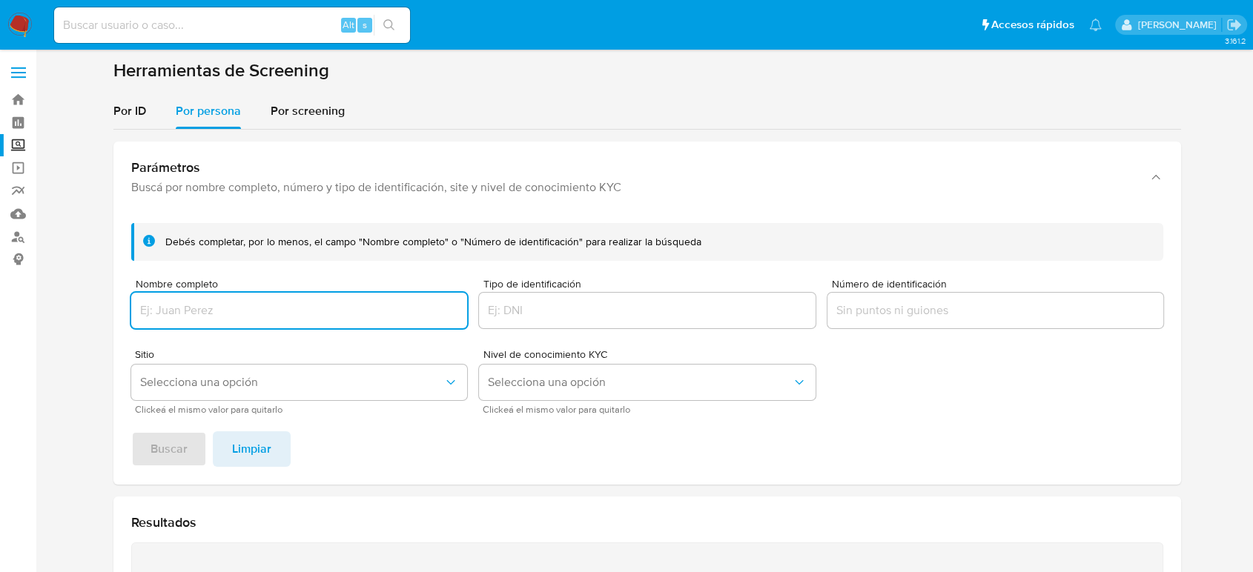
click at [271, 307] on input "Nombre completo" at bounding box center [299, 310] width 336 height 19
type input "[PERSON_NAME] [PERSON_NAME]"
click at [191, 437] on button "Buscar" at bounding box center [169, 450] width 76 height 36
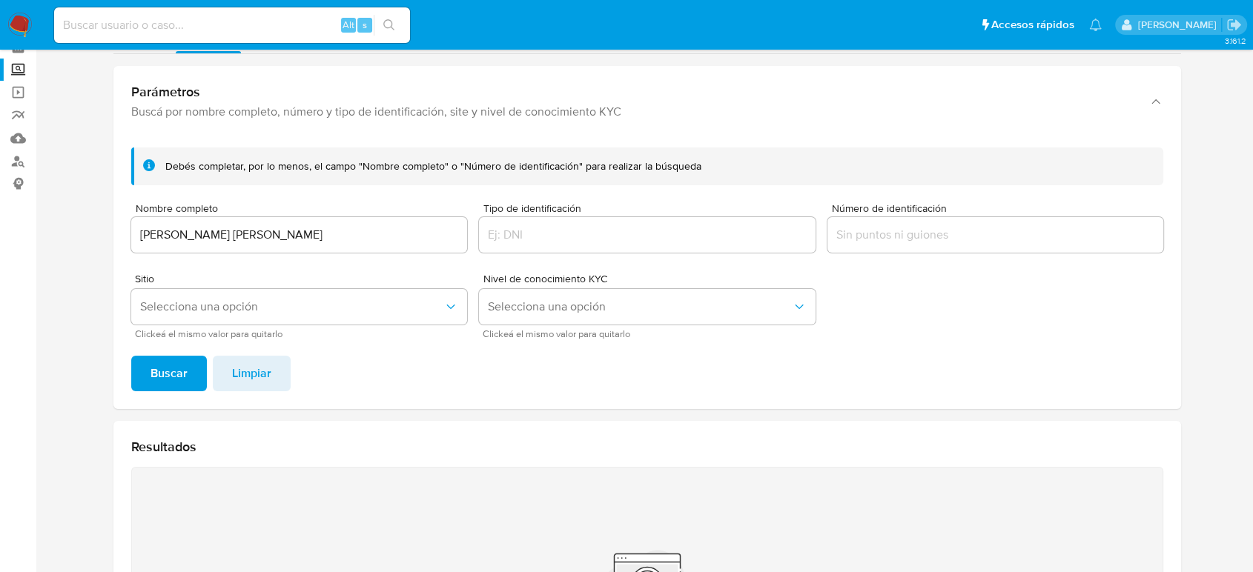
scroll to position [75, 0]
click at [291, 22] on input at bounding box center [232, 25] width 356 height 19
paste input "1221918956"
type input "1221918956"
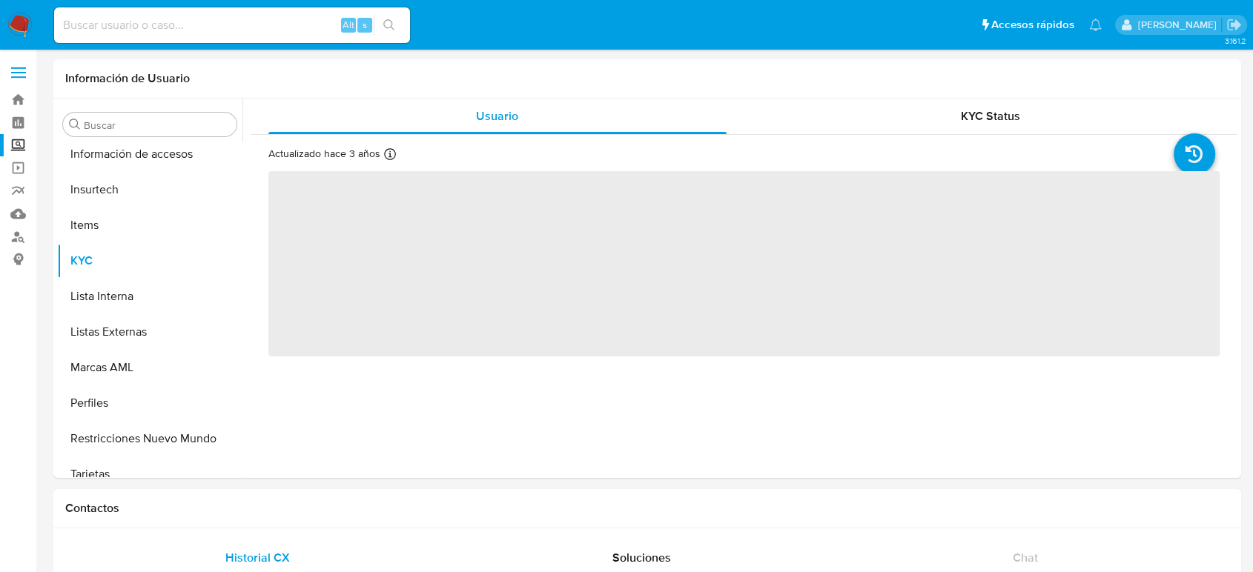
scroll to position [698, 0]
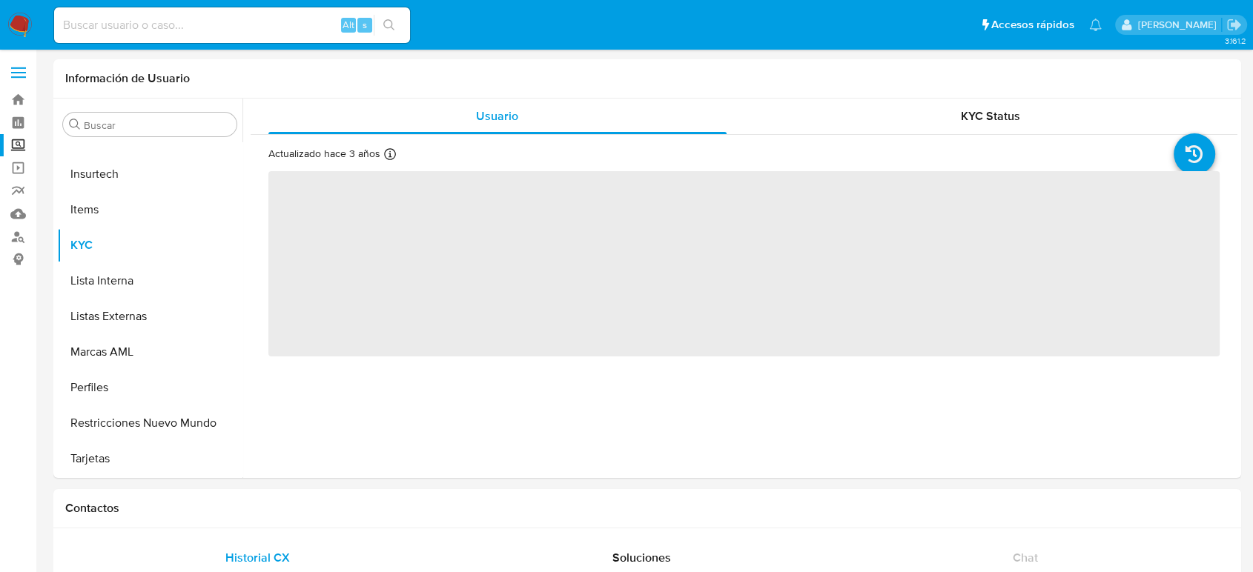
select select "10"
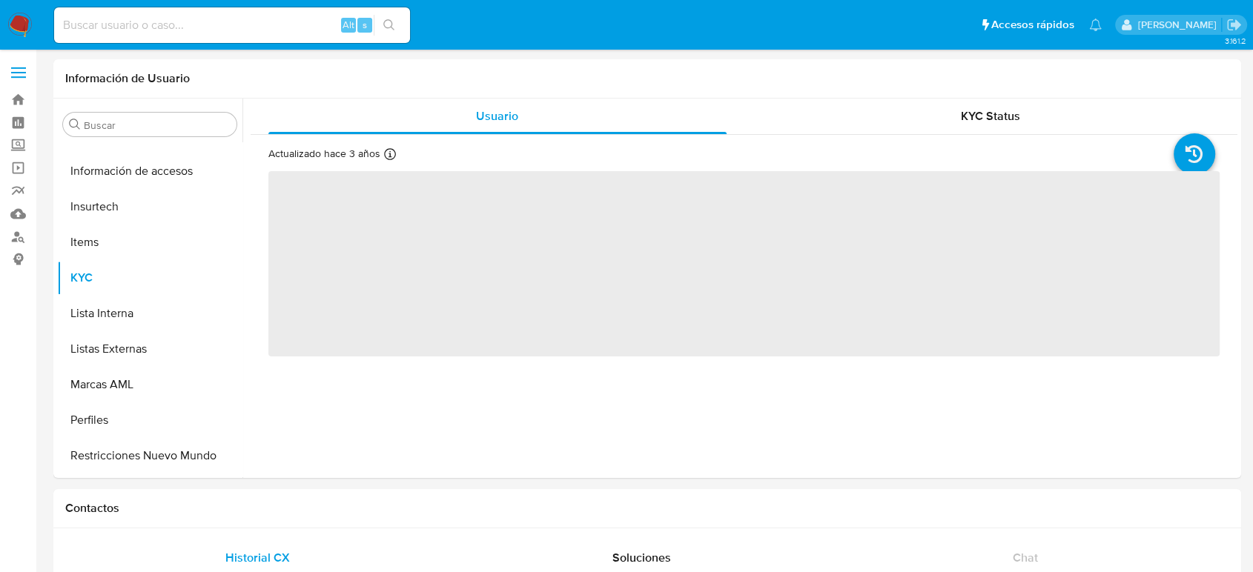
scroll to position [698, 0]
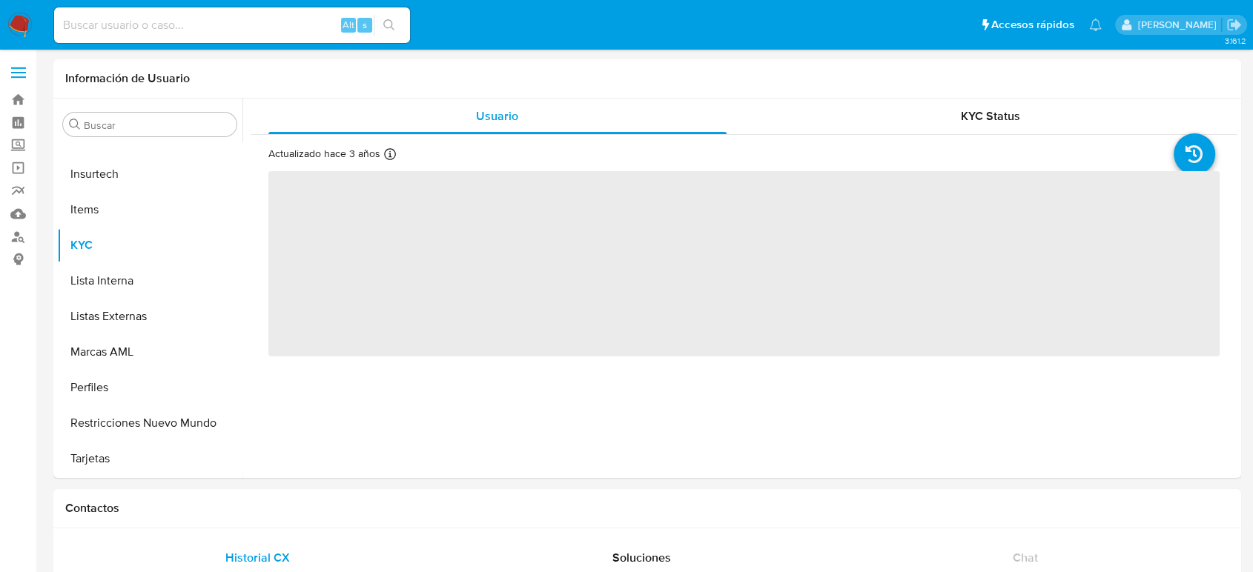
select select "10"
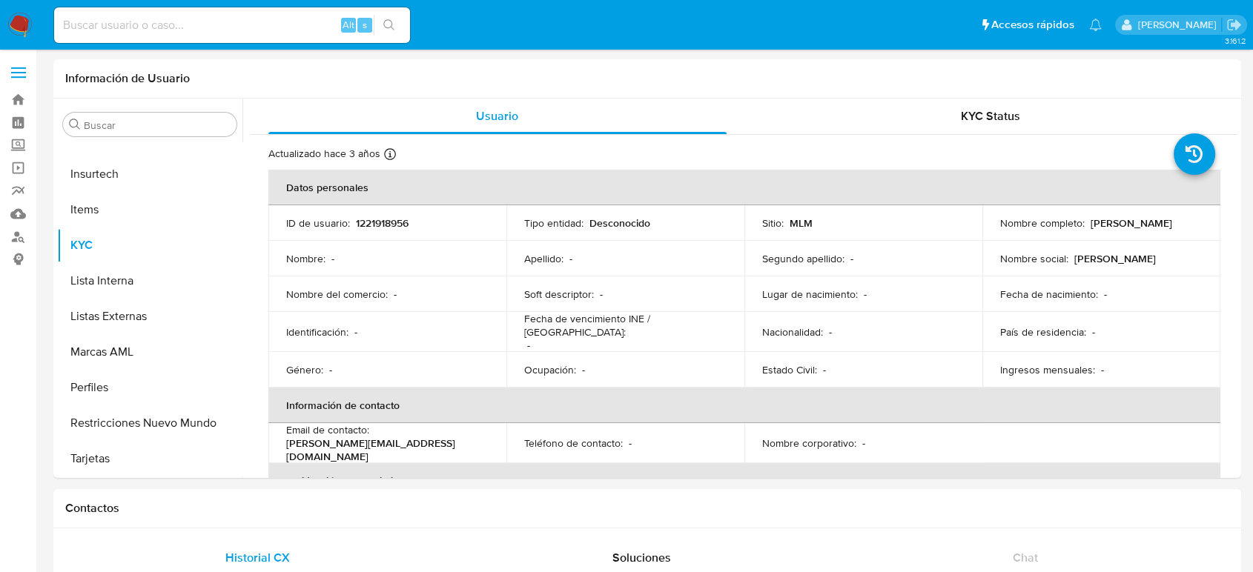
click at [288, 33] on input at bounding box center [232, 25] width 356 height 19
click at [282, 35] on div "Alt s" at bounding box center [232, 25] width 356 height 36
click at [274, 30] on input at bounding box center [232, 25] width 356 height 19
paste input "1952768530"
type input "1952768530"
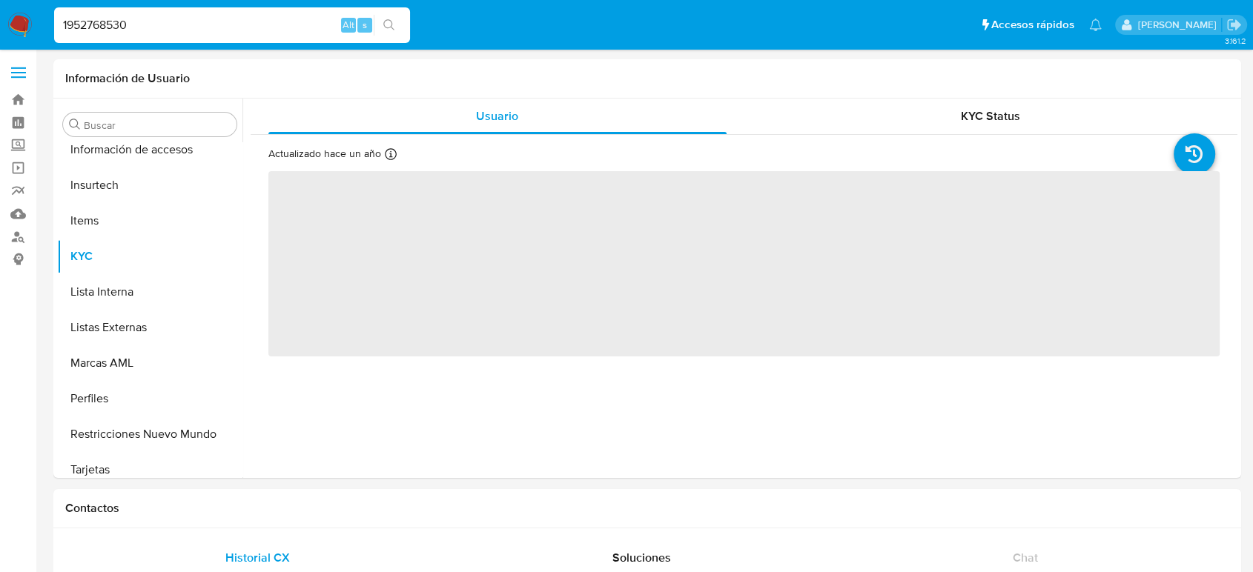
scroll to position [698, 0]
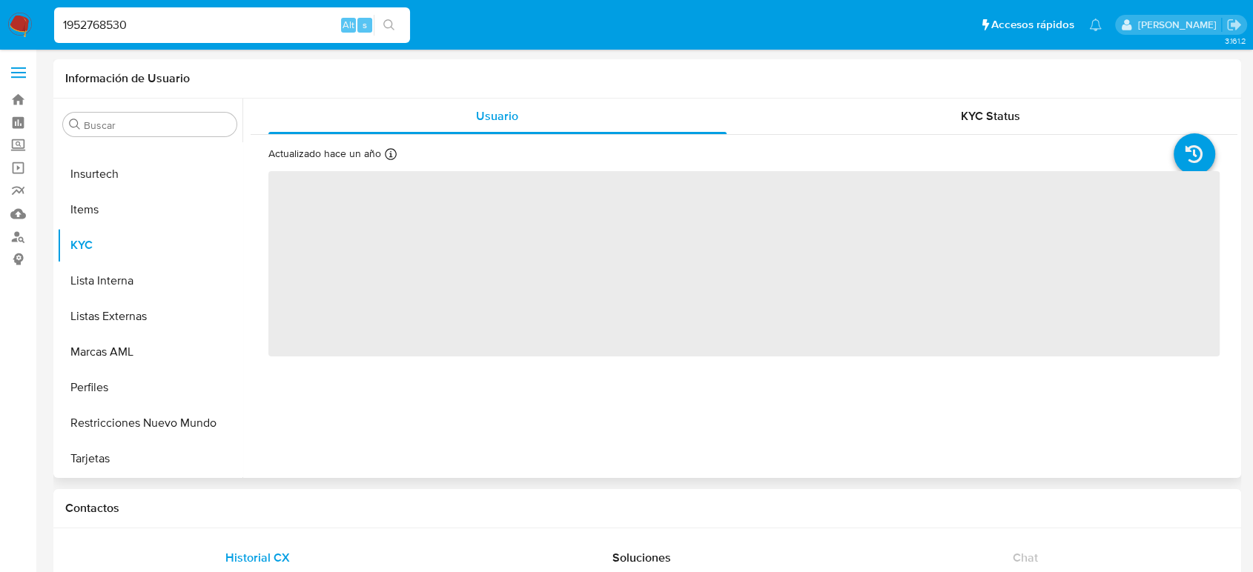
select select "10"
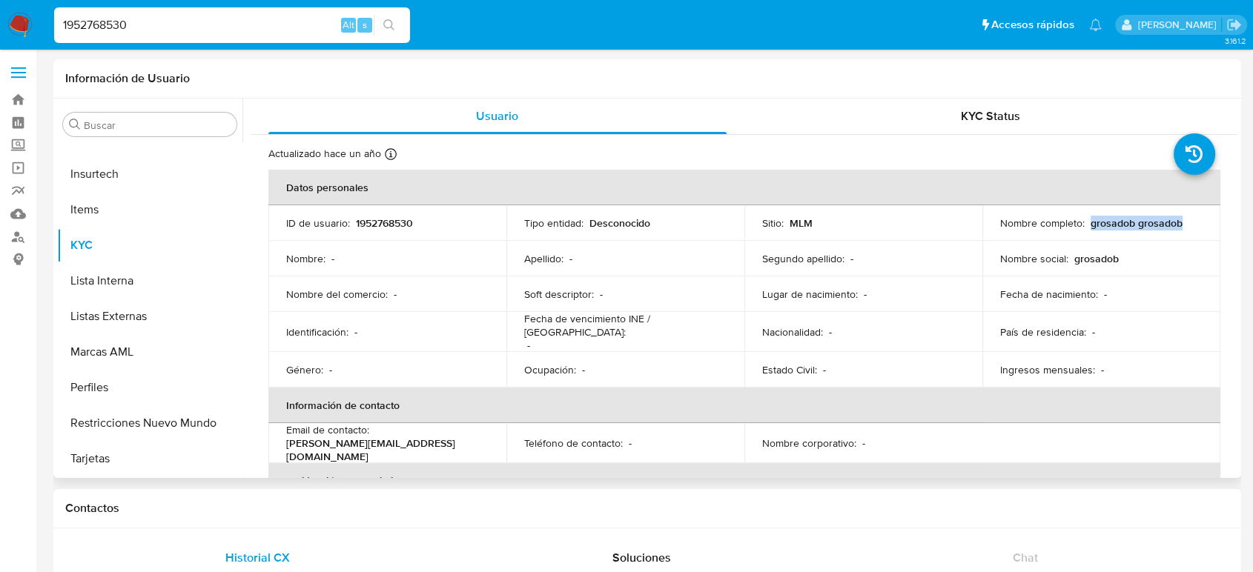
drag, startPoint x: 1182, startPoint y: 224, endPoint x: 1094, endPoint y: 225, distance: 87.5
click at [1089, 225] on div "Nombre completo : grosadob grosadob" at bounding box center [1101, 223] width 202 height 13
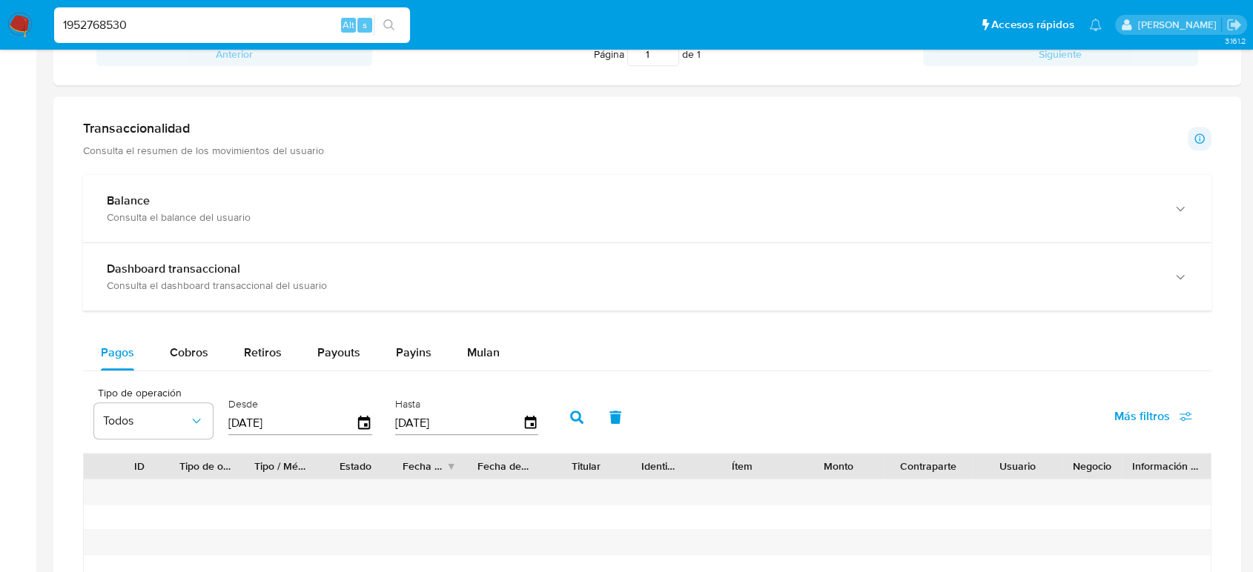
scroll to position [824, 0]
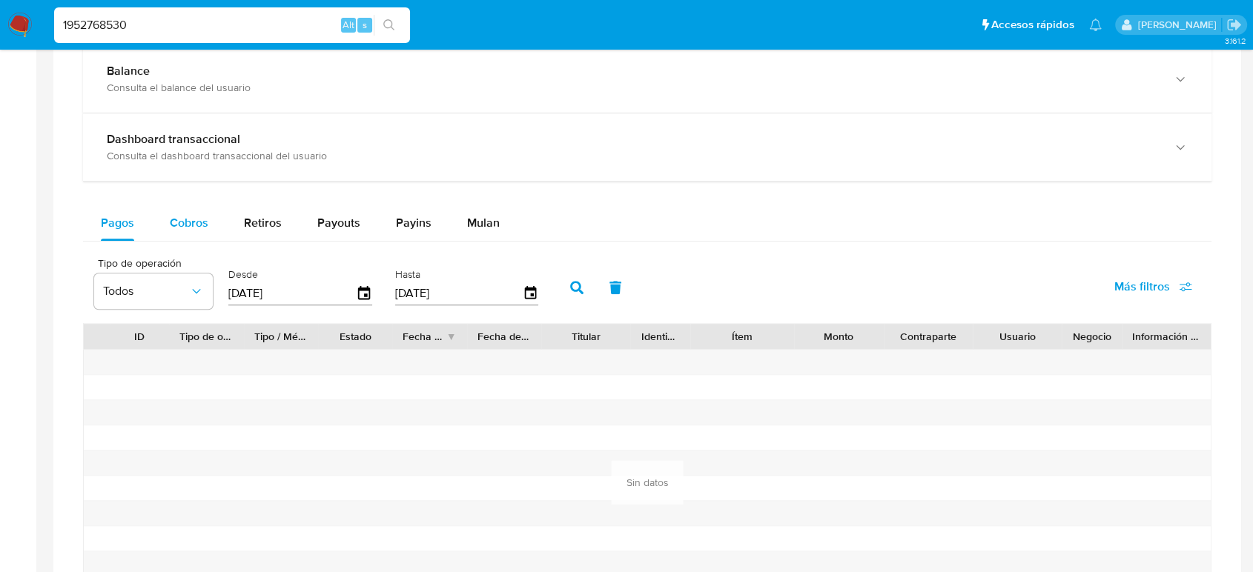
click at [198, 222] on span "Cobros" at bounding box center [189, 222] width 39 height 17
select select "10"
click at [254, 230] on span "Retiros" at bounding box center [263, 222] width 38 height 17
select select "10"
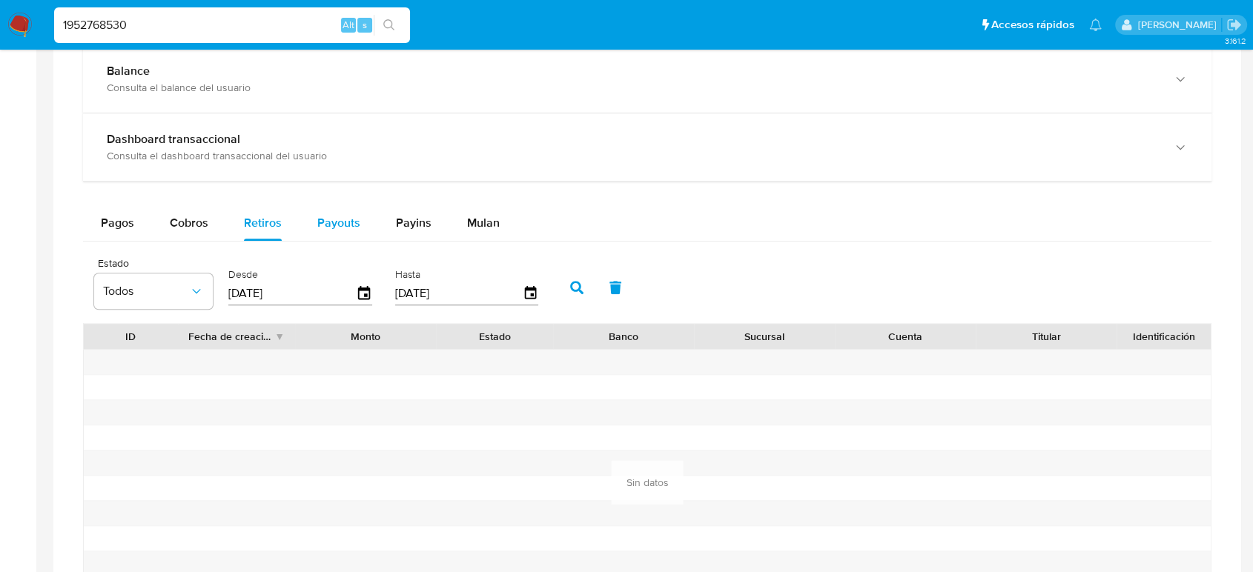
click at [328, 232] on div "Payouts" at bounding box center [338, 223] width 43 height 36
select select "10"
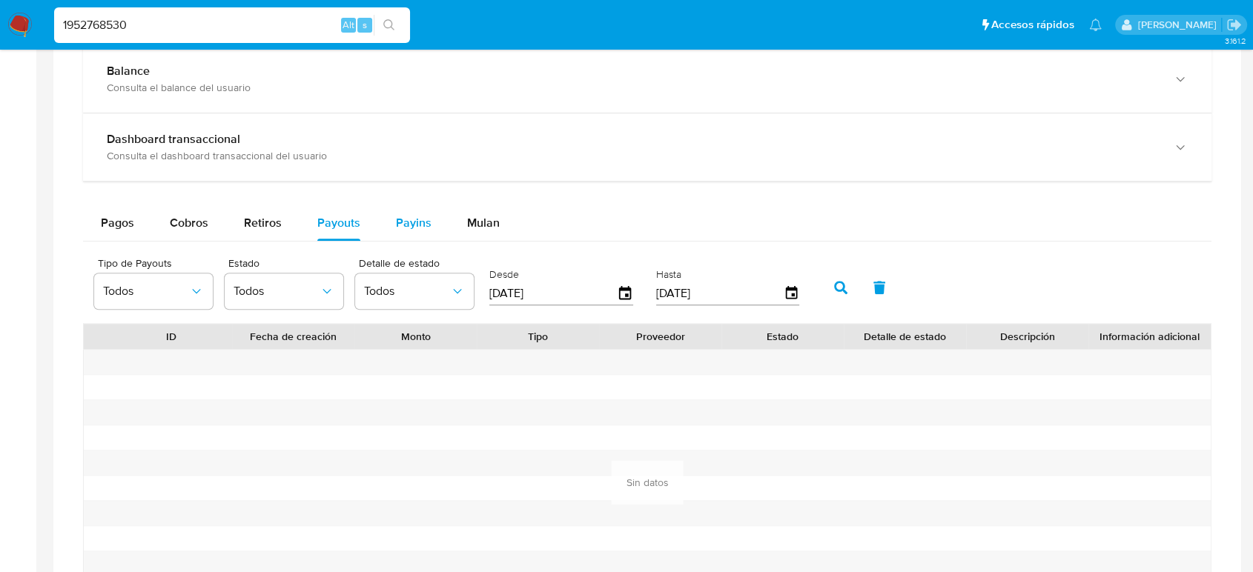
click at [397, 230] on span "Payins" at bounding box center [414, 222] width 36 height 17
select select "10"
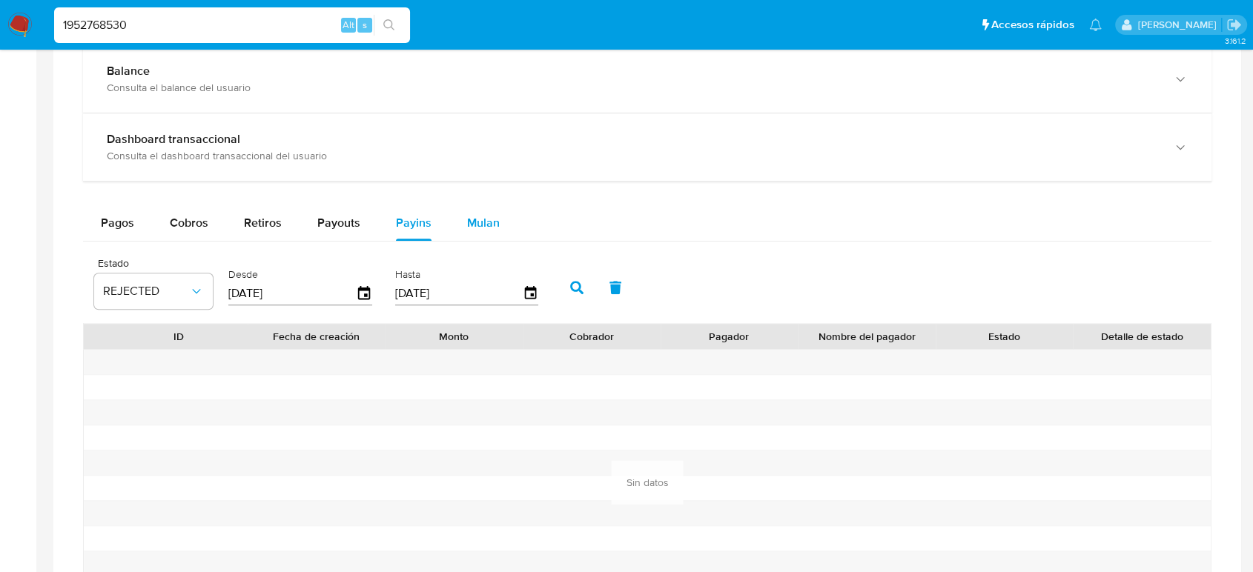
click at [454, 232] on button "Mulan" at bounding box center [483, 223] width 68 height 36
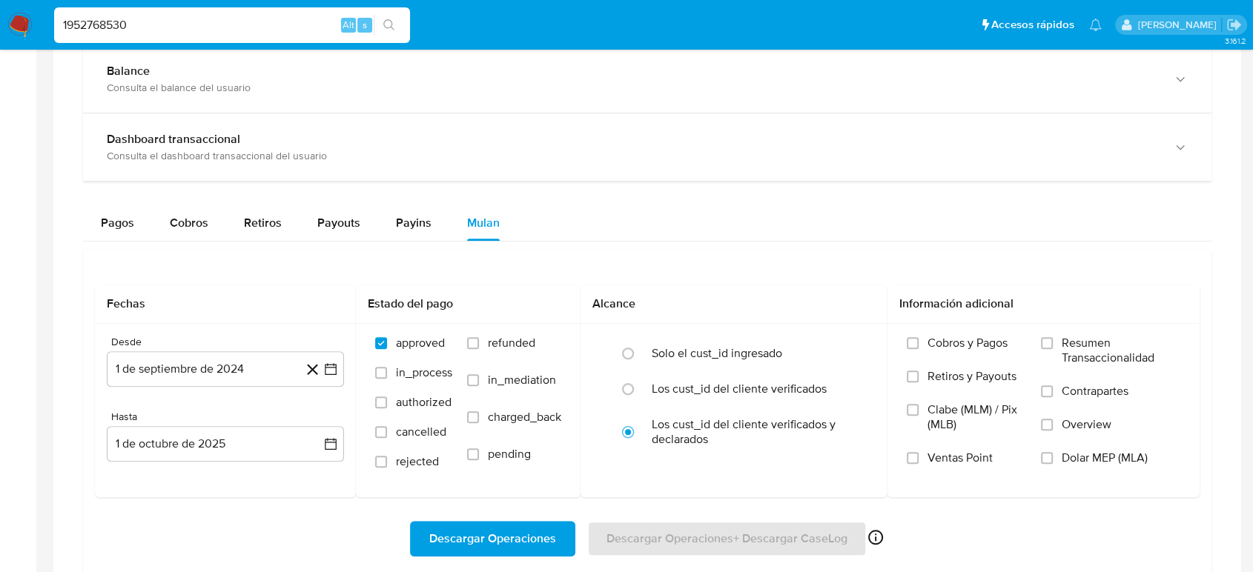
click at [16, 33] on img at bounding box center [19, 25] width 25 height 25
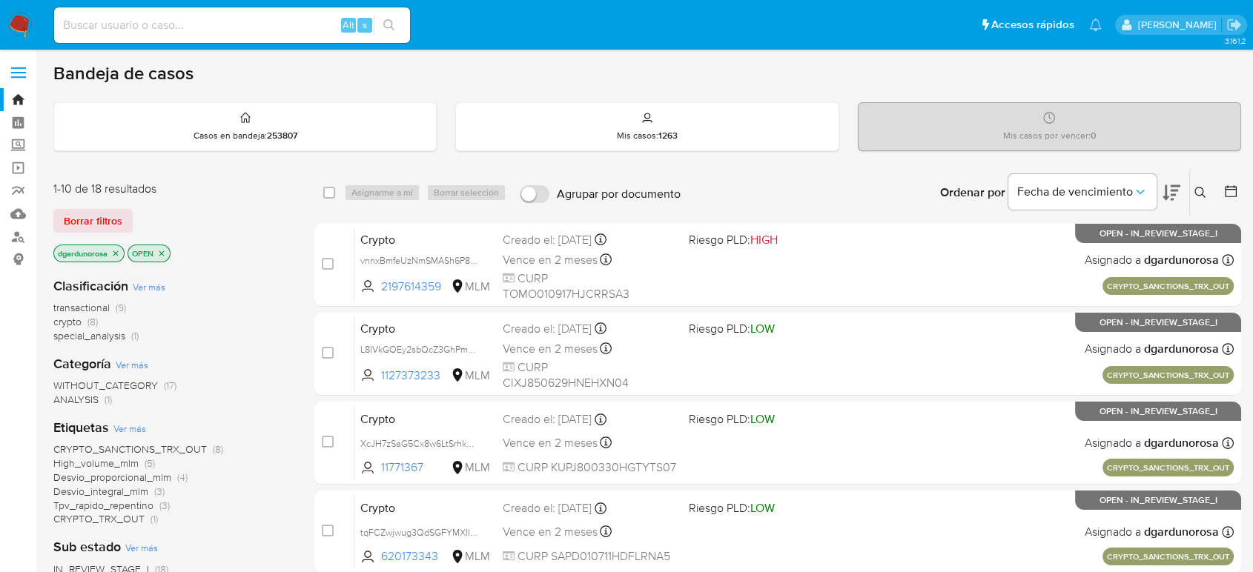
click at [1204, 194] on icon at bounding box center [1201, 193] width 12 height 12
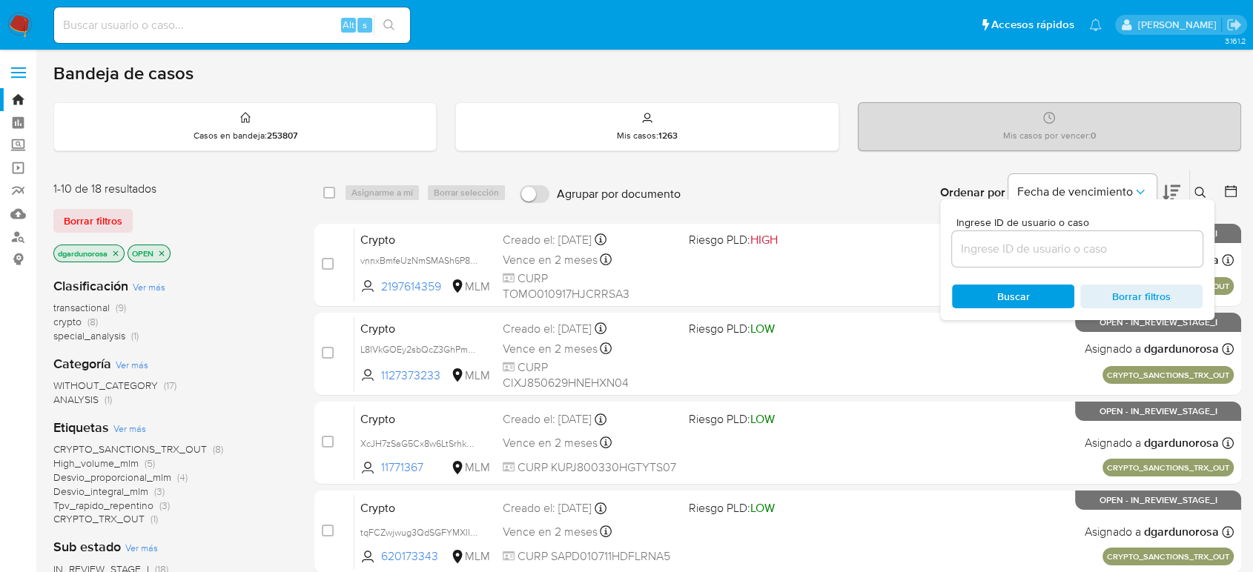
click at [1115, 240] on input at bounding box center [1077, 249] width 251 height 19
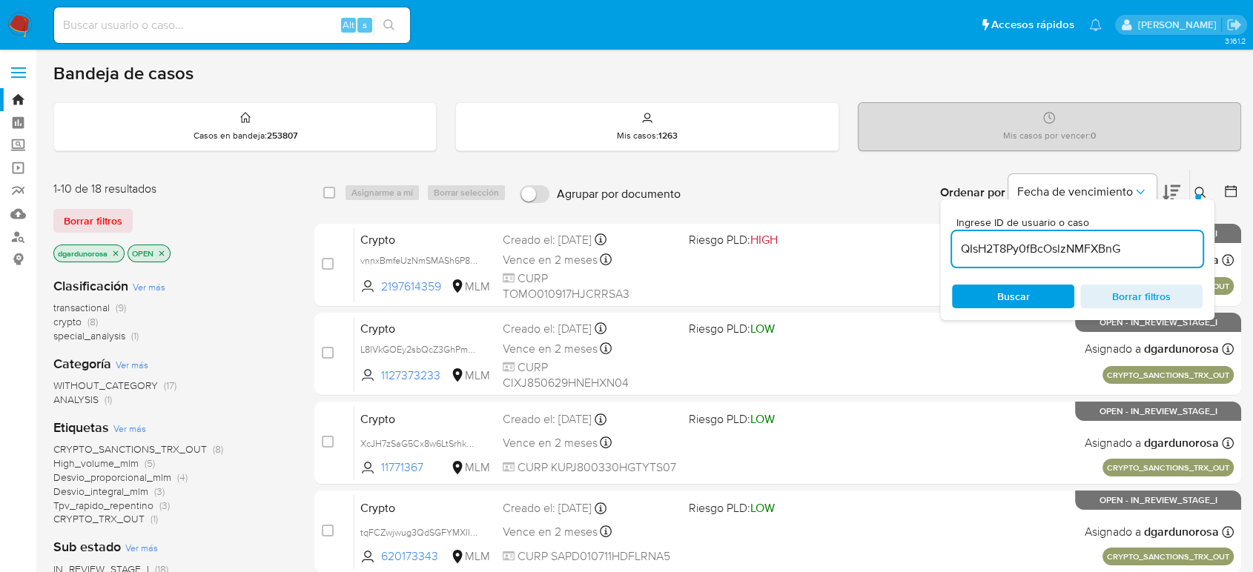
type input "QIsH2T8Py0fBcOslzNMFXBnG"
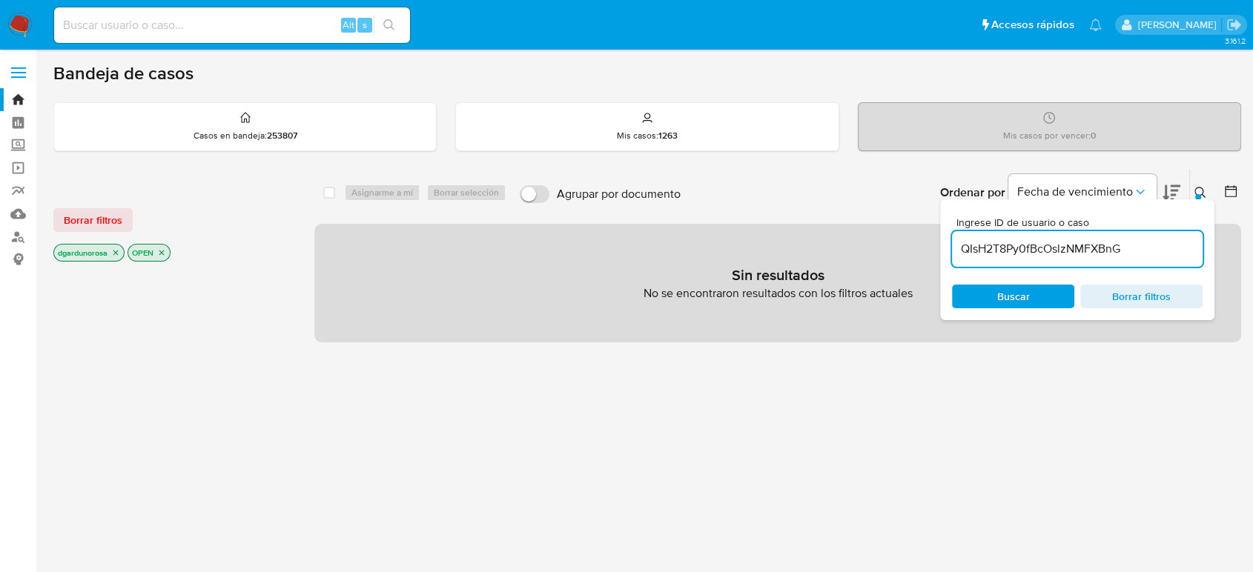
click at [1193, 194] on button at bounding box center [1202, 193] width 24 height 18
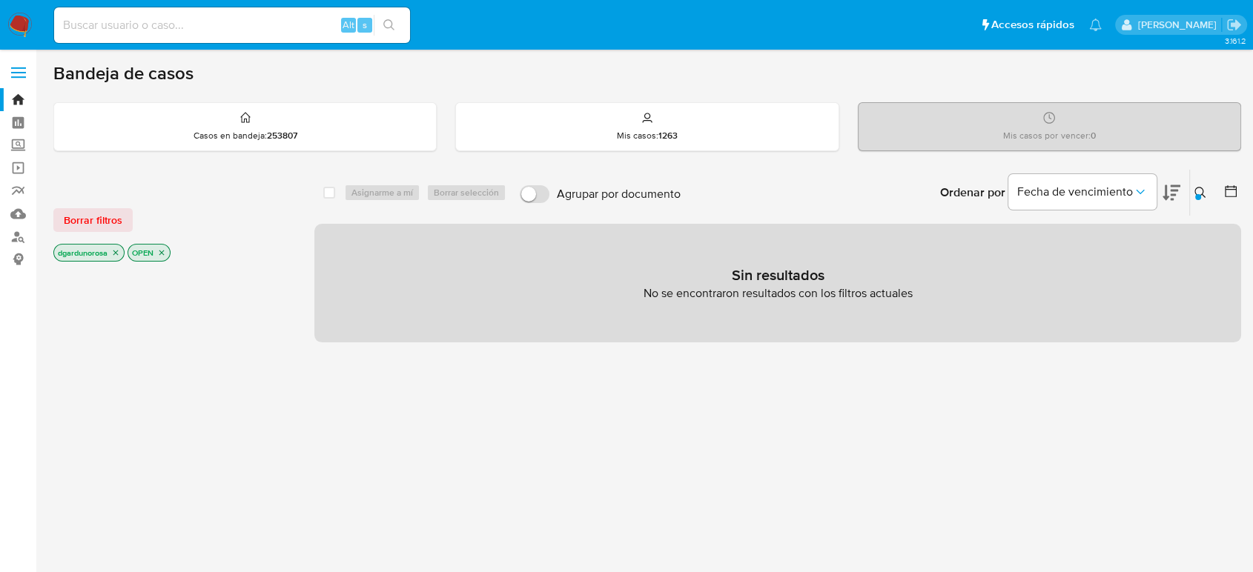
click at [105, 218] on span "Borrar filtros" at bounding box center [93, 220] width 59 height 21
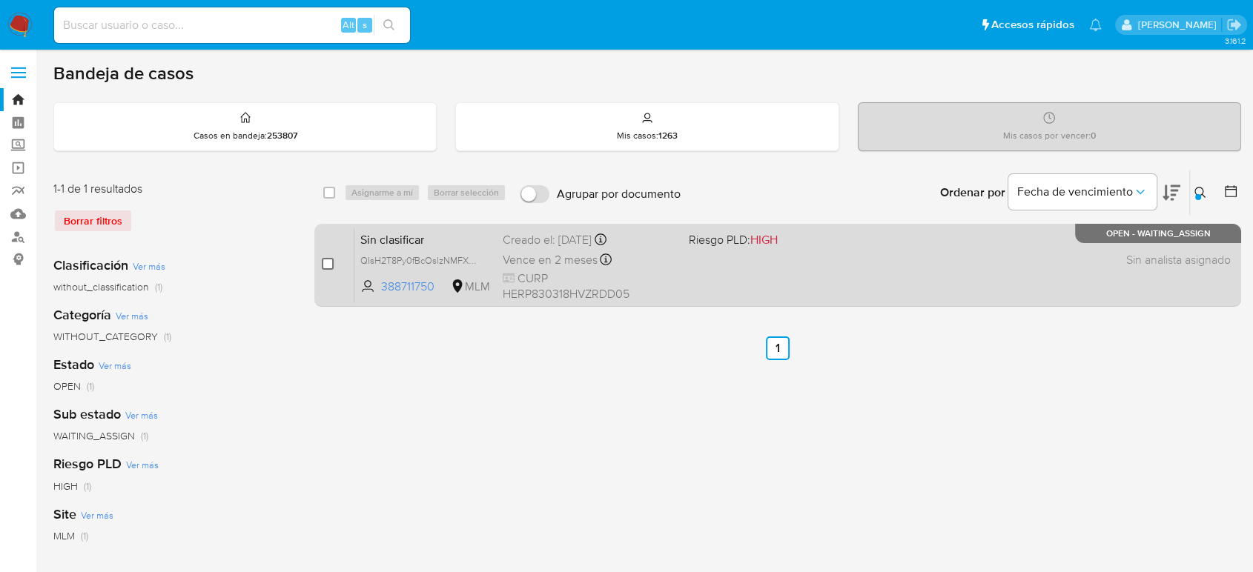
click at [331, 264] on input "checkbox" at bounding box center [328, 264] width 12 height 12
checkbox input "true"
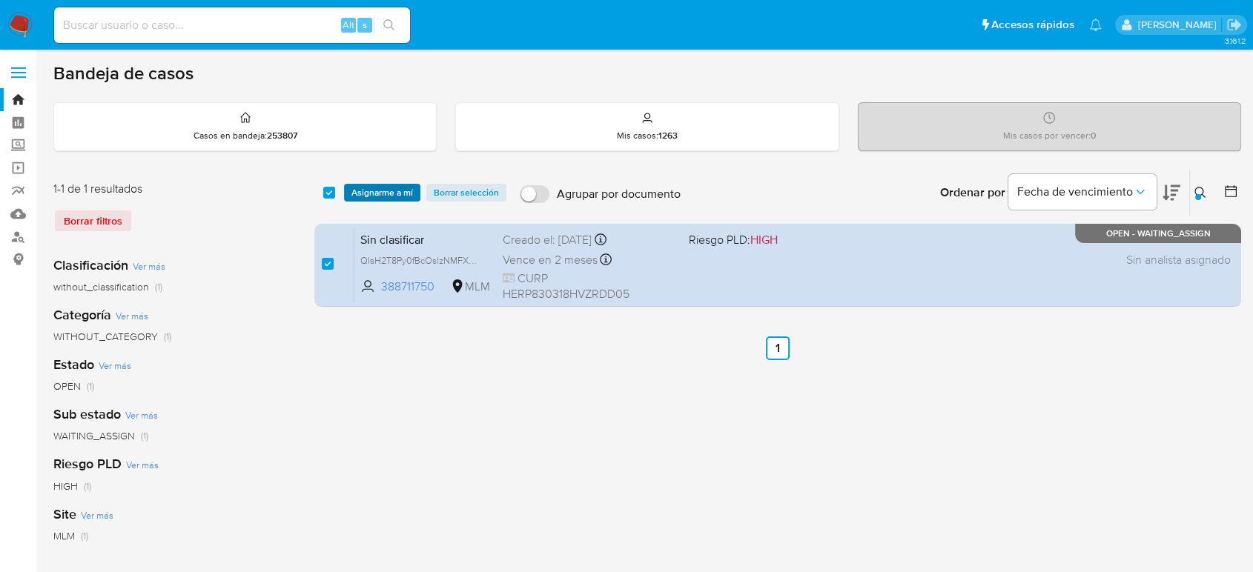
click at [362, 199] on span "Asignarme a mí" at bounding box center [382, 192] width 62 height 15
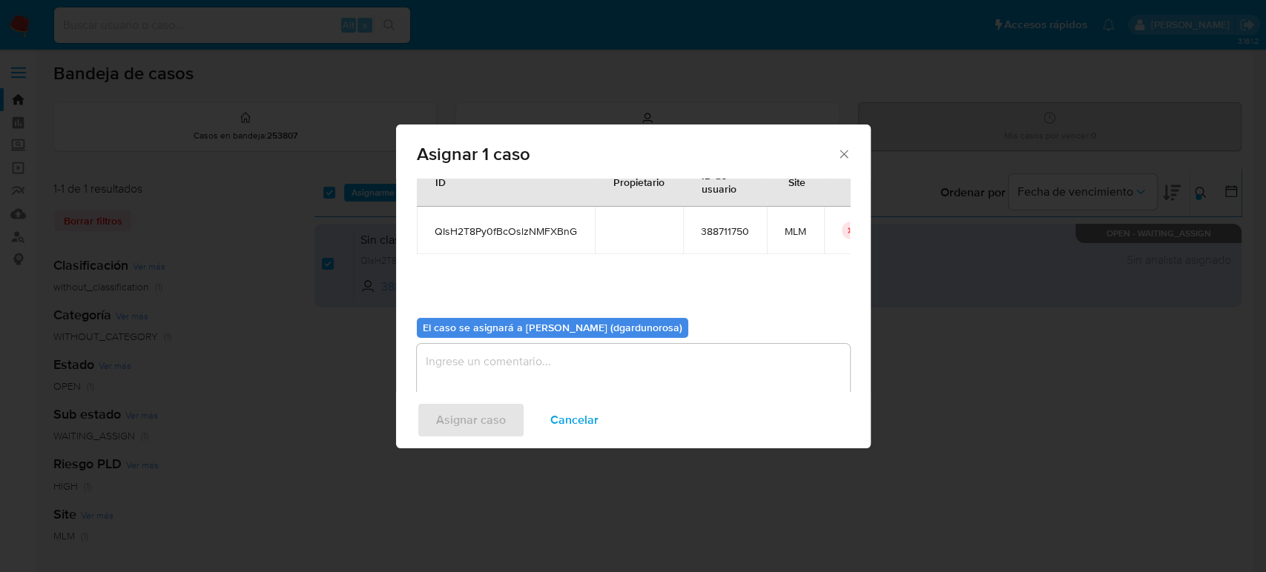
scroll to position [76, 0]
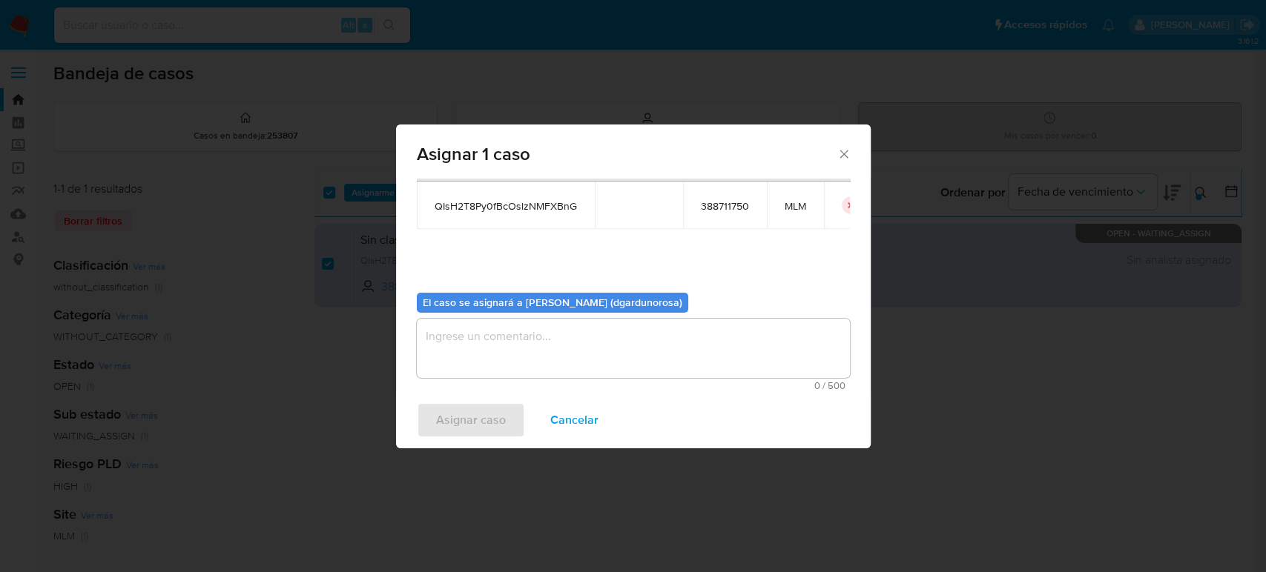
click at [587, 342] on textarea "assign-modal" at bounding box center [633, 348] width 433 height 59
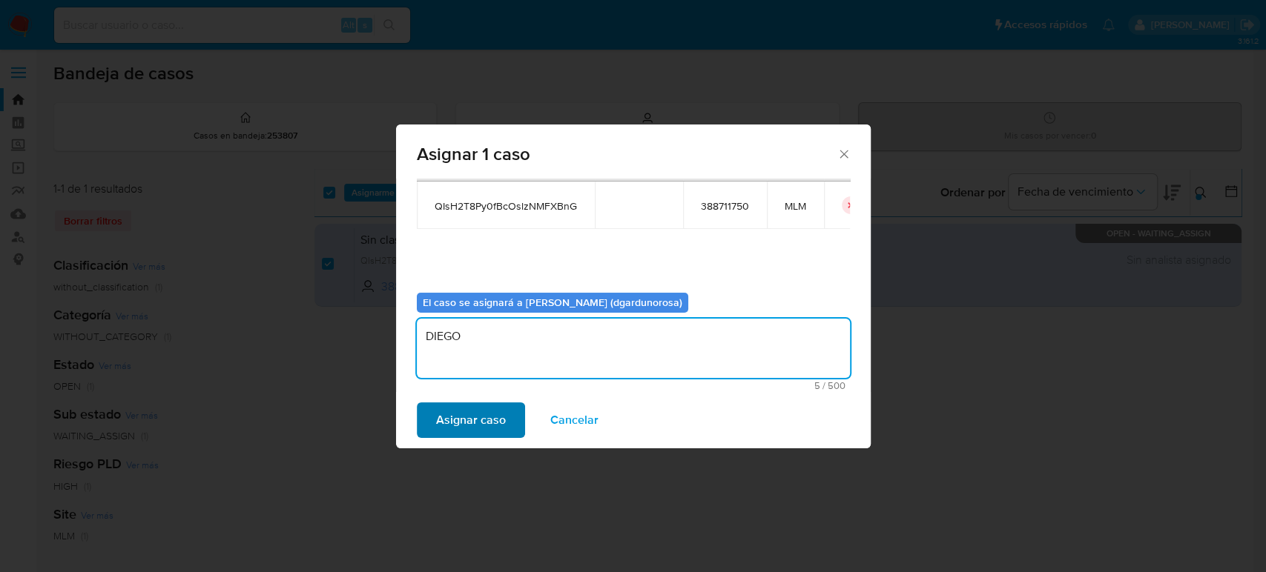
type textarea "DIEGO"
click at [476, 428] on span "Asignar caso" at bounding box center [471, 420] width 70 height 33
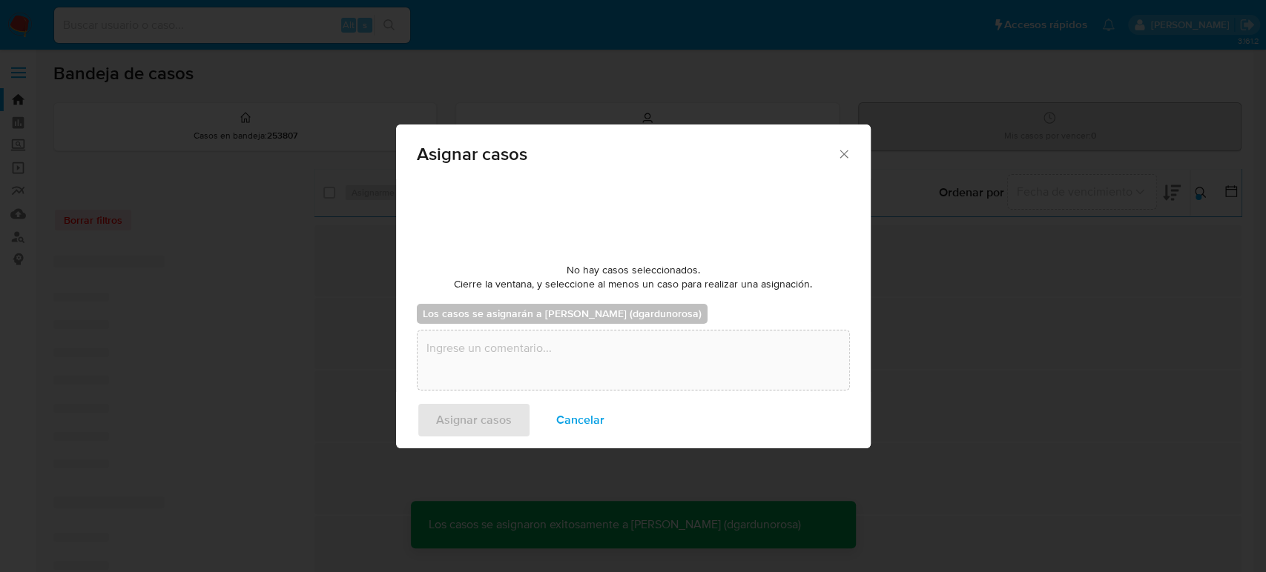
checkbox input "false"
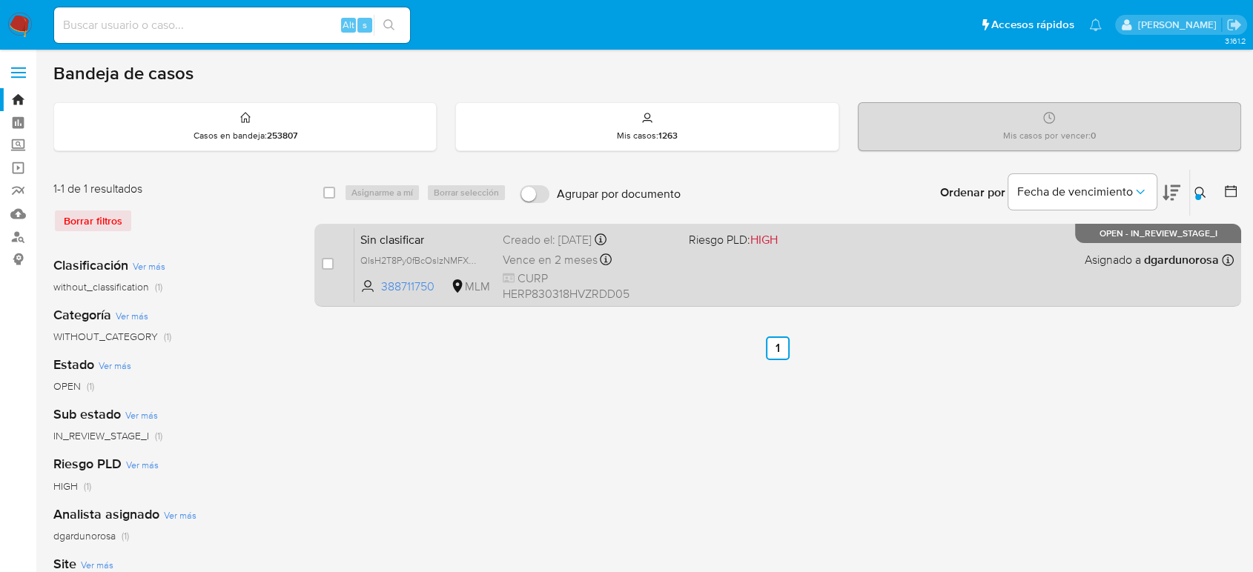
click at [969, 258] on div "Sin clasificar QIsH2T8Py0fBcOslzNMFXBnG 388711750 MLM Riesgo PLD: HIGH Creado e…" at bounding box center [793, 265] width 879 height 75
click at [963, 260] on div "Sin clasificar QIsH2T8Py0fBcOslzNMFXBnG 388711750 MLM Riesgo PLD: HIGH Creado e…" at bounding box center [793, 265] width 879 height 75
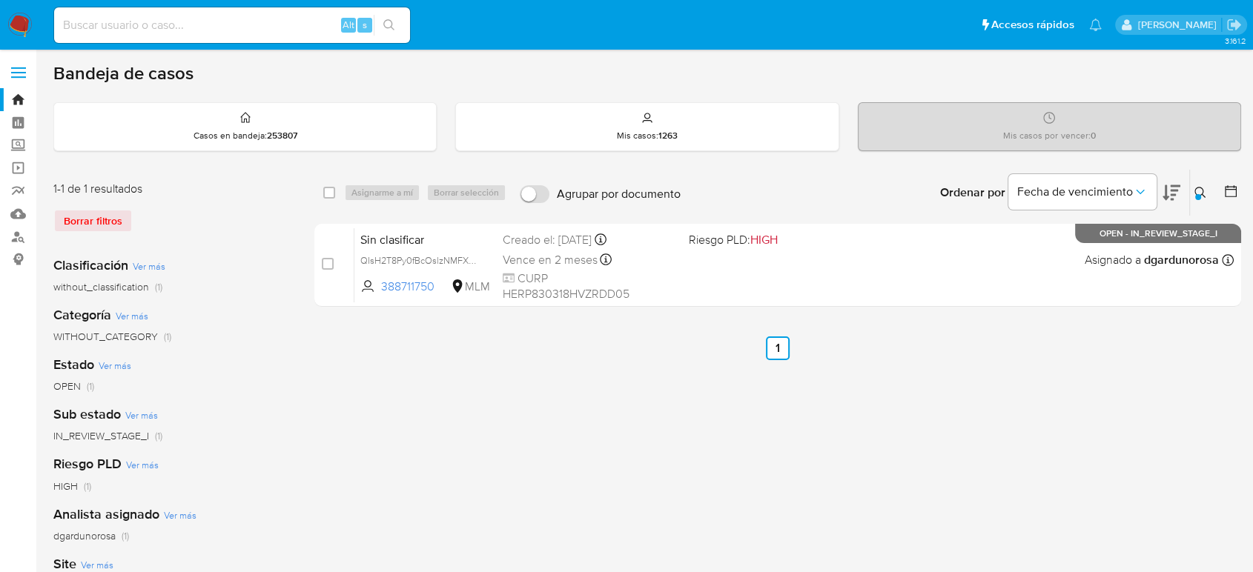
click at [1202, 199] on button at bounding box center [1202, 193] width 24 height 18
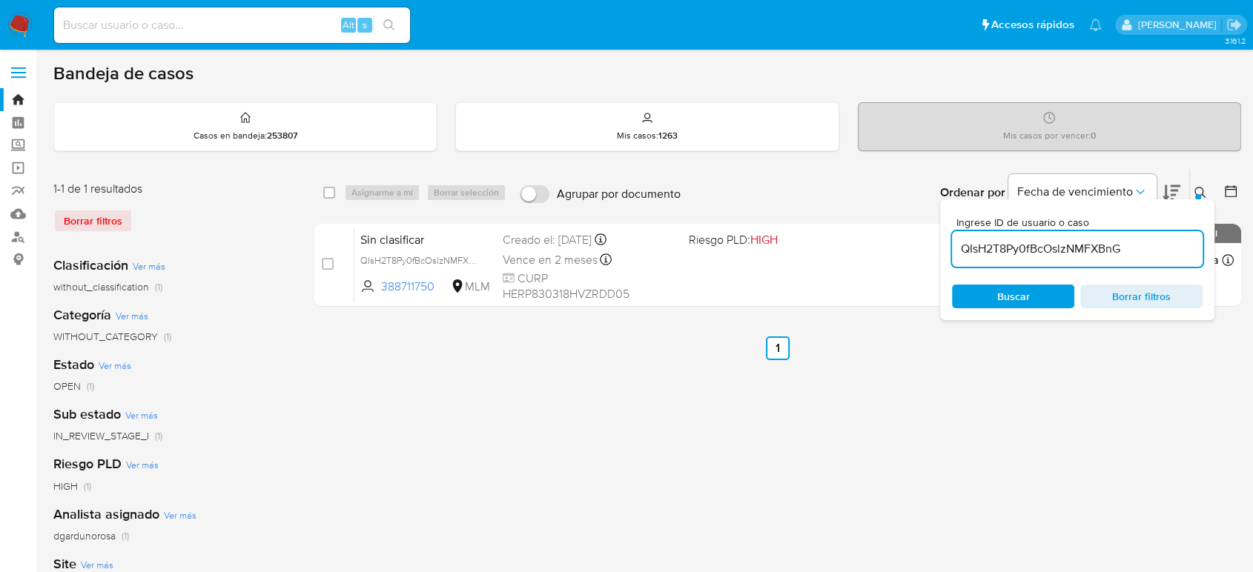
click at [1076, 254] on input "QIsH2T8Py0fBcOslzNMFXBnG" at bounding box center [1077, 249] width 251 height 19
type input "F3EeQUpFDPe4wW8hwzEJwkHe"
click at [1195, 191] on icon at bounding box center [1201, 193] width 12 height 12
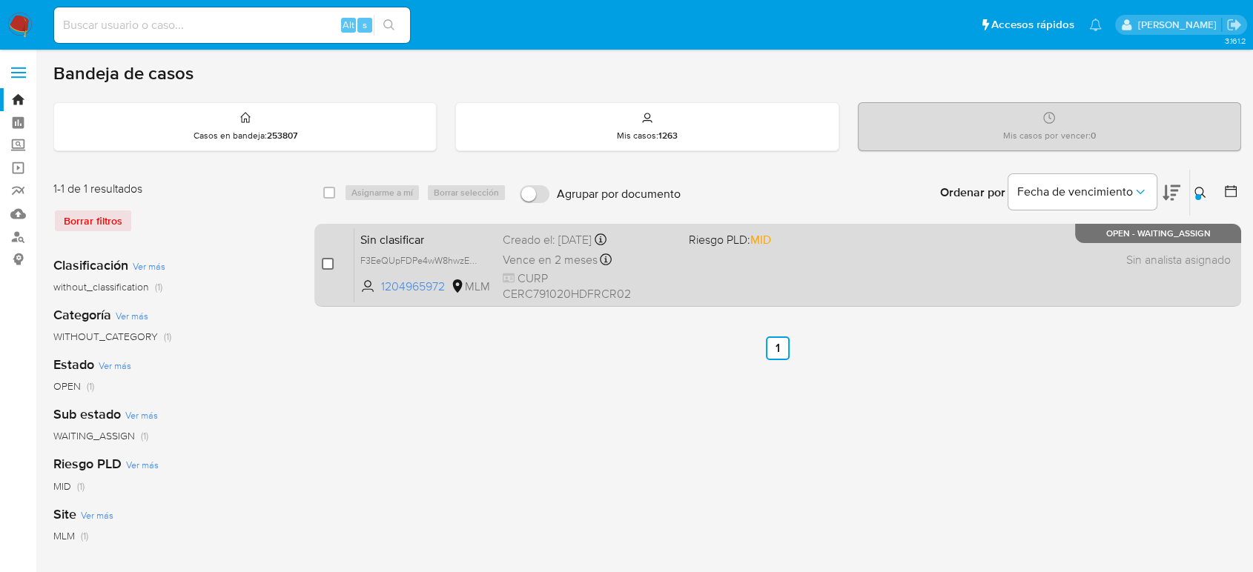
click at [324, 259] on input "checkbox" at bounding box center [328, 264] width 12 height 12
checkbox input "true"
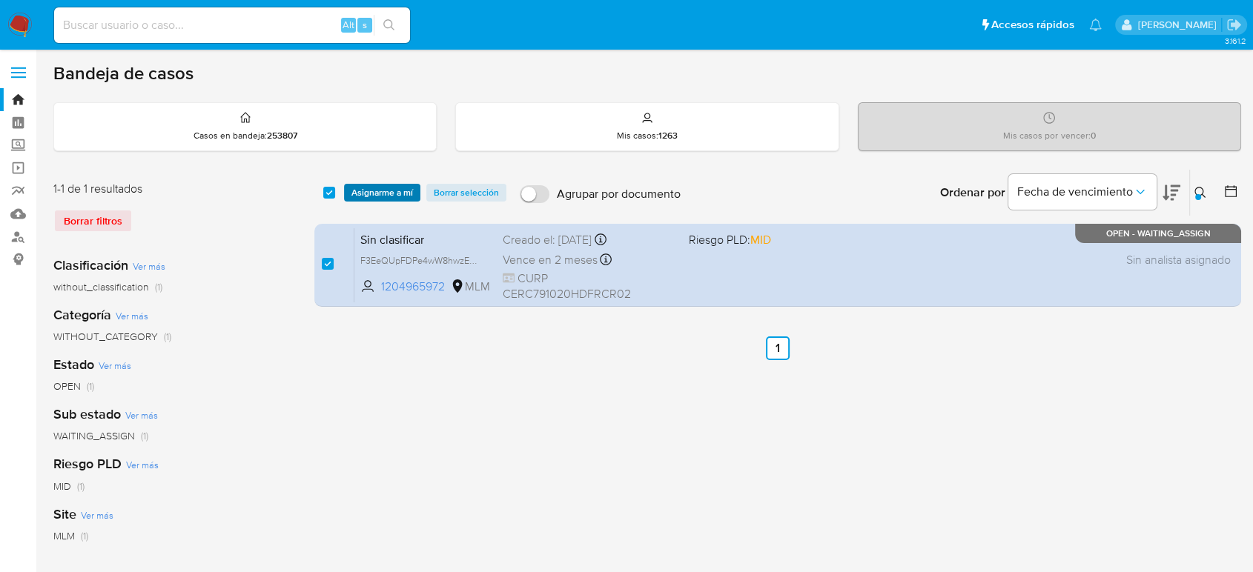
click at [372, 194] on span "Asignarme a mí" at bounding box center [382, 192] width 62 height 15
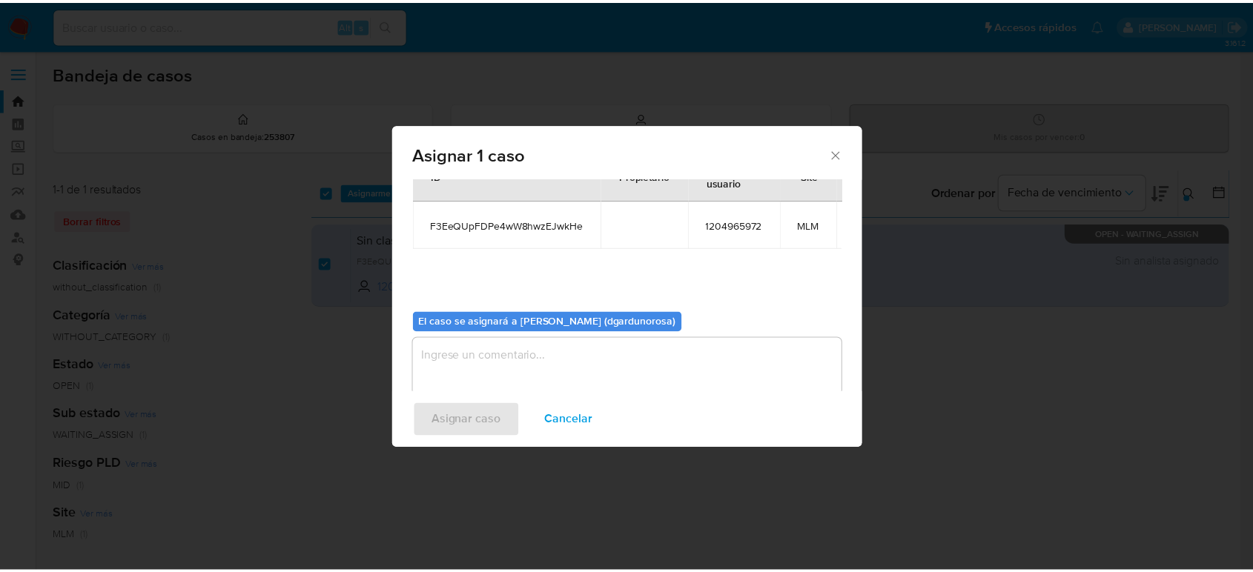
scroll to position [88, 0]
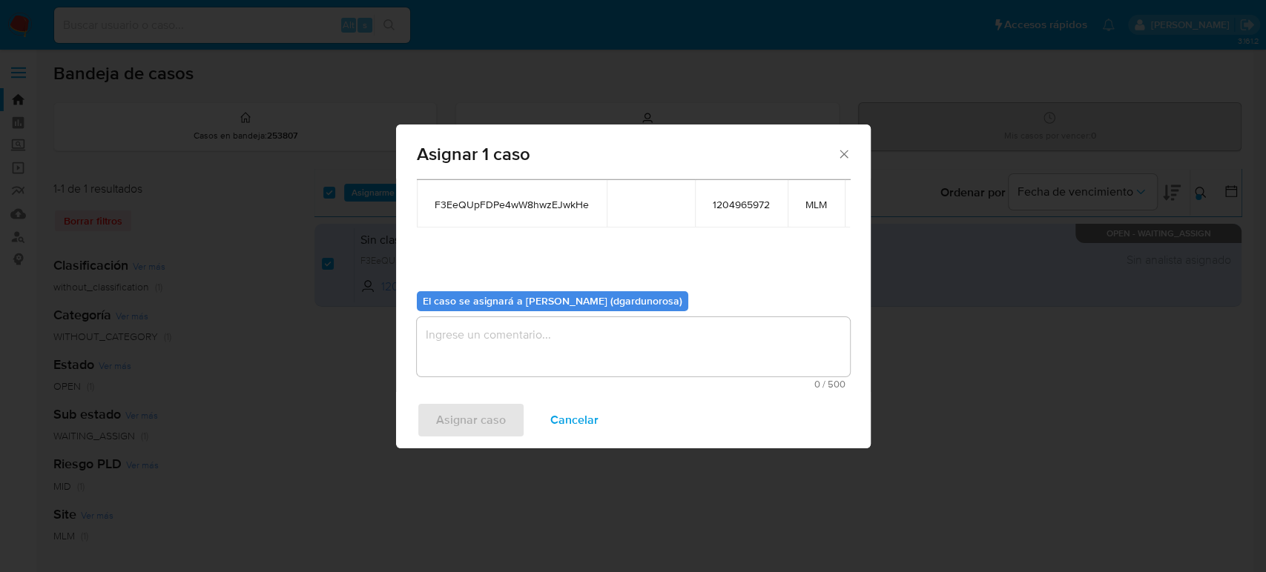
click at [534, 332] on textarea "assign-modal" at bounding box center [633, 346] width 433 height 59
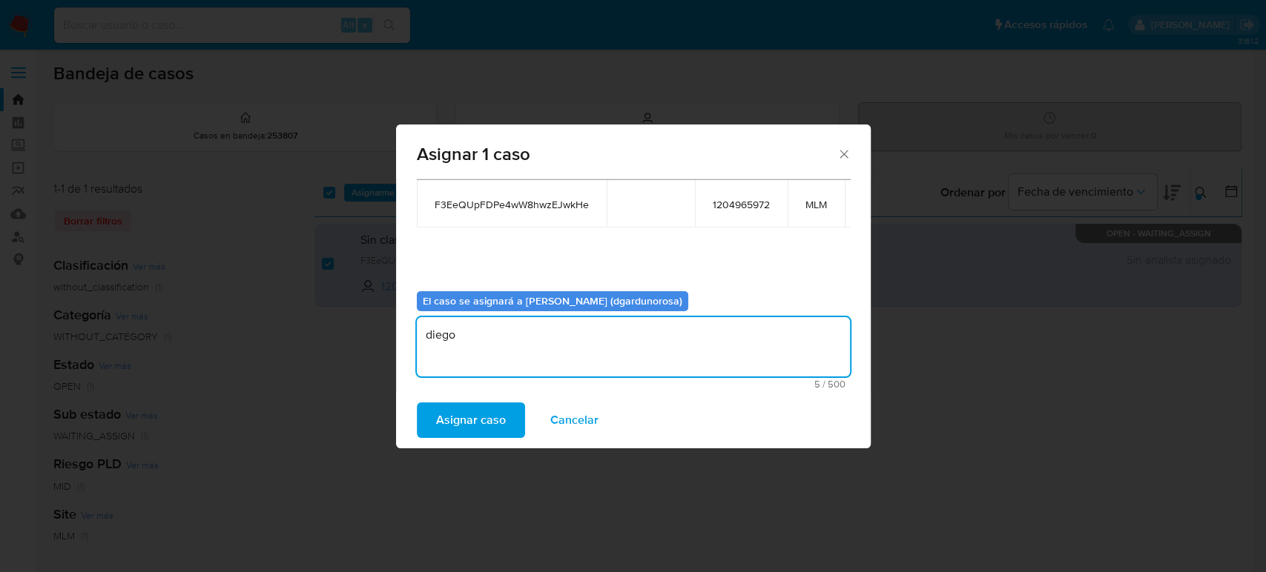
type textarea "diego"
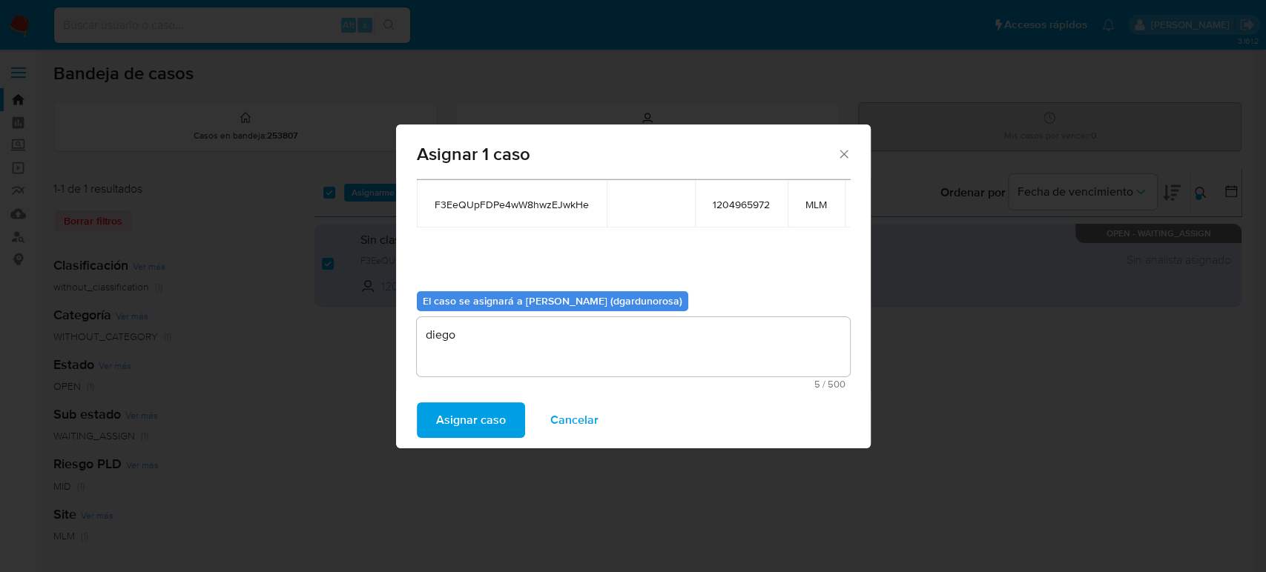
click at [495, 400] on div "Asignar caso Cancelar" at bounding box center [633, 420] width 475 height 56
click at [498, 414] on span "Asignar caso" at bounding box center [471, 420] width 70 height 33
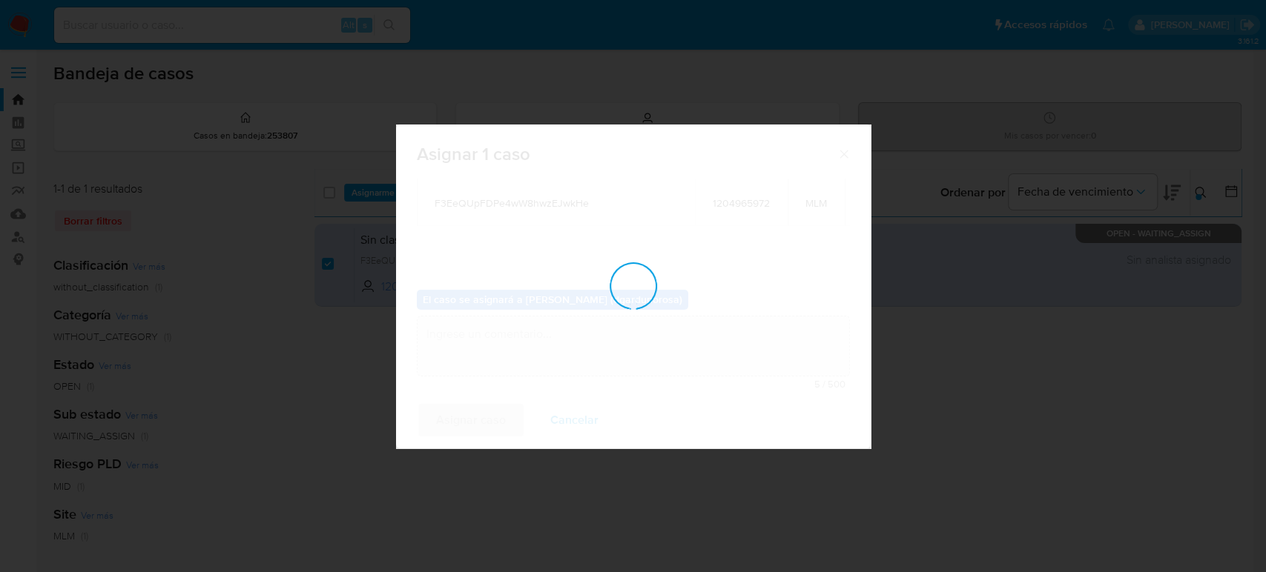
checkbox input "false"
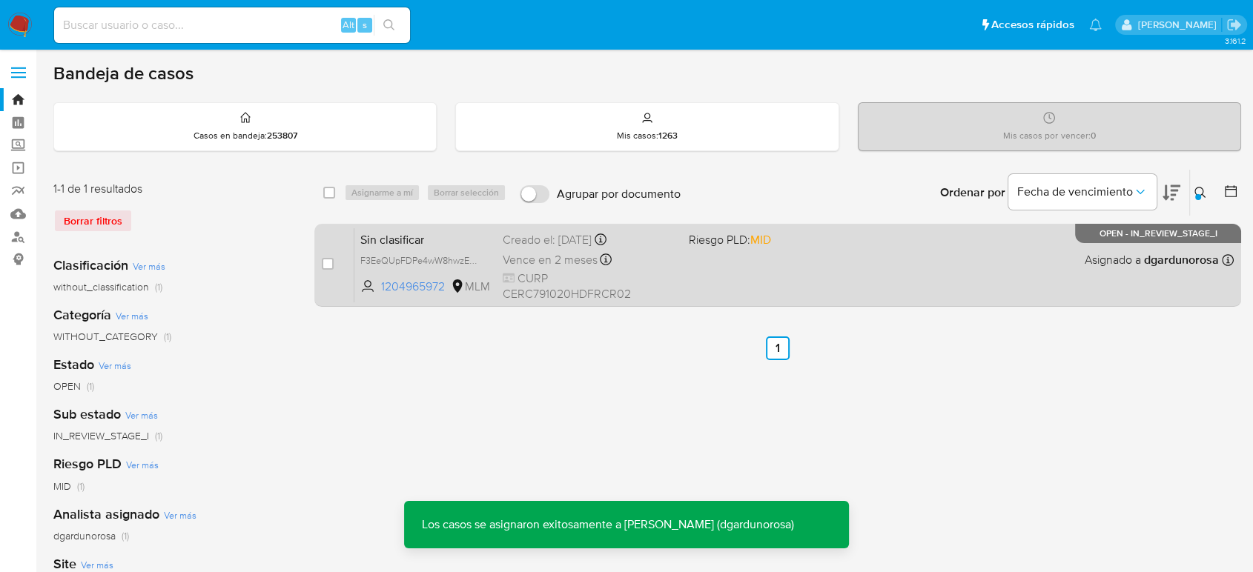
click at [807, 268] on div "Sin clasificar F3EeQUpFDPe4wW8hwzEJwkHe 1204965972 MLM Riesgo PLD: MID Creado e…" at bounding box center [793, 265] width 879 height 75
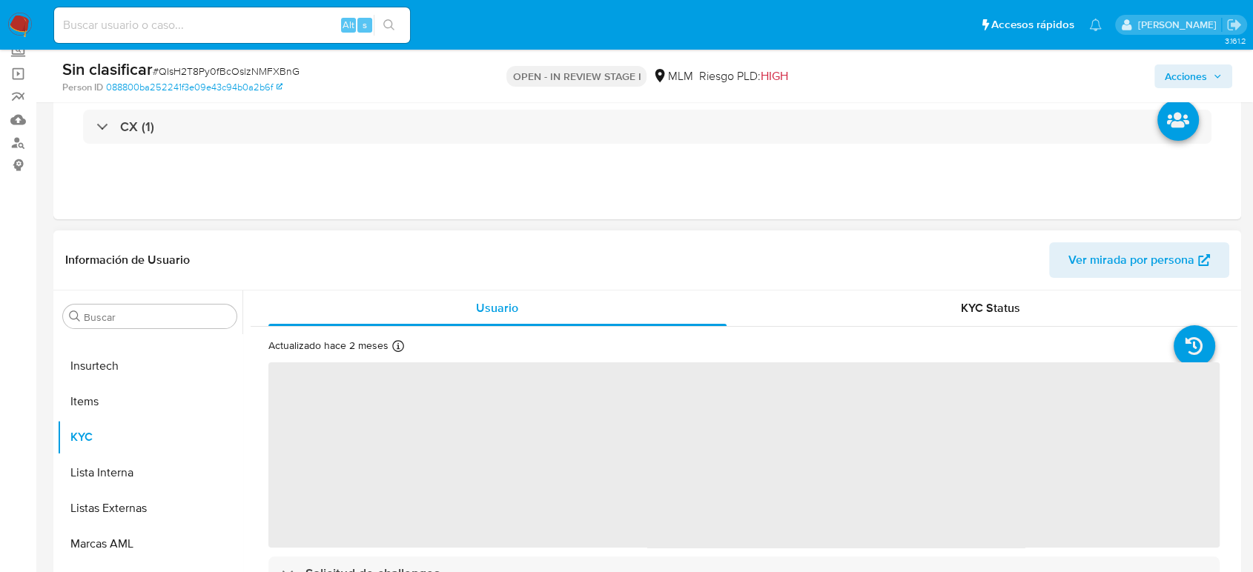
scroll to position [165, 0]
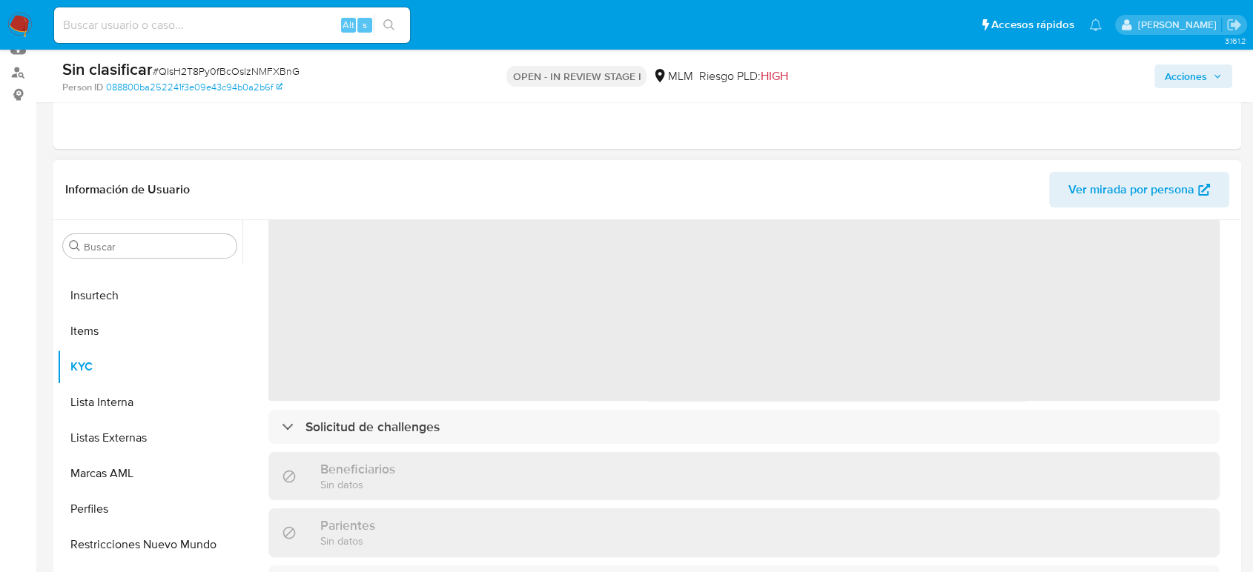
select select "10"
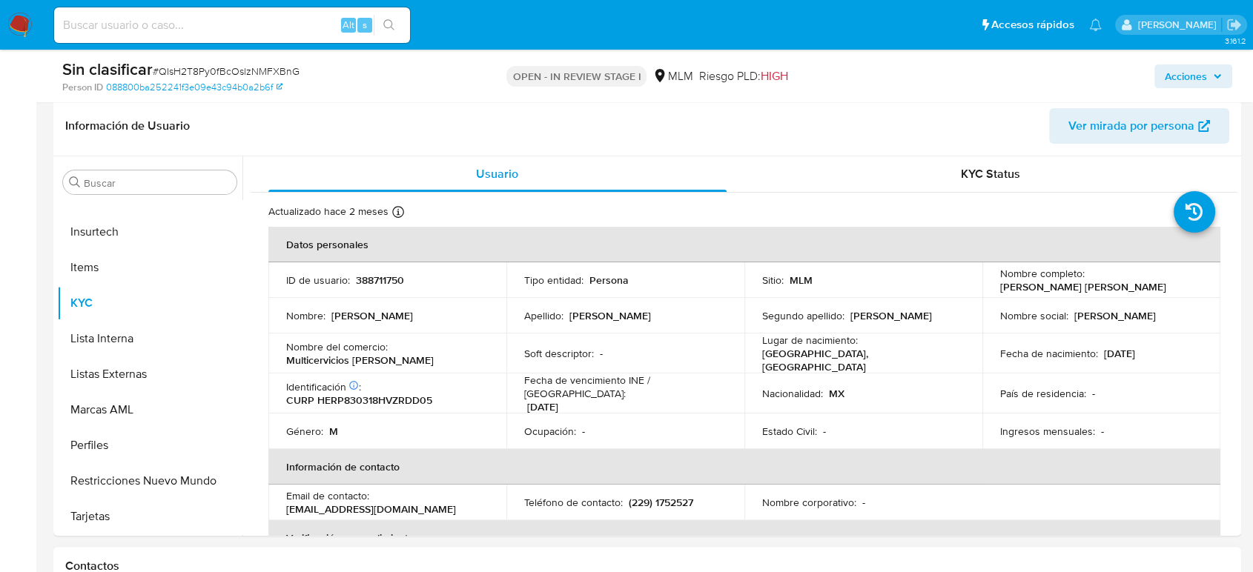
scroll to position [329, 0]
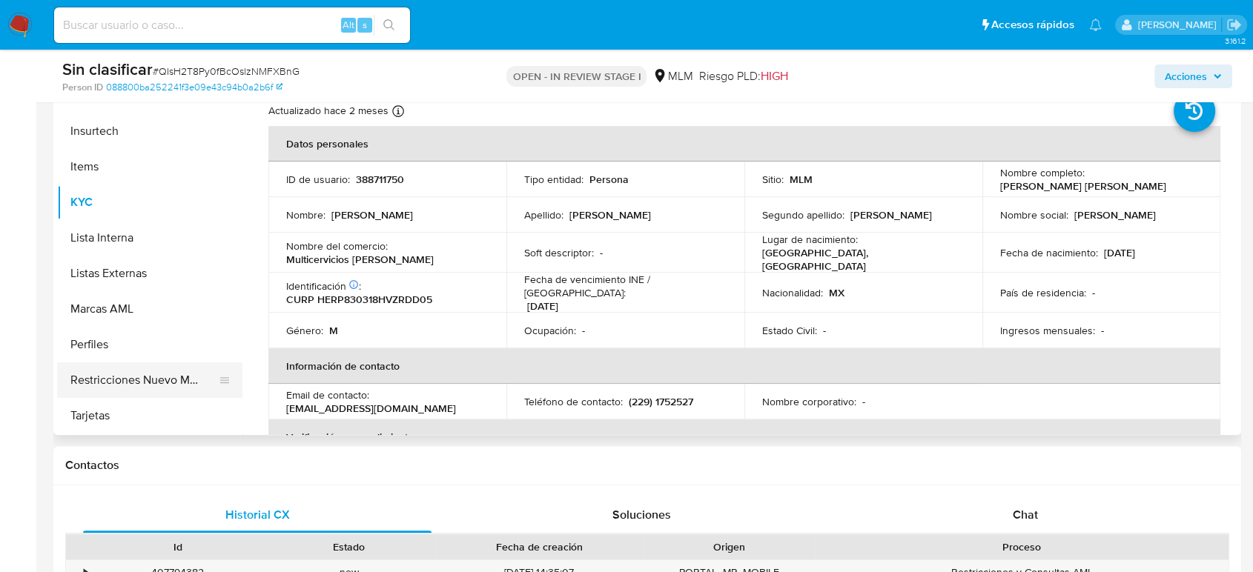
click at [139, 392] on button "Restricciones Nuevo Mundo" at bounding box center [144, 381] width 174 height 36
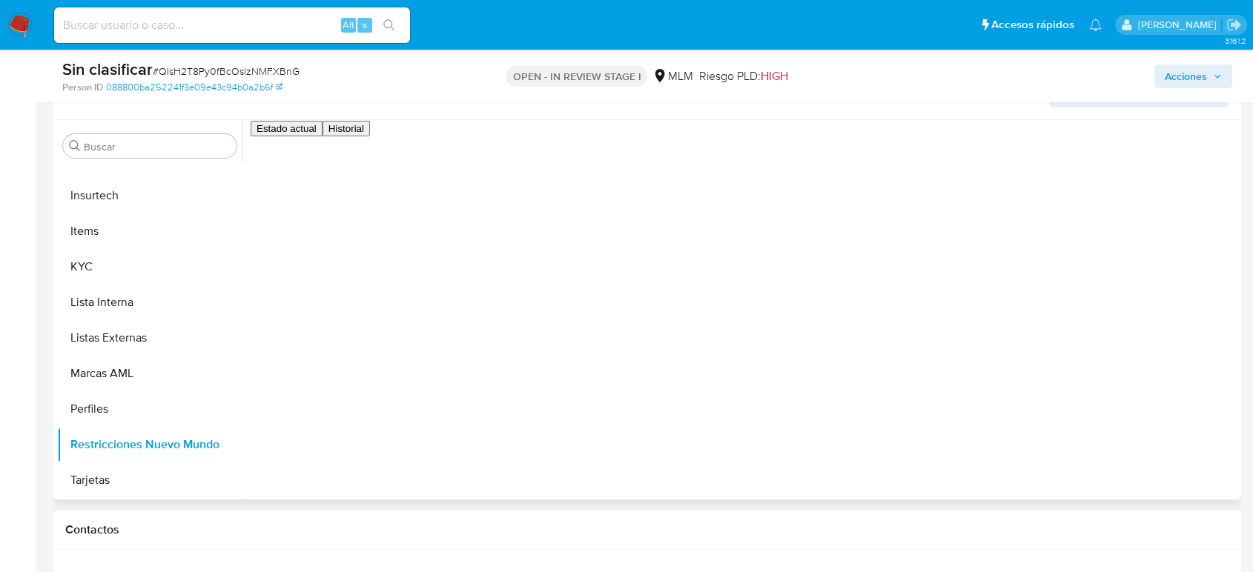
scroll to position [247, 0]
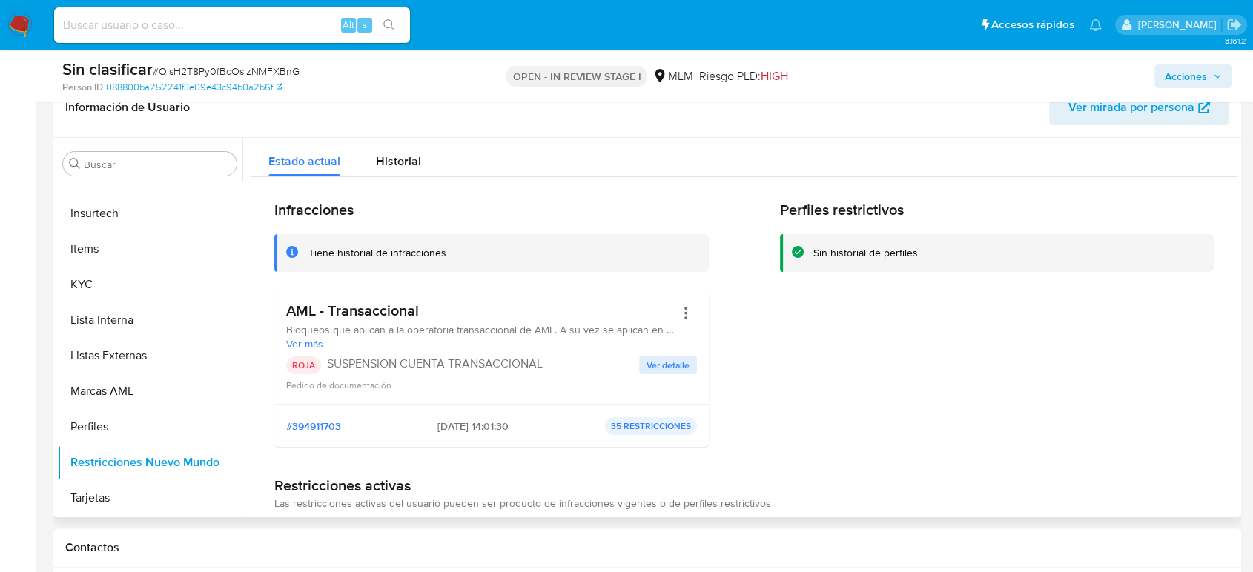
click at [671, 366] on span "Ver detalle" at bounding box center [668, 365] width 43 height 15
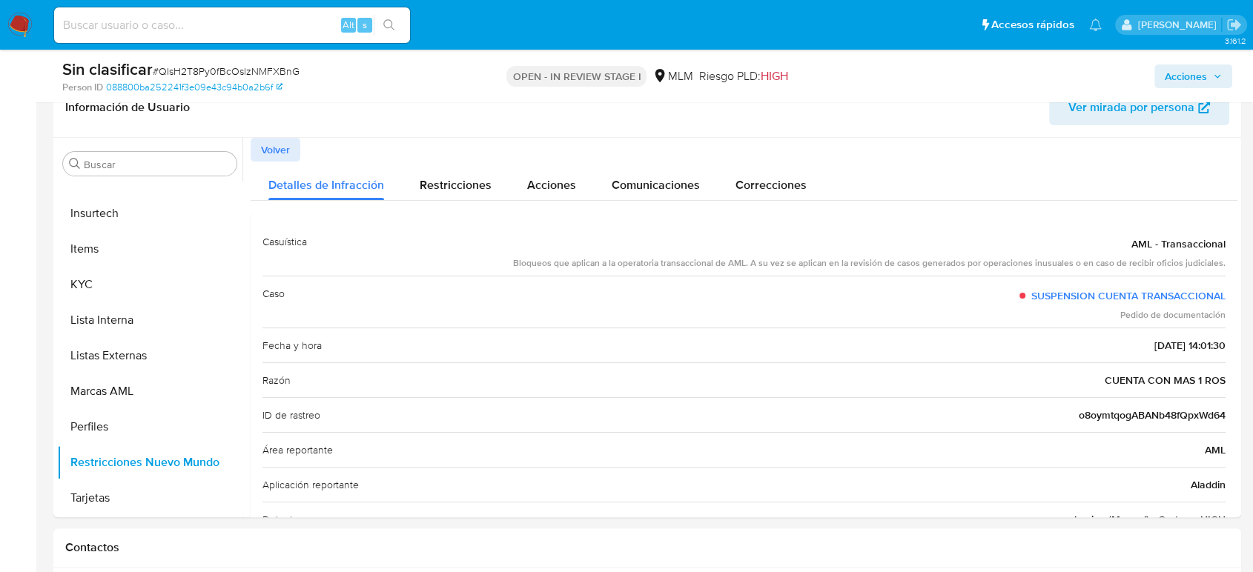
click at [1190, 67] on span "Acciones" at bounding box center [1186, 77] width 42 height 24
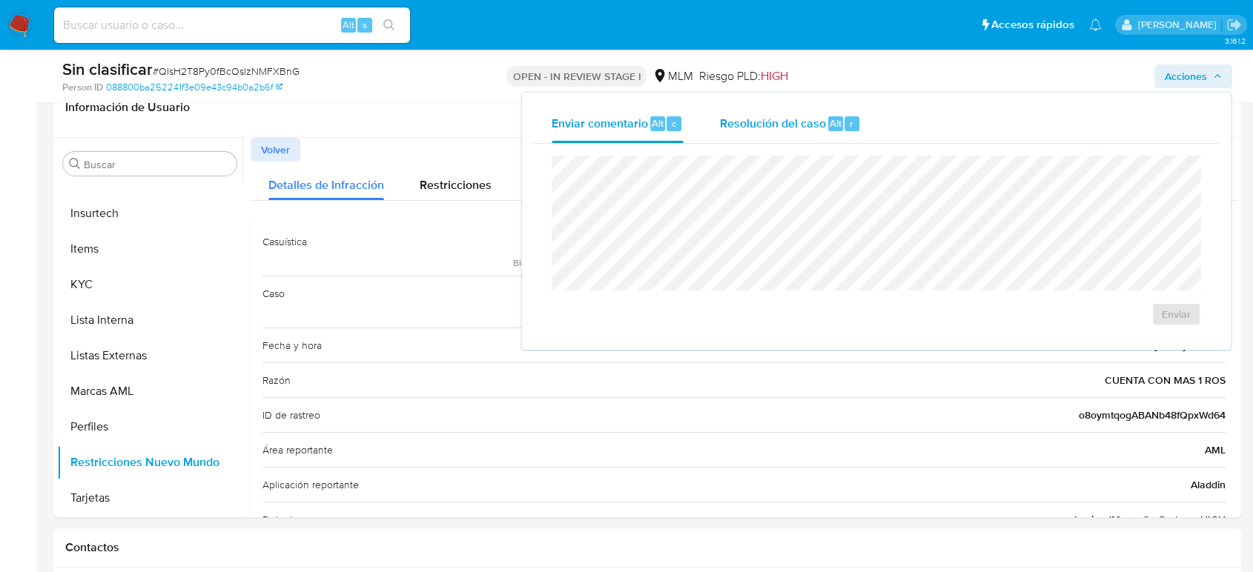
click at [769, 123] on span "Resolución del caso" at bounding box center [772, 122] width 106 height 17
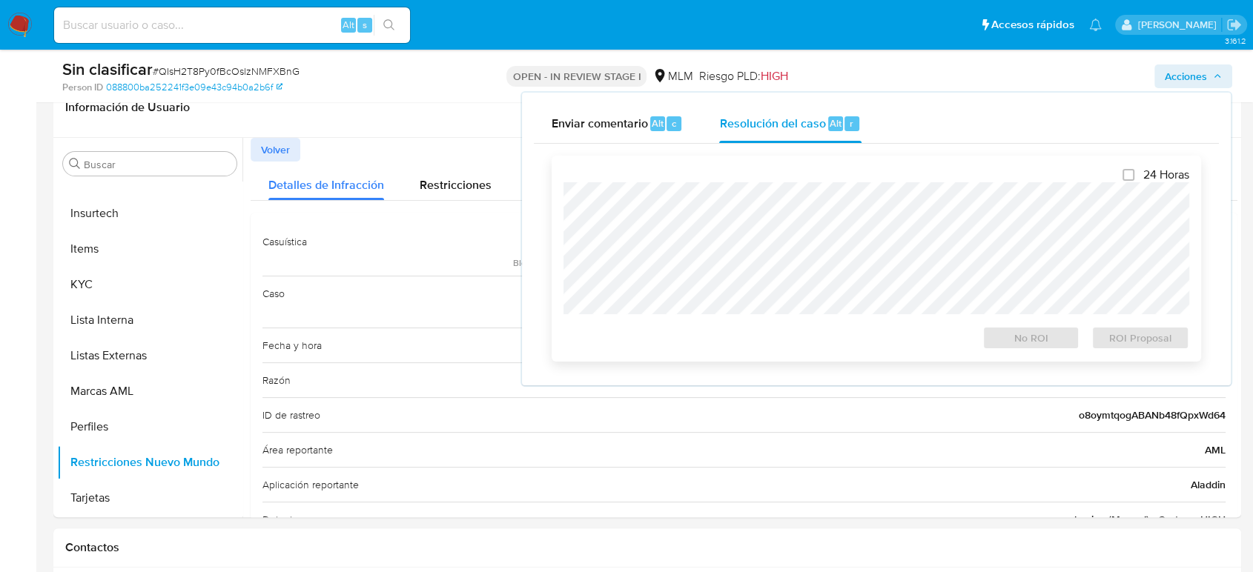
click at [775, 181] on div "24 Horas No ROI ROI Proposal" at bounding box center [877, 259] width 626 height 182
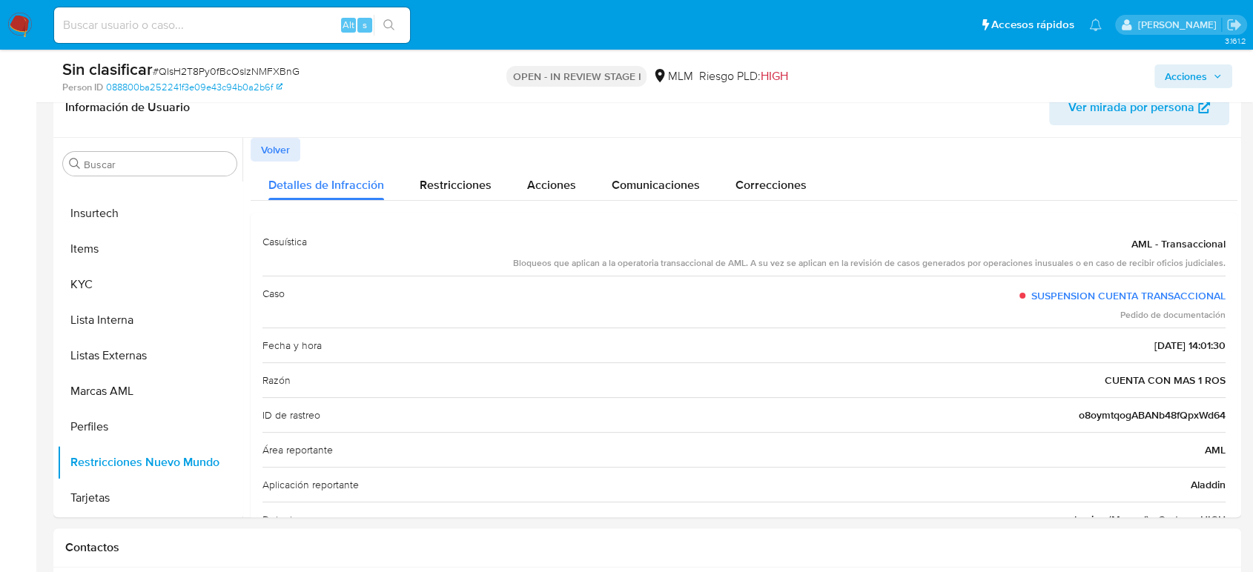
click at [1175, 80] on span "Acciones" at bounding box center [1186, 77] width 42 height 24
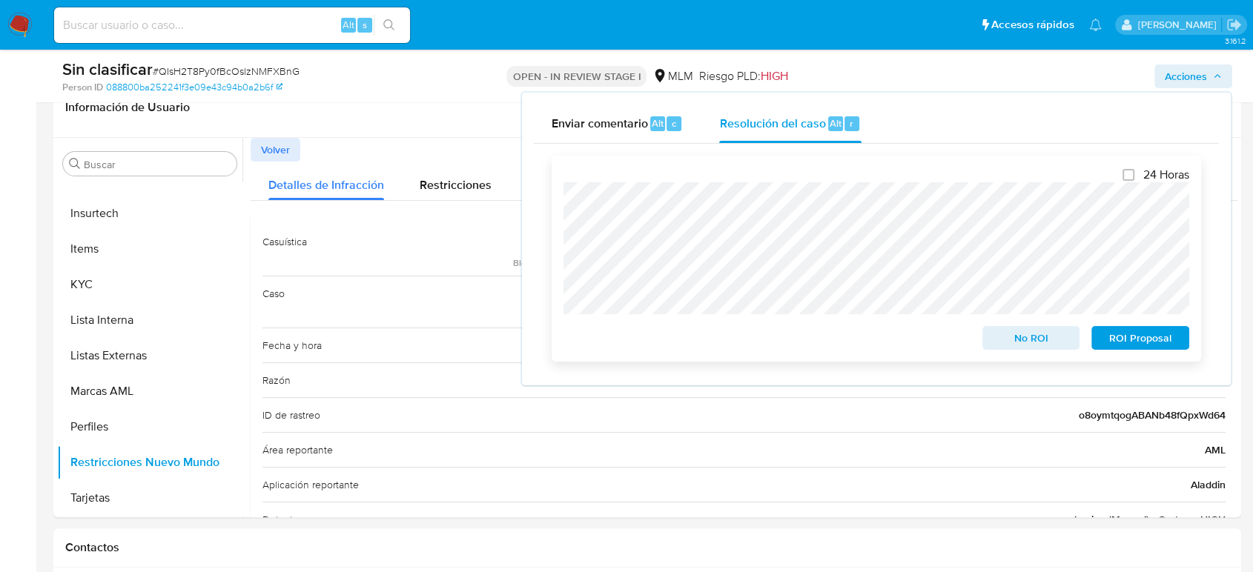
click at [1004, 331] on span "No ROI" at bounding box center [1031, 338] width 77 height 21
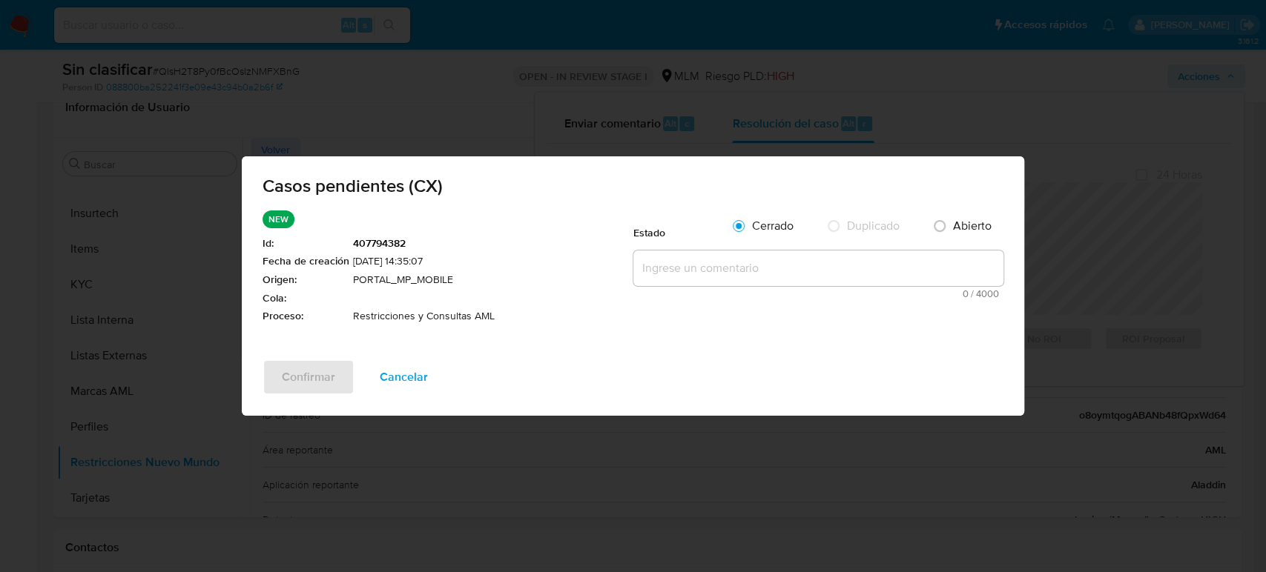
click at [751, 269] on textarea at bounding box center [818, 269] width 370 height 36
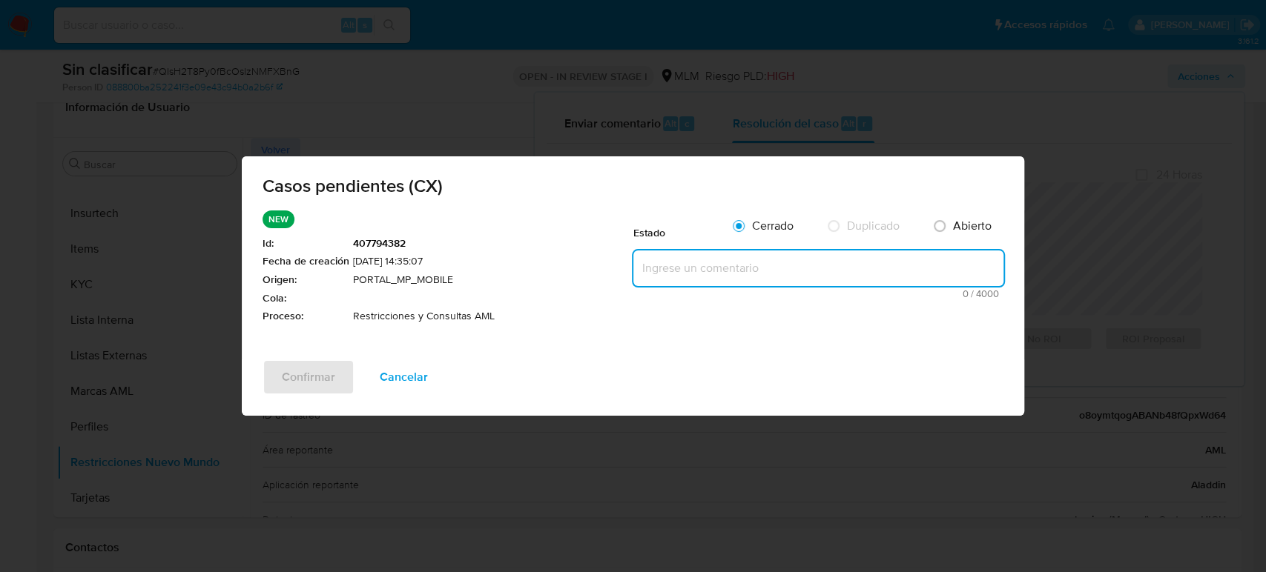
paste textarea "Se valida CX, se trata de cliente con bloqueo por más de un reporte a la autori…"
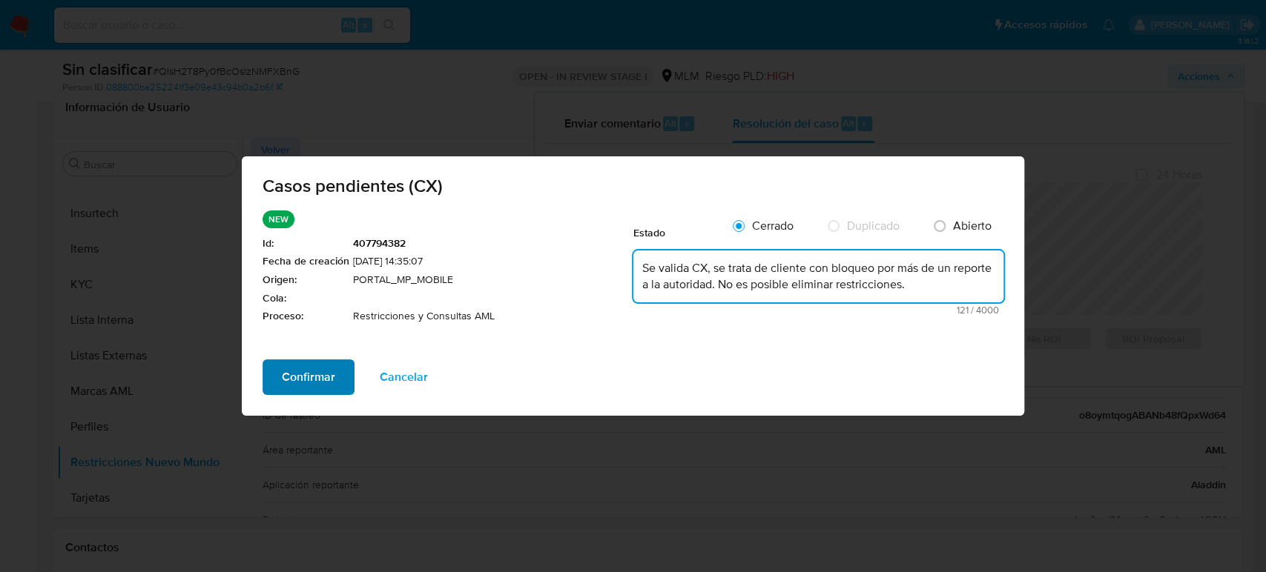
type textarea "Se valida CX, se trata de cliente con bloqueo por más de un reporte a la autori…"
click at [310, 383] on span "Confirmar" at bounding box center [308, 377] width 53 height 33
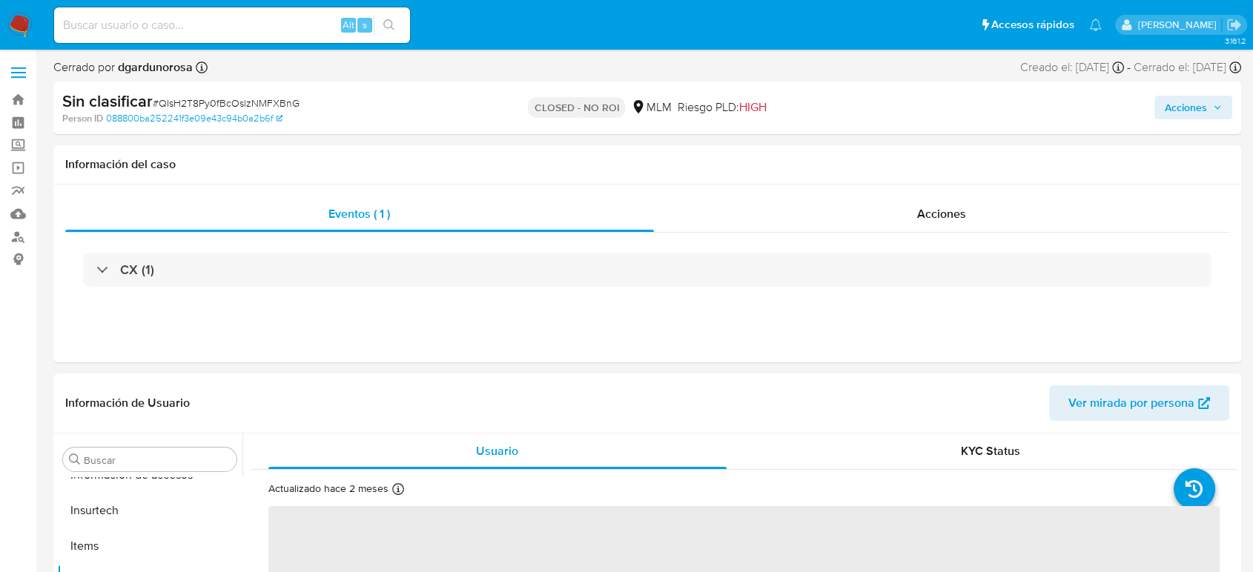
scroll to position [698, 0]
select select "10"
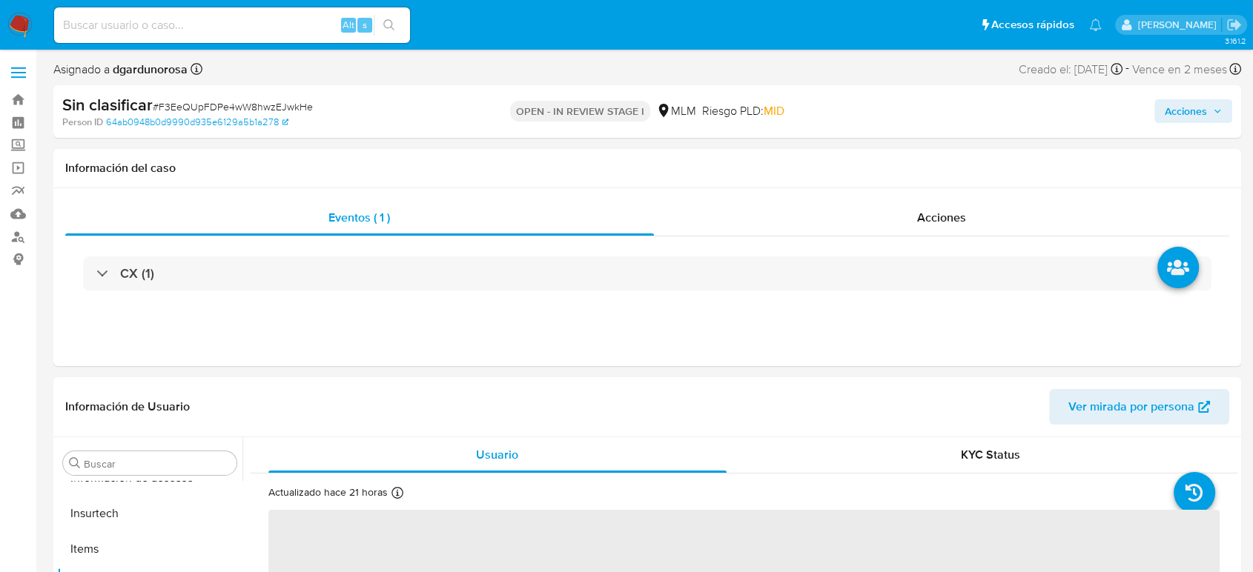
scroll to position [698, 0]
select select "10"
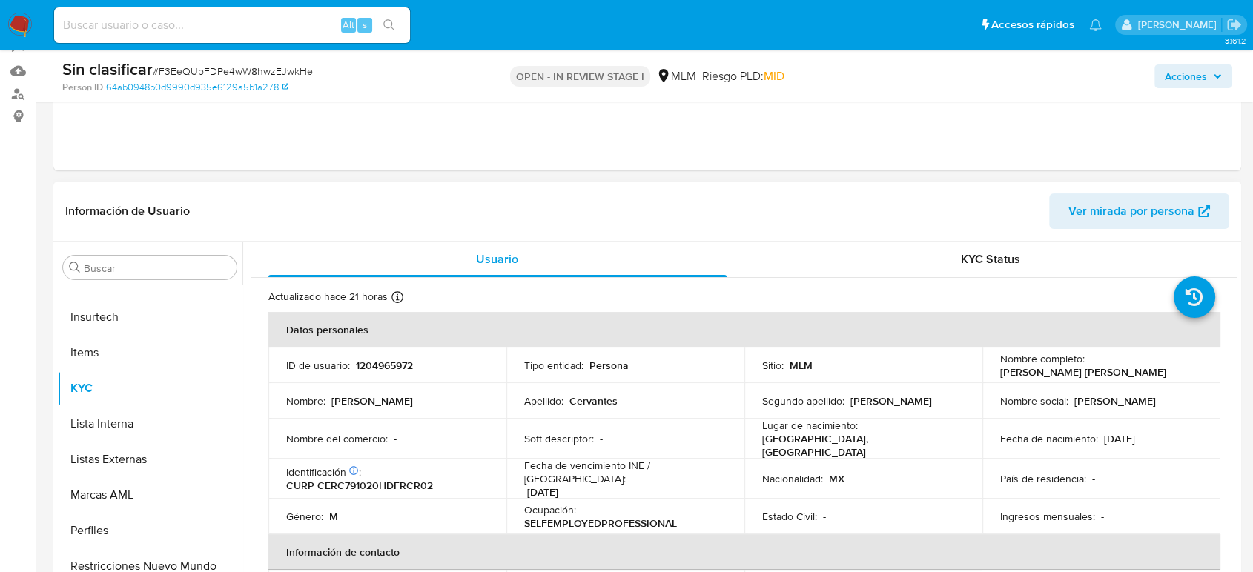
scroll to position [329, 0]
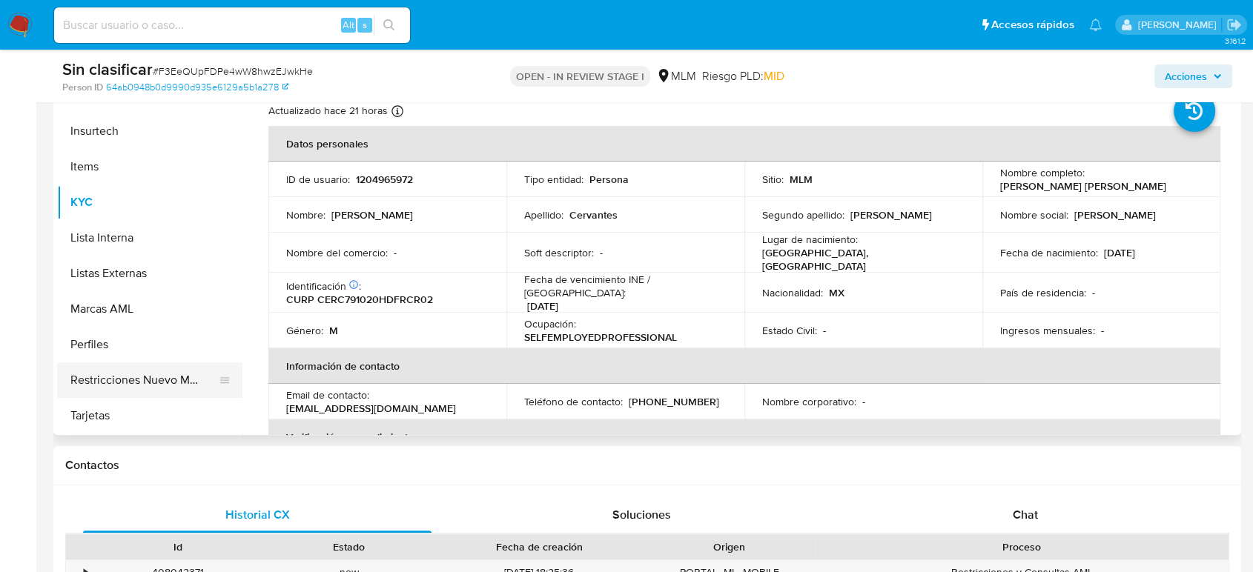
click at [129, 386] on button "Restricciones Nuevo Mundo" at bounding box center [144, 381] width 174 height 36
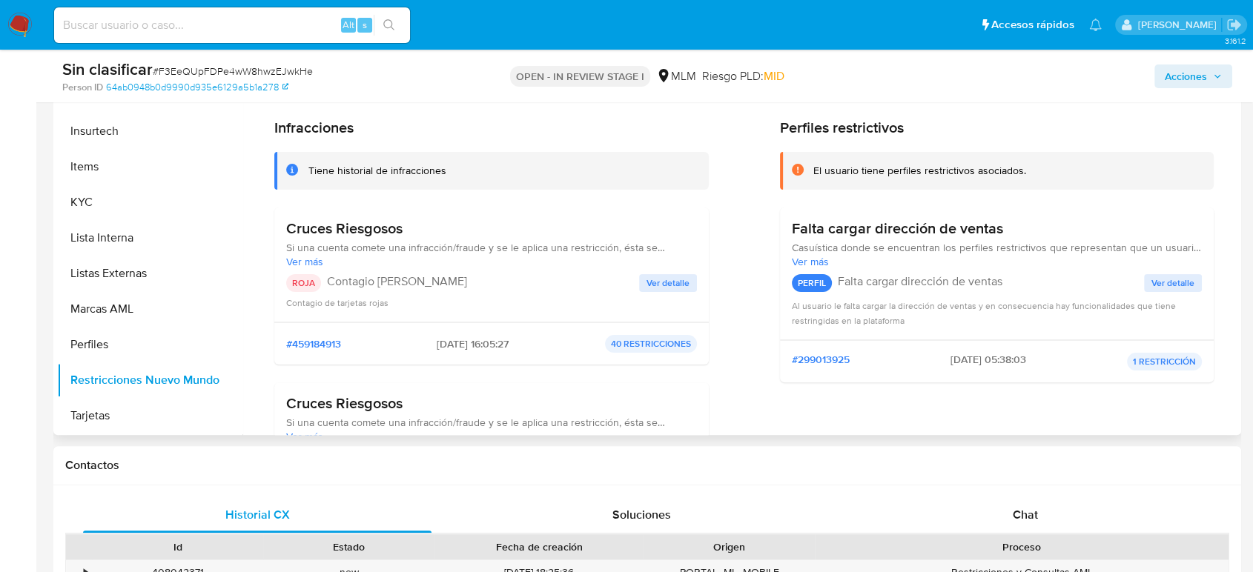
click at [675, 284] on span "Ver detalle" at bounding box center [668, 283] width 43 height 15
click at [675, 284] on div at bounding box center [739, 246] width 995 height 380
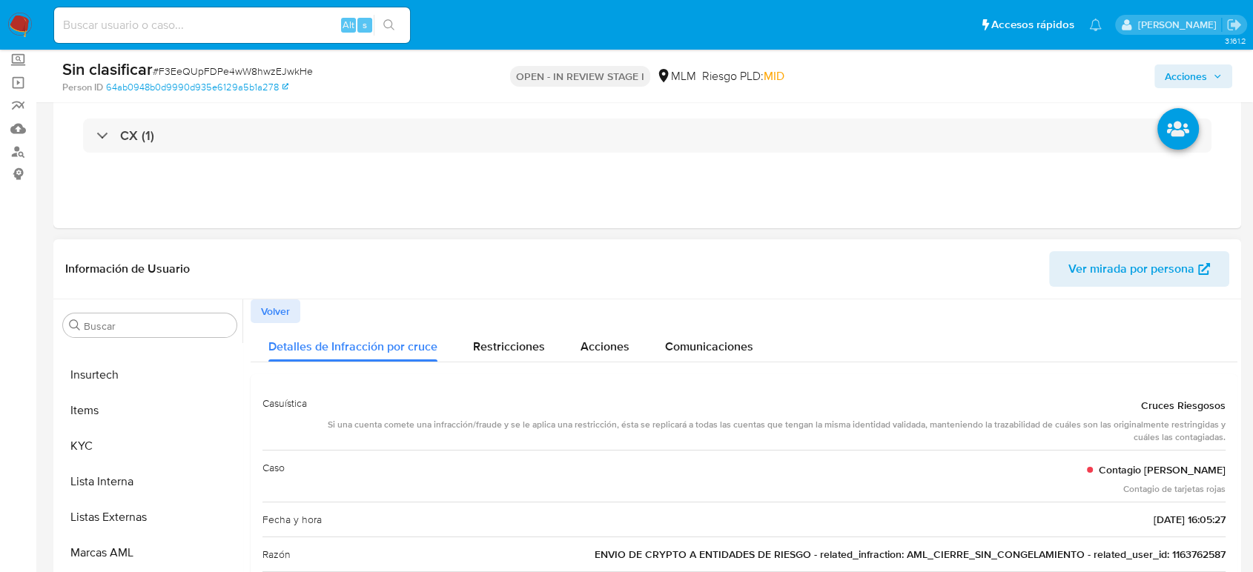
scroll to position [82, 0]
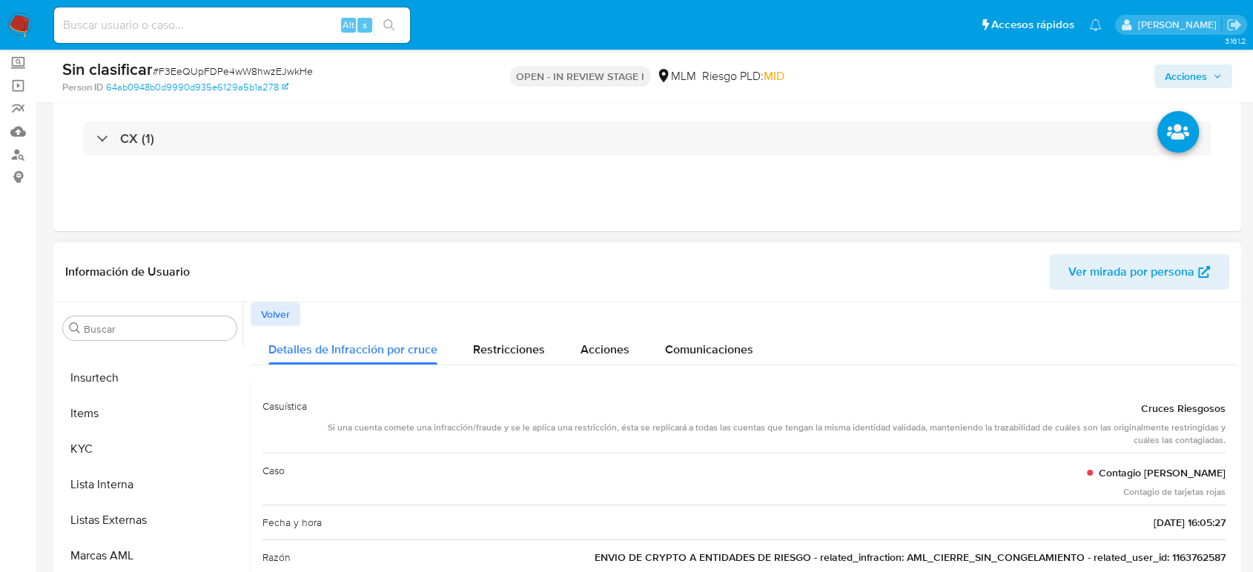
click at [285, 310] on span "Volver" at bounding box center [275, 314] width 29 height 21
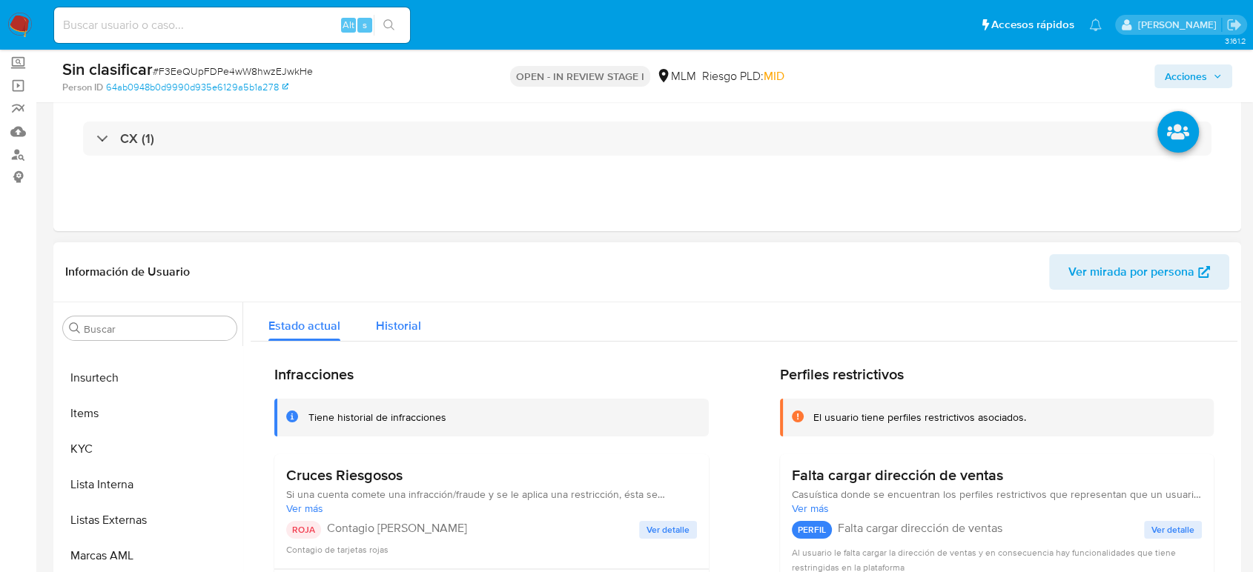
click at [420, 331] on button "Historial" at bounding box center [398, 322] width 81 height 39
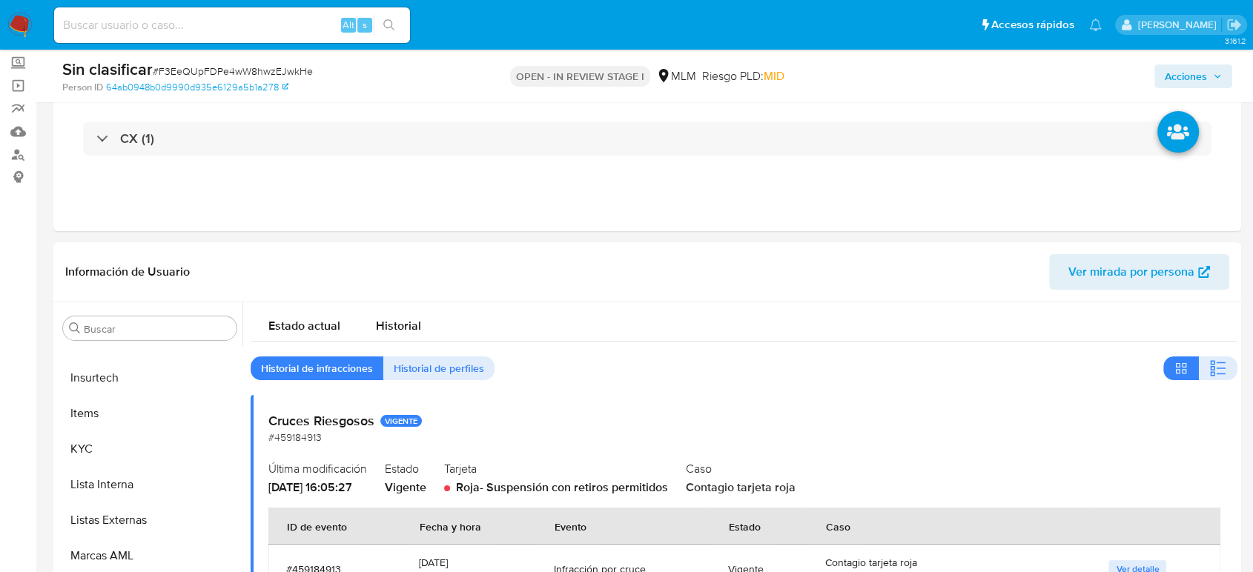
click at [1201, 76] on span "Acciones" at bounding box center [1186, 77] width 42 height 24
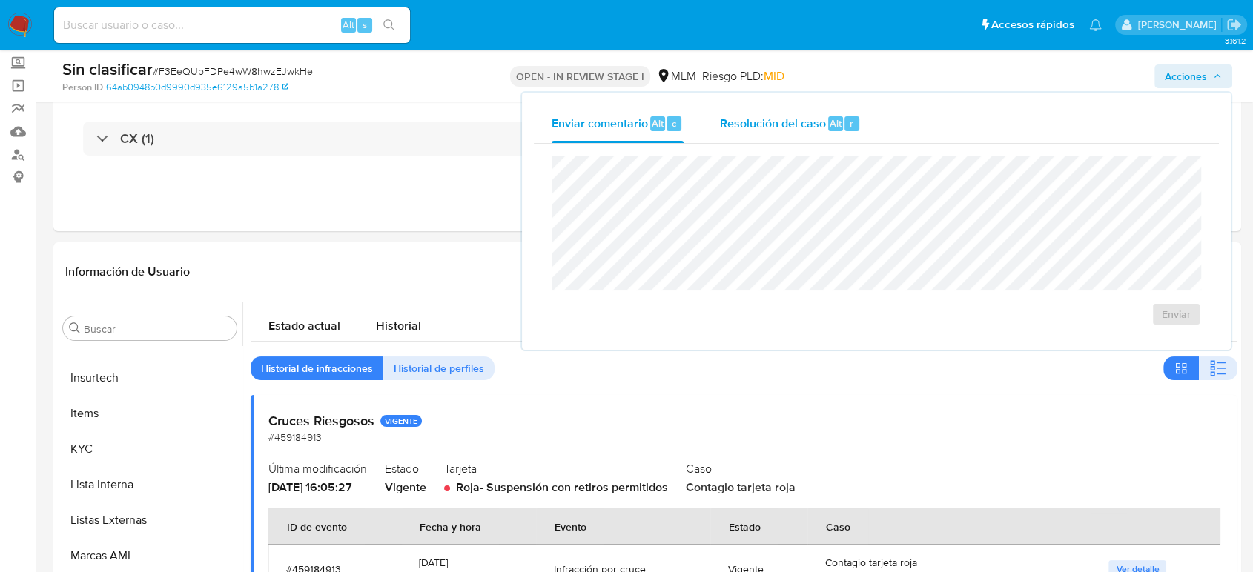
click at [789, 124] on span "Resolución del caso" at bounding box center [772, 122] width 106 height 17
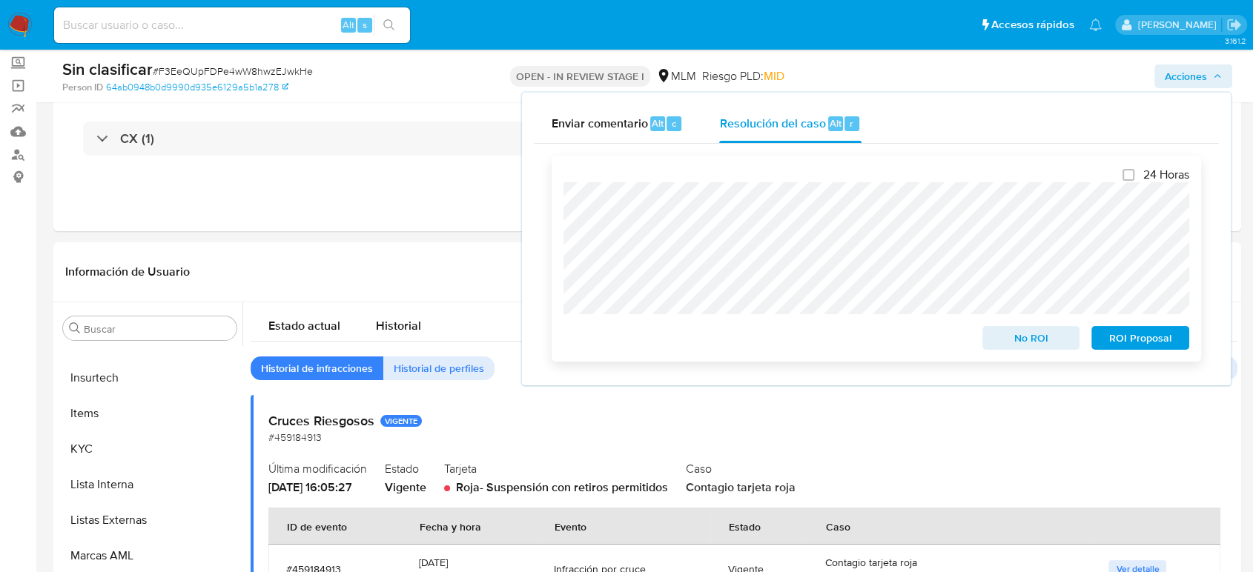
click at [1012, 335] on span "No ROI" at bounding box center [1031, 338] width 77 height 21
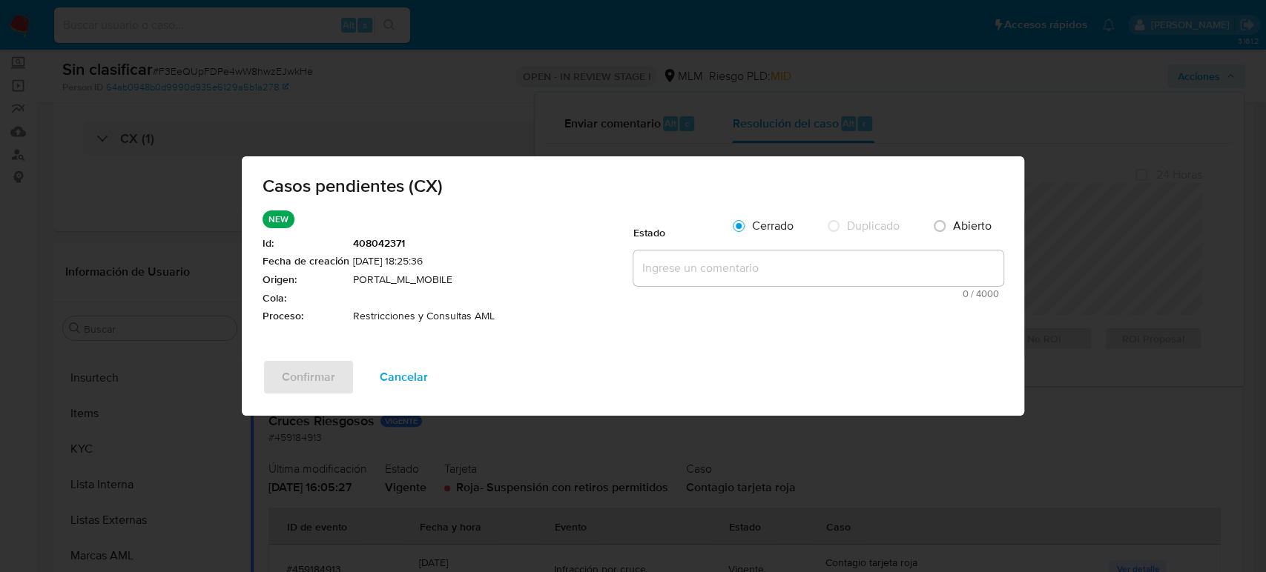
click at [679, 268] on textarea at bounding box center [818, 269] width 370 height 36
paste textarea "Se valida CX, se trata de cliente con bloqueo por cruces riesgosos. No es posib…"
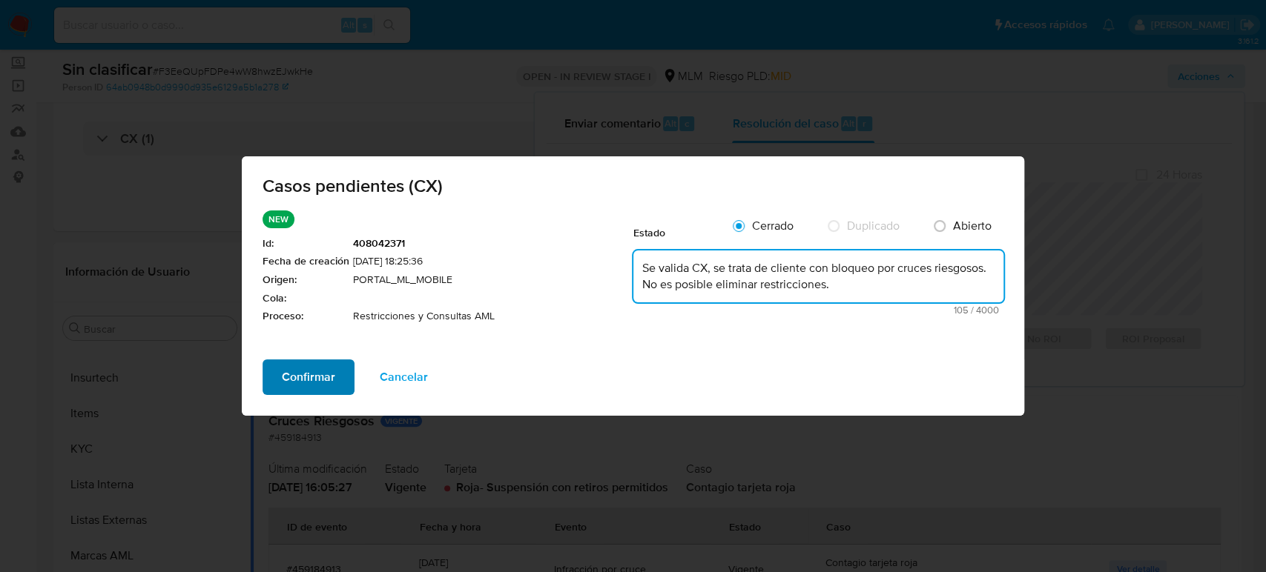
type textarea "Se valida CX, se trata de cliente con bloqueo por cruces riesgosos. No es posib…"
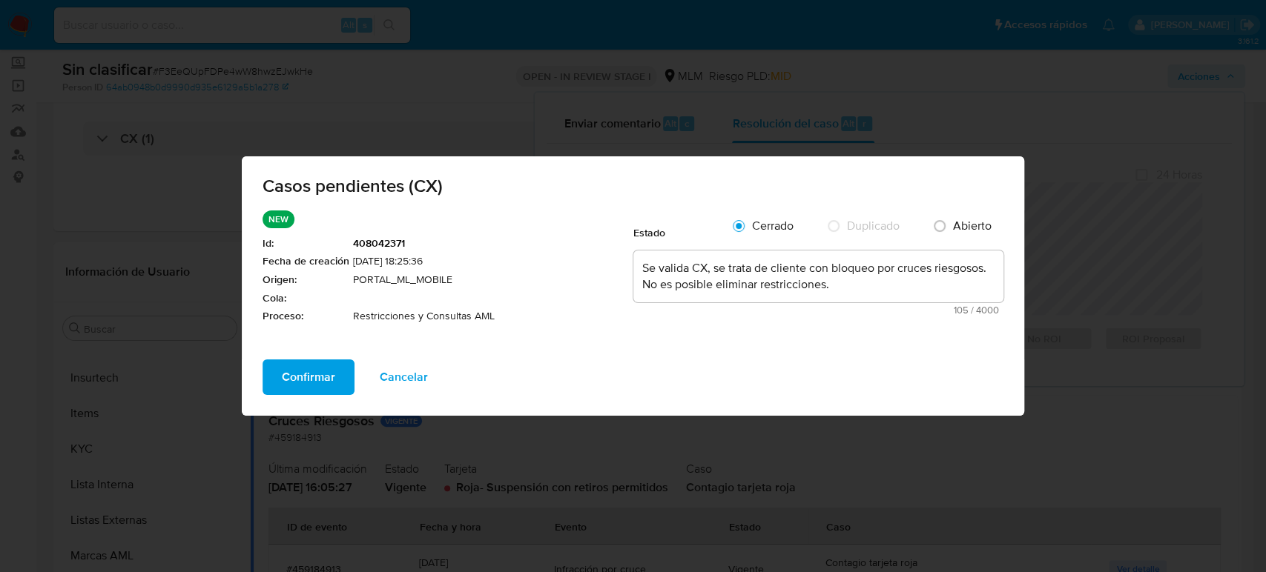
click at [326, 369] on span "Confirmar" at bounding box center [308, 377] width 53 height 33
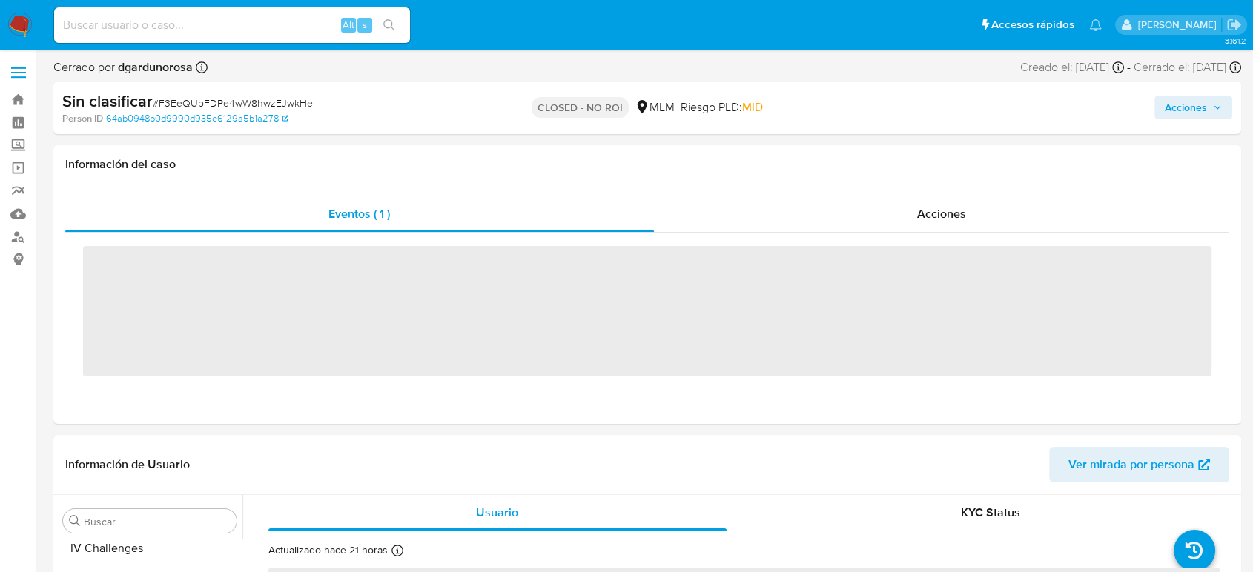
scroll to position [698, 0]
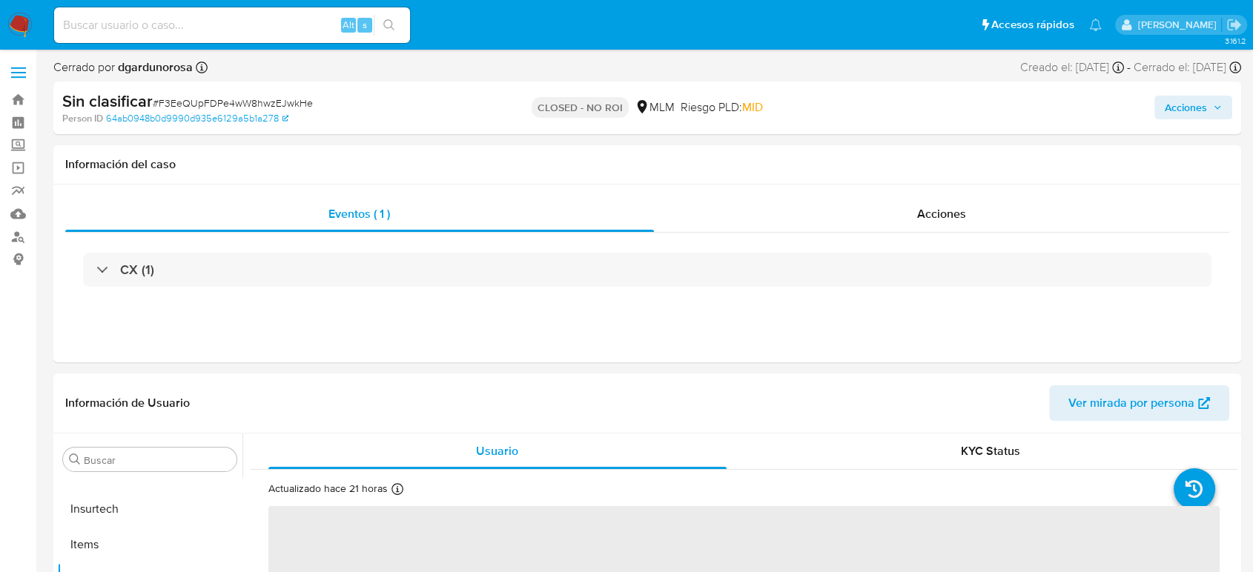
select select "10"
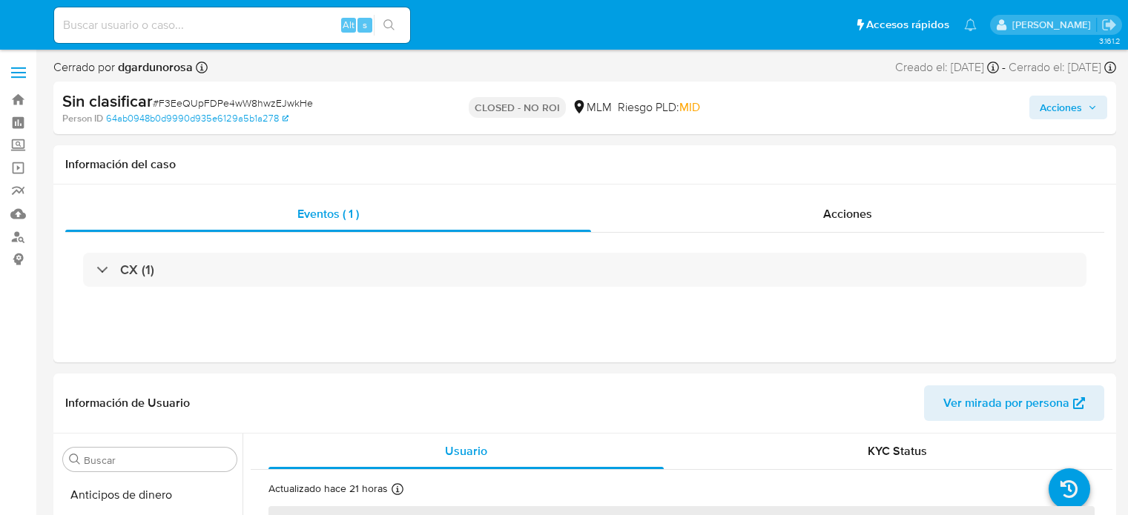
select select "10"
